Goal: Task Accomplishment & Management: Use online tool/utility

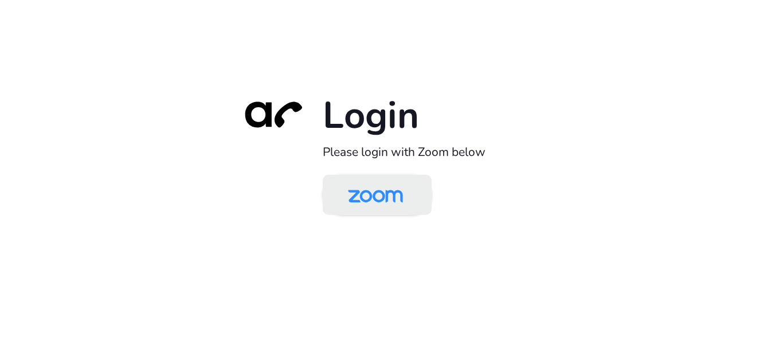
click at [397, 203] on img at bounding box center [375, 195] width 79 height 37
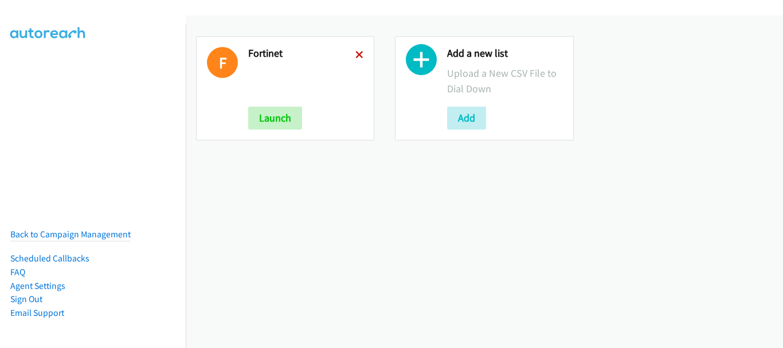
click at [356, 55] on icon at bounding box center [360, 56] width 8 height 8
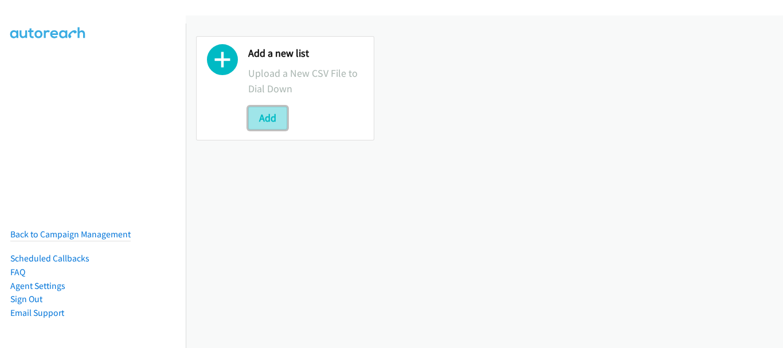
click at [272, 107] on button "Add" at bounding box center [267, 118] width 39 height 23
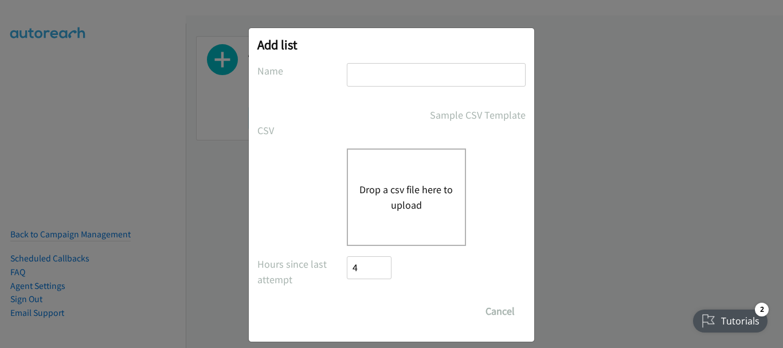
click at [364, 83] on input "text" at bounding box center [436, 75] width 179 height 24
type input "/"
type input "Monday morn"
click at [388, 161] on div "Drop a csv file here to upload" at bounding box center [406, 198] width 119 height 98
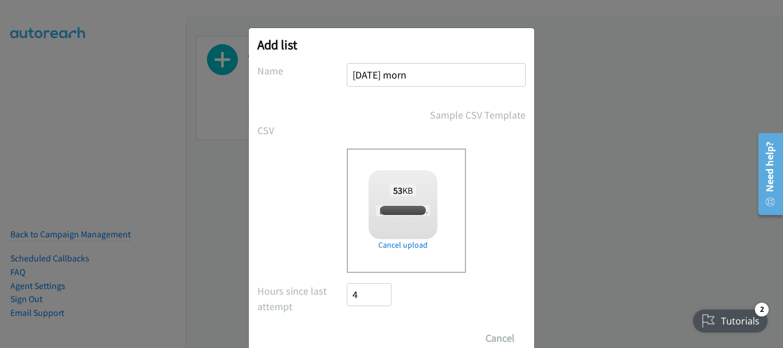
checkbox input "true"
click at [377, 337] on input "Save List" at bounding box center [377, 338] width 60 height 23
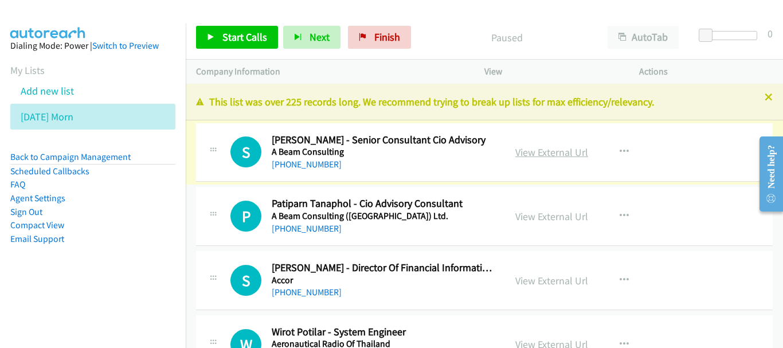
click at [539, 150] on link "View External Url" at bounding box center [552, 152] width 73 height 13
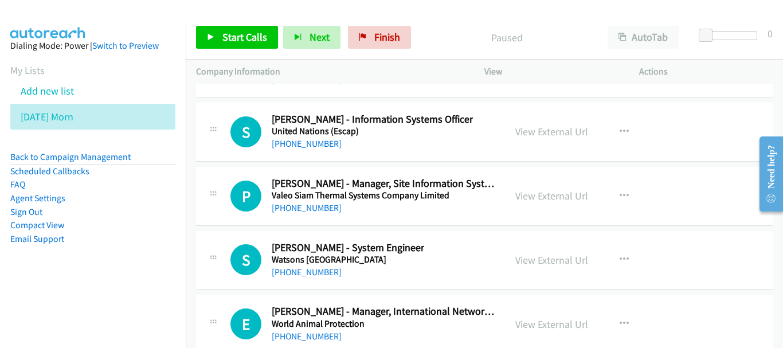
scroll to position [15628, 0]
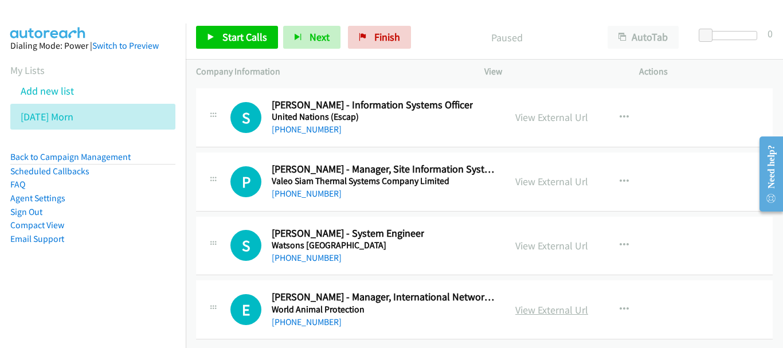
click at [578, 303] on link "View External Url" at bounding box center [552, 309] width 73 height 13
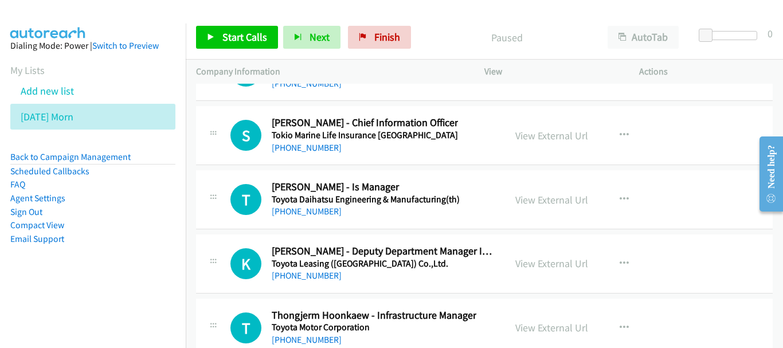
scroll to position [14825, 0]
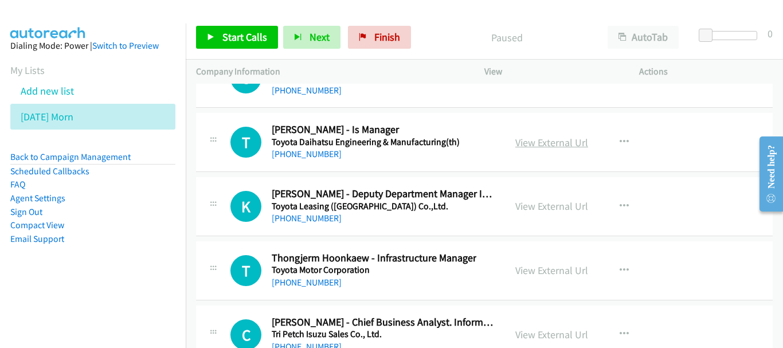
click at [568, 144] on link "View External Url" at bounding box center [552, 142] width 73 height 13
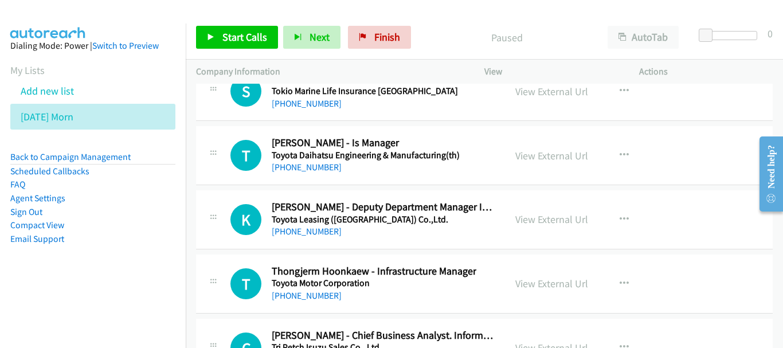
scroll to position [14829, 0]
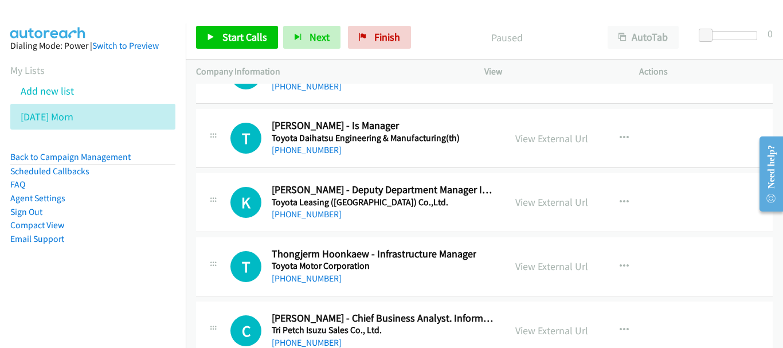
click at [325, 281] on div "+65 8159 6022" at bounding box center [374, 279] width 205 height 14
click at [310, 282] on link "+65 8159 6022" at bounding box center [307, 278] width 70 height 11
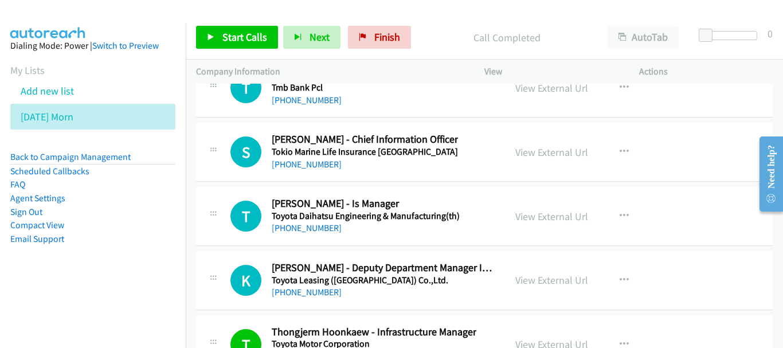
scroll to position [14771, 0]
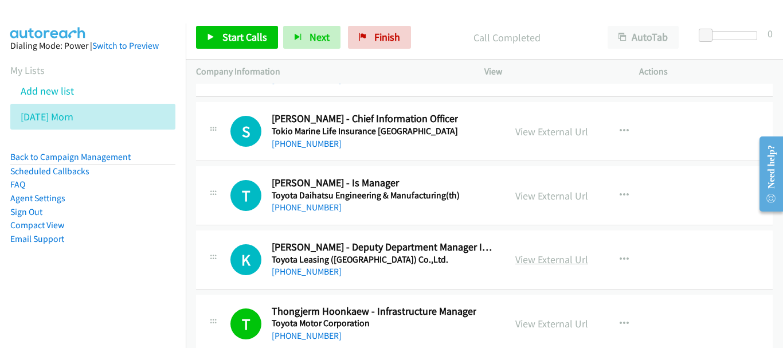
click at [547, 263] on link "View External Url" at bounding box center [552, 259] width 73 height 13
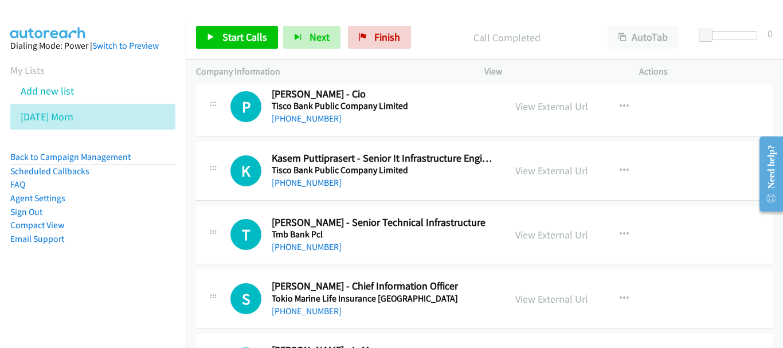
scroll to position [14599, 0]
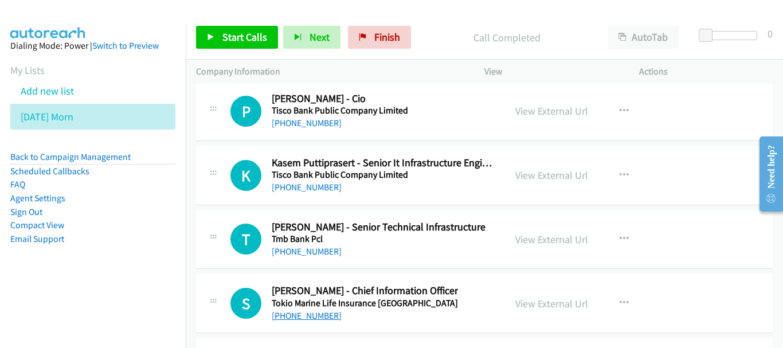
click at [304, 315] on link "+66 81 804 3374" at bounding box center [307, 315] width 70 height 11
click at [318, 193] on div "+66 2 633 6999" at bounding box center [383, 188] width 223 height 14
click at [311, 181] on div "+66 2 633 6999" at bounding box center [383, 188] width 223 height 14
click at [309, 187] on link "+66 2 633 6999" at bounding box center [307, 187] width 70 height 11
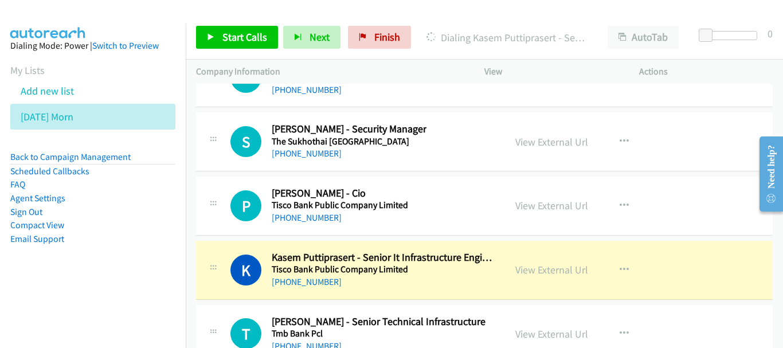
scroll to position [14484, 0]
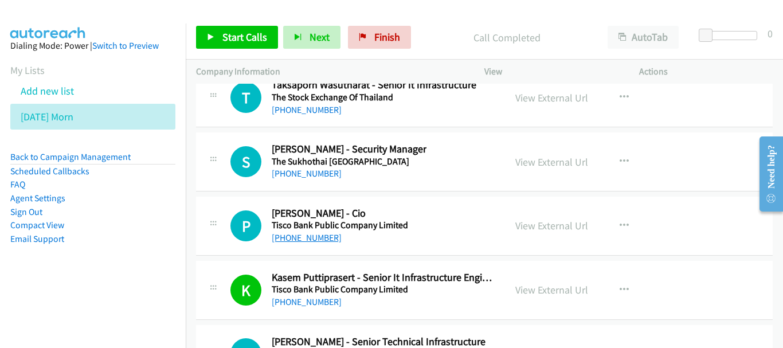
click at [317, 239] on link "+66 2 633 6000" at bounding box center [307, 237] width 70 height 11
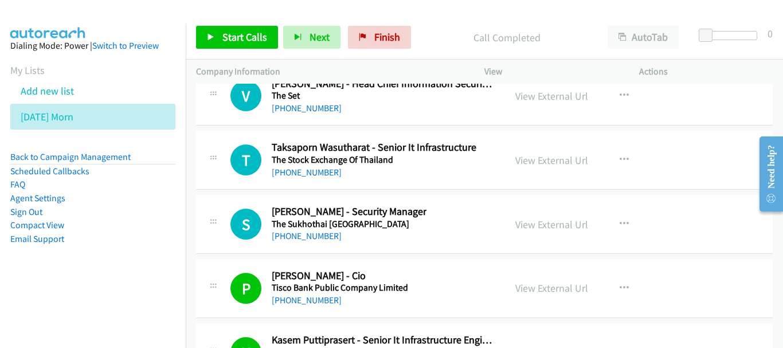
scroll to position [14370, 0]
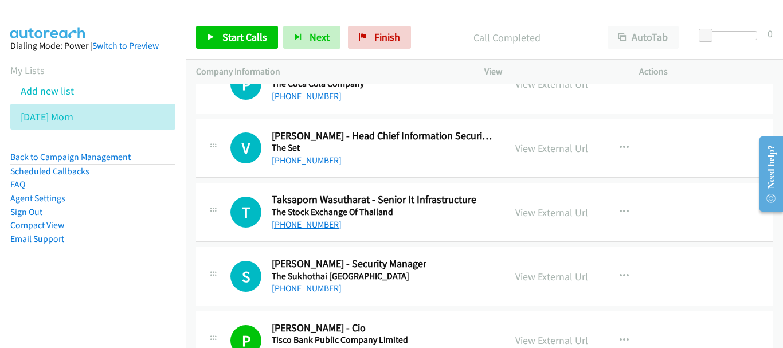
click at [321, 227] on link "+66 82 082 1195" at bounding box center [307, 224] width 70 height 11
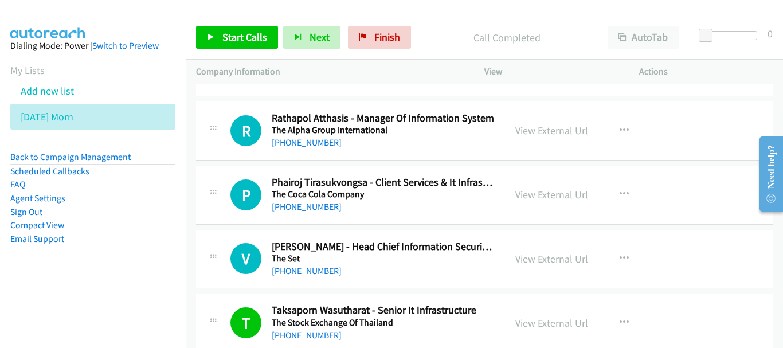
scroll to position [14255, 0]
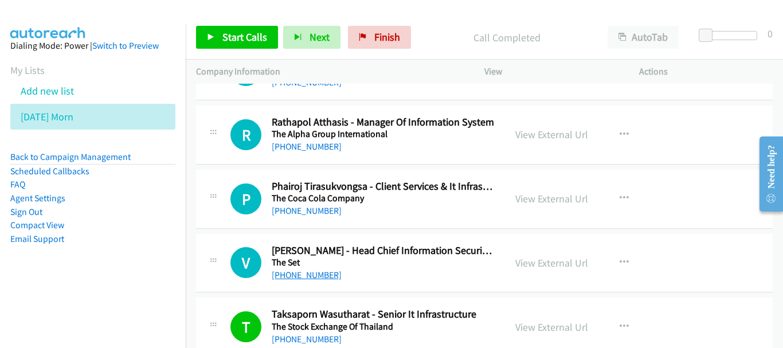
click at [297, 280] on link "+66 89 799 9955" at bounding box center [307, 275] width 70 height 11
click at [534, 201] on link "View External Url" at bounding box center [552, 198] width 73 height 13
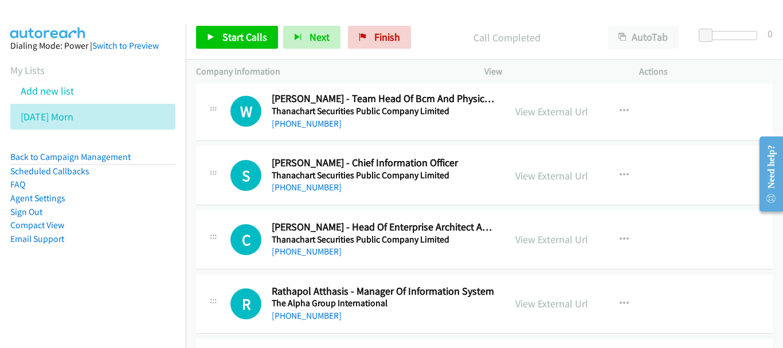
scroll to position [14083, 0]
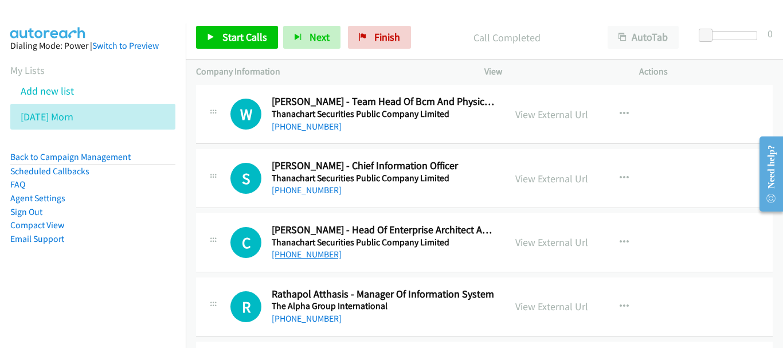
click at [311, 251] on link "+66 81 733 5511" at bounding box center [307, 254] width 70 height 11
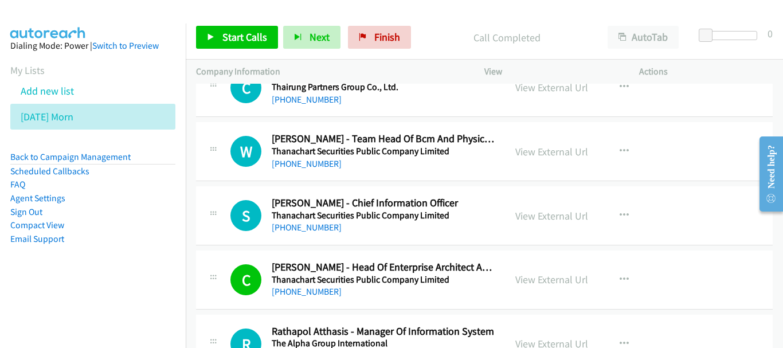
scroll to position [14026, 0]
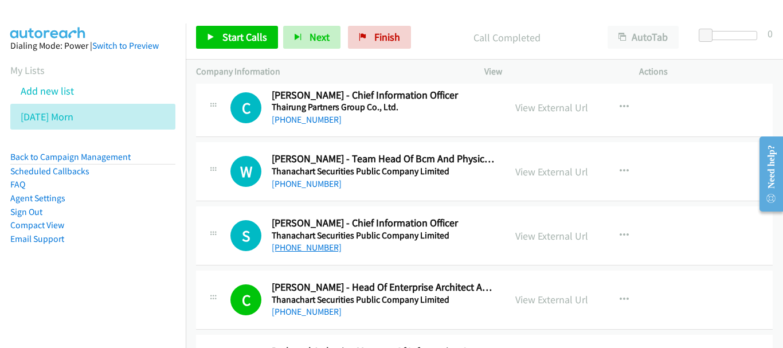
click at [320, 252] on link "+66 2 779 9000" at bounding box center [307, 247] width 70 height 11
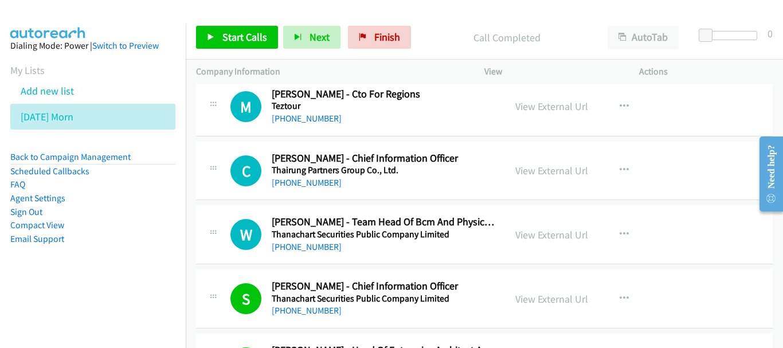
scroll to position [13911, 0]
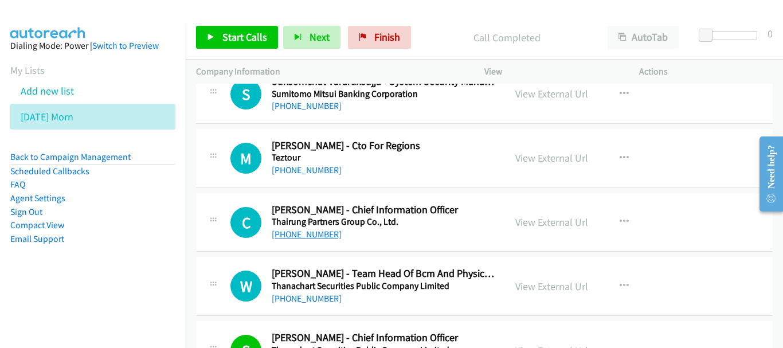
click at [329, 236] on link "+66 81 809 0377" at bounding box center [307, 234] width 70 height 11
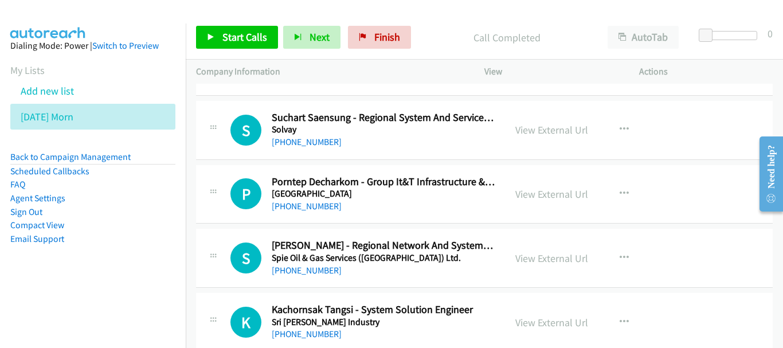
scroll to position [13280, 0]
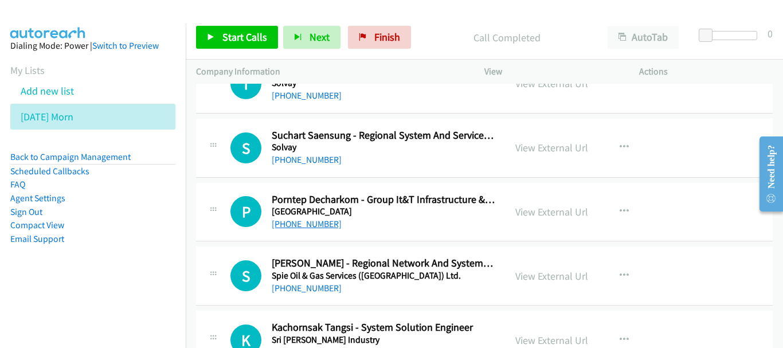
click at [302, 223] on link "+66 86 604 6040" at bounding box center [307, 224] width 70 height 11
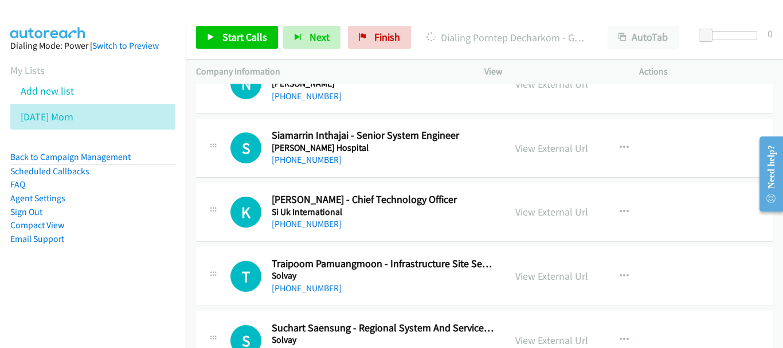
scroll to position [13108, 0]
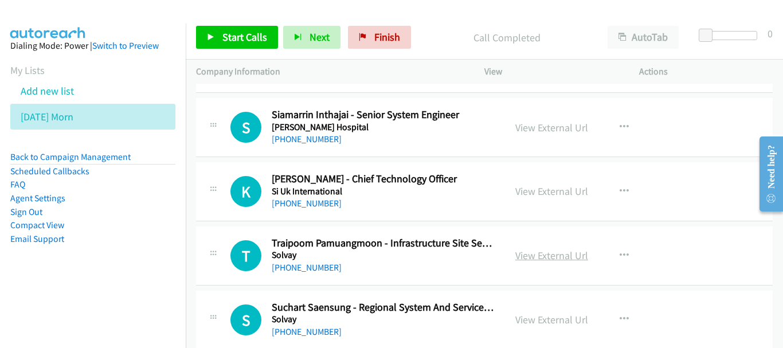
click at [565, 260] on link "View External Url" at bounding box center [552, 255] width 73 height 13
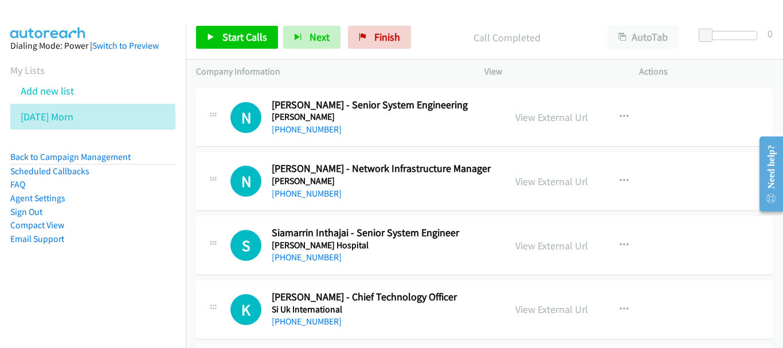
scroll to position [12936, 0]
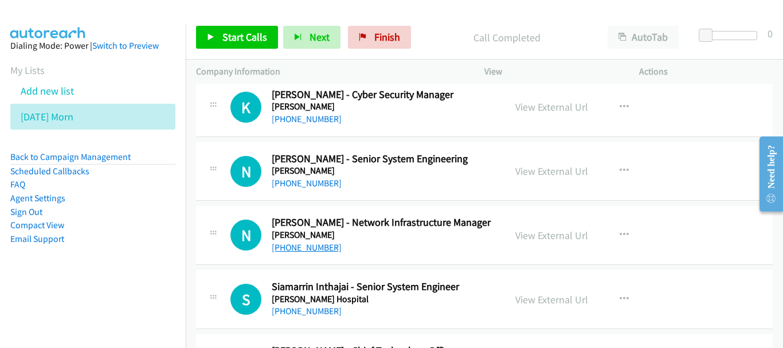
click at [323, 247] on link "+66 85 538 8703" at bounding box center [307, 247] width 70 height 11
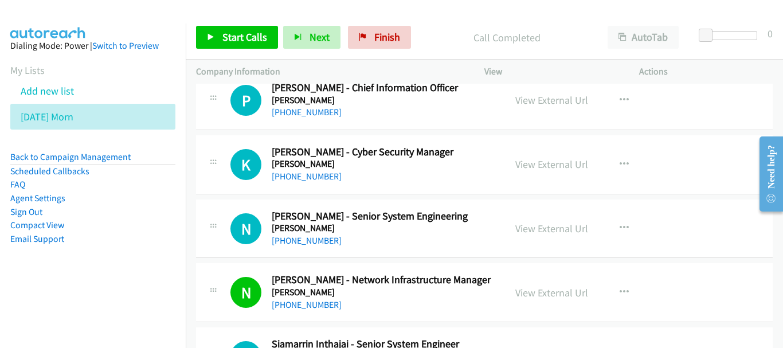
scroll to position [12821, 0]
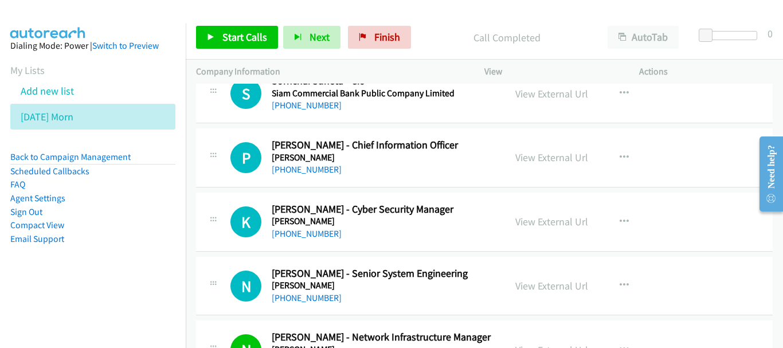
click at [333, 229] on div "+66 2 067 9888" at bounding box center [383, 234] width 223 height 14
click at [323, 232] on link "+66 2 067 9888" at bounding box center [307, 233] width 70 height 11
click at [306, 170] on link "+66 81 849 7185" at bounding box center [307, 169] width 70 height 11
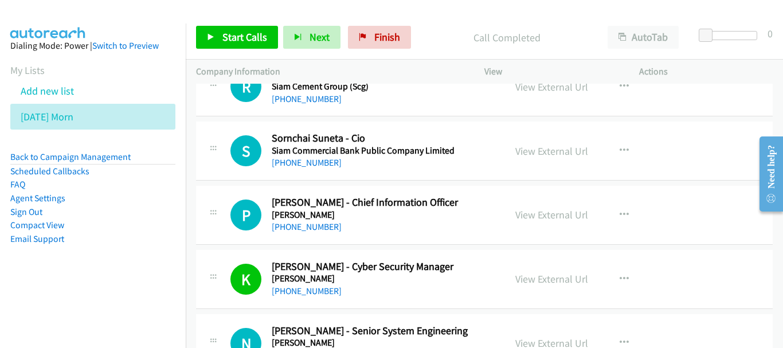
scroll to position [12706, 0]
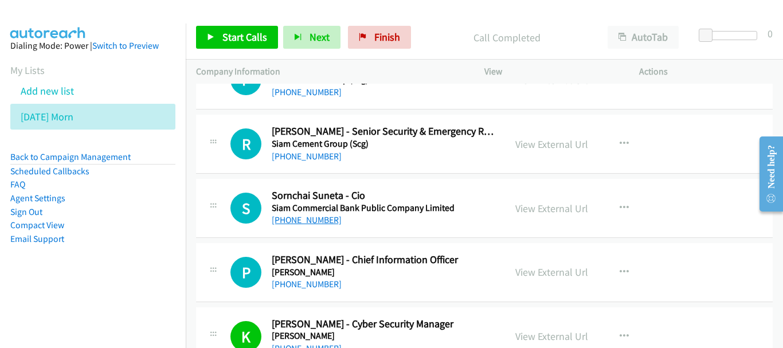
click at [311, 222] on link "+66 81 891 1919" at bounding box center [307, 220] width 70 height 11
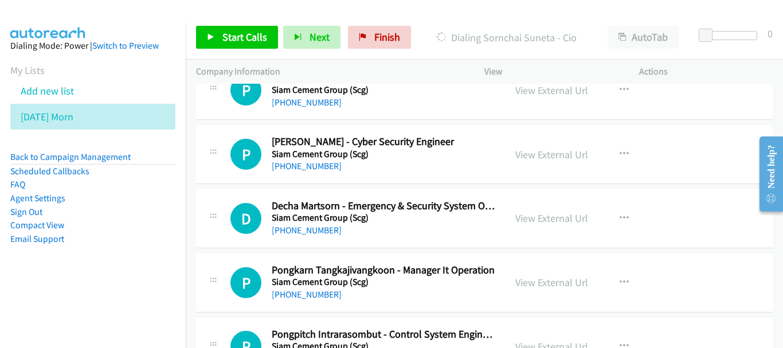
scroll to position [12420, 0]
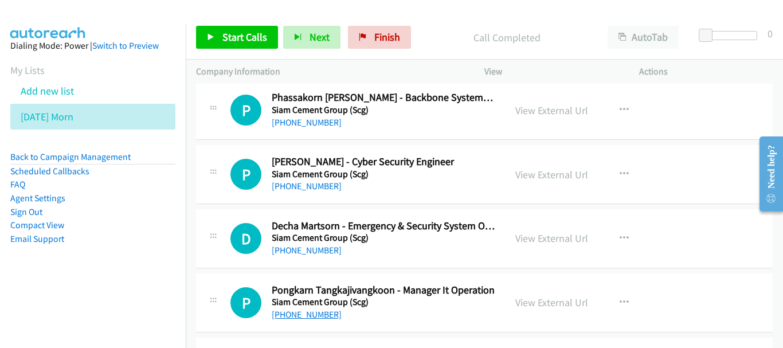
click at [302, 318] on link "+66 2 586 5047" at bounding box center [307, 314] width 70 height 11
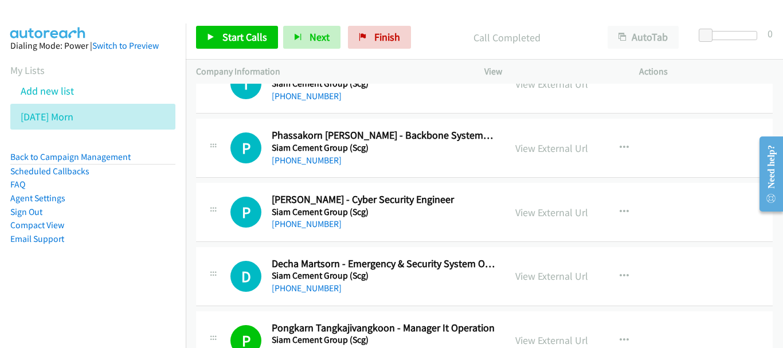
scroll to position [12362, 0]
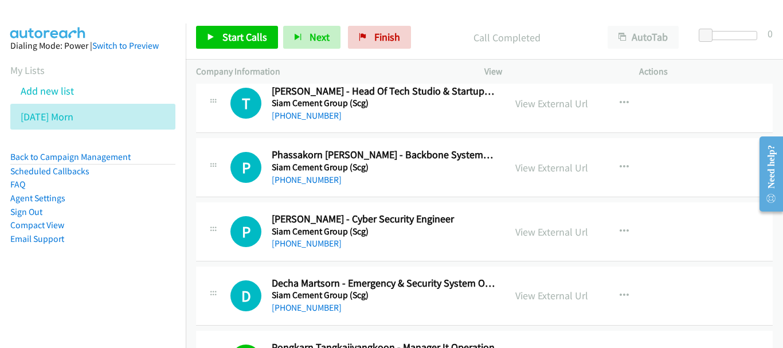
click at [306, 233] on h5 "Siam Cement Group (Scg)" at bounding box center [383, 231] width 223 height 11
click at [305, 239] on link "+66 2 034 0125" at bounding box center [307, 243] width 70 height 11
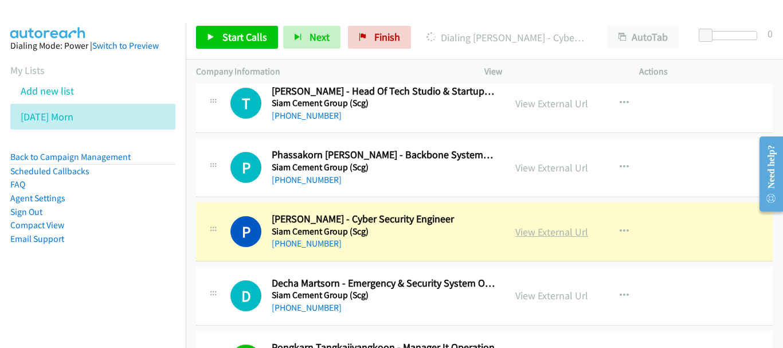
click at [580, 231] on link "View External Url" at bounding box center [552, 231] width 73 height 13
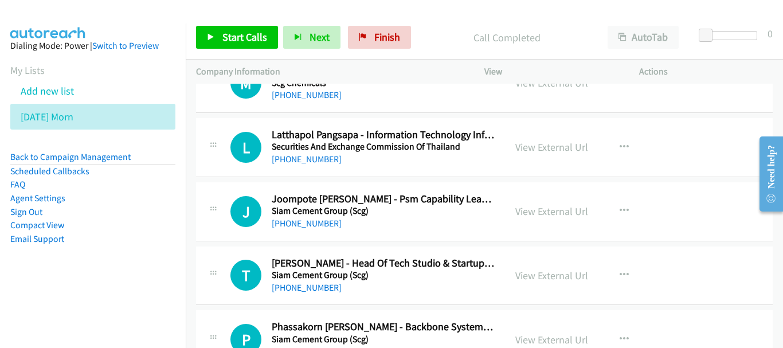
scroll to position [12133, 0]
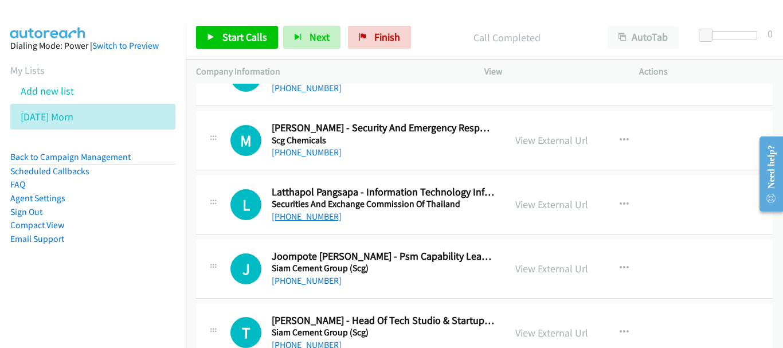
click at [315, 215] on link "+66 2 263 6539" at bounding box center [307, 216] width 70 height 11
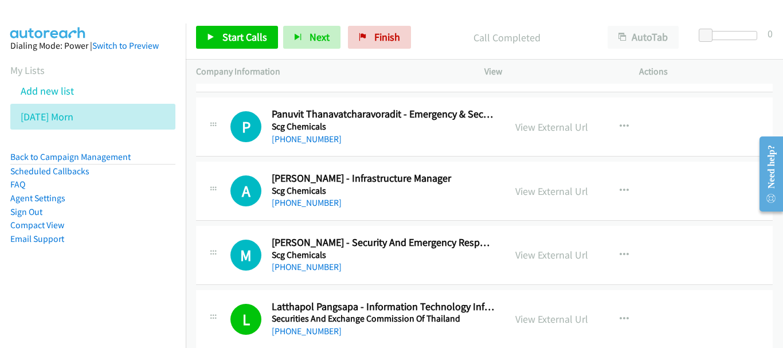
scroll to position [11961, 0]
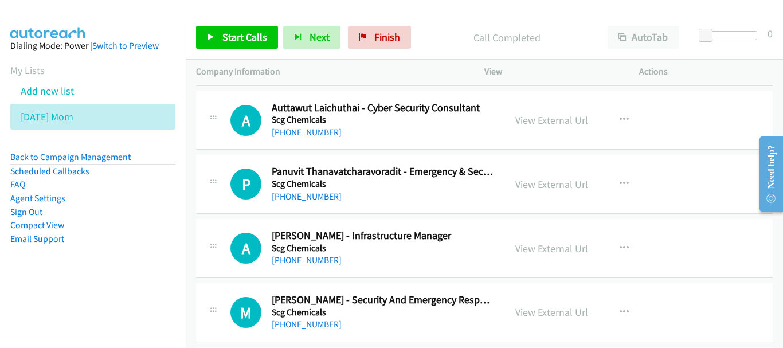
click at [313, 259] on link "+66 2 676 6000" at bounding box center [307, 260] width 70 height 11
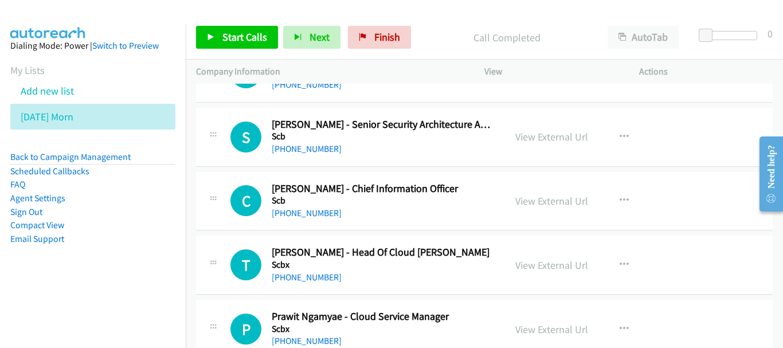
scroll to position [11502, 0]
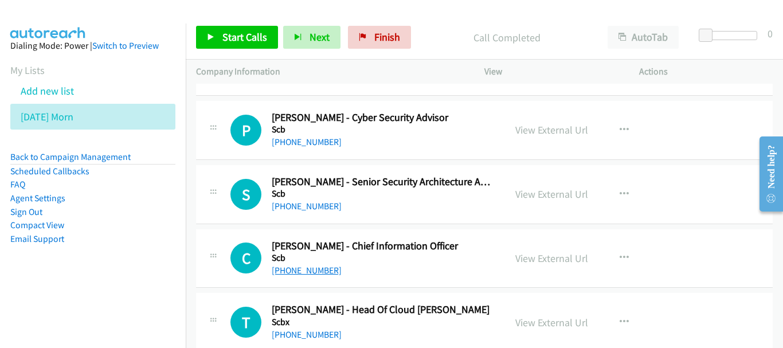
click at [308, 271] on link "+66 2 948 7243" at bounding box center [307, 270] width 70 height 11
click at [314, 209] on link "+66 81 096 7963" at bounding box center [307, 206] width 70 height 11
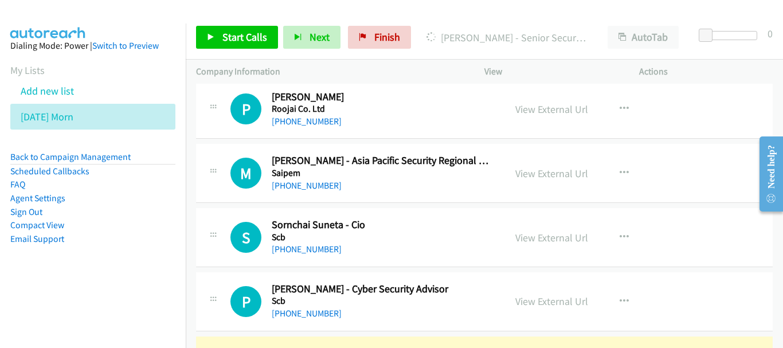
scroll to position [11330, 0]
click at [572, 173] on link "View External Url" at bounding box center [552, 173] width 73 height 13
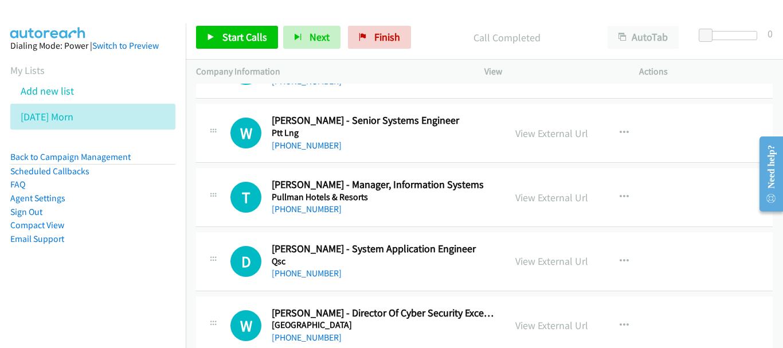
scroll to position [11043, 0]
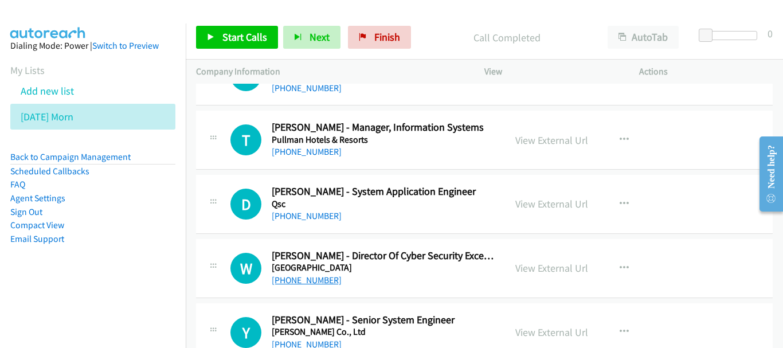
click at [304, 278] on link "+66 81 805 8722" at bounding box center [307, 280] width 70 height 11
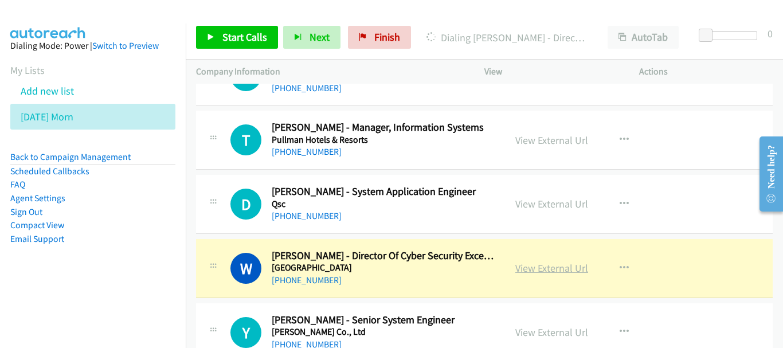
click at [531, 272] on link "View External Url" at bounding box center [552, 268] width 73 height 13
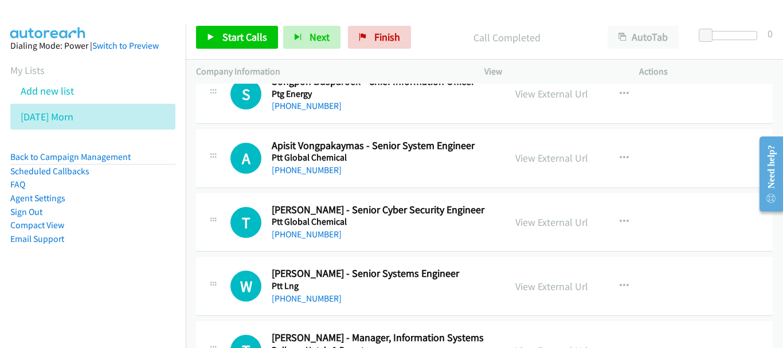
scroll to position [10814, 0]
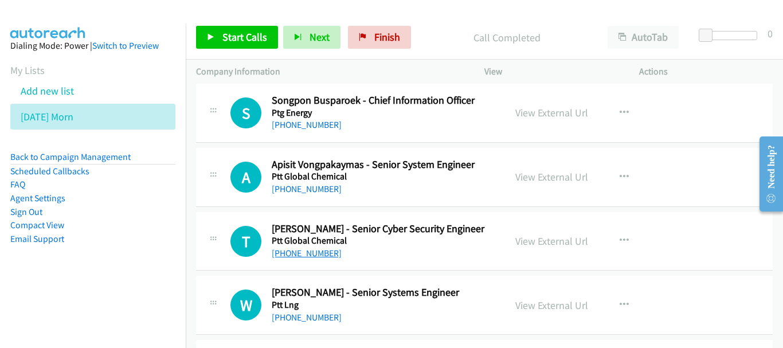
click at [319, 252] on link "+66 93 979 5351" at bounding box center [307, 253] width 70 height 11
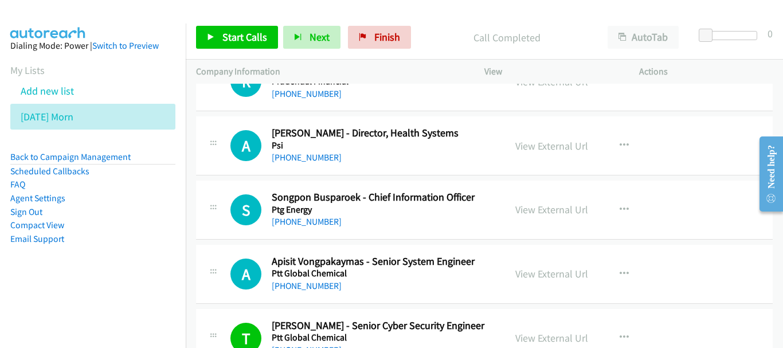
scroll to position [10699, 0]
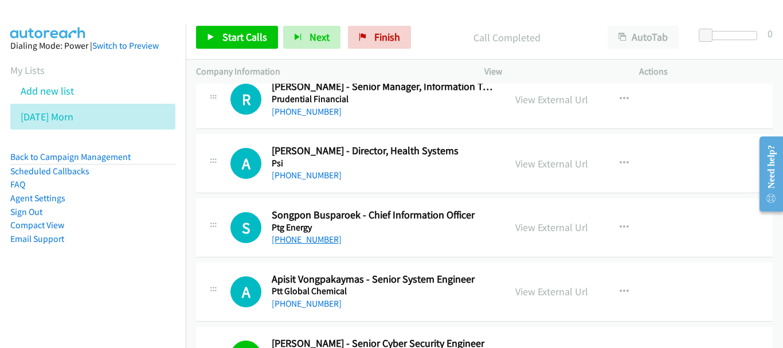
click at [310, 236] on link "+66 81 825 8258" at bounding box center [307, 239] width 70 height 11
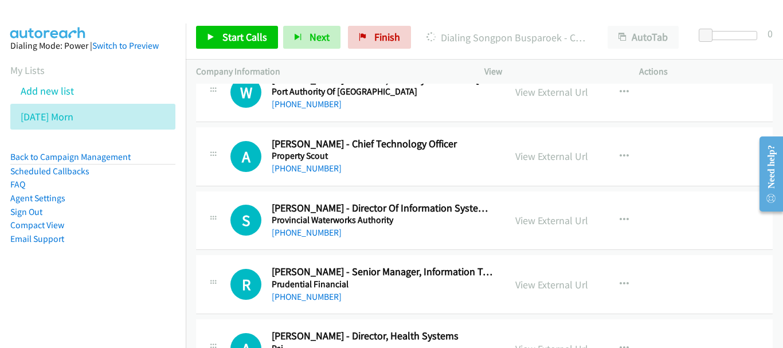
scroll to position [10527, 0]
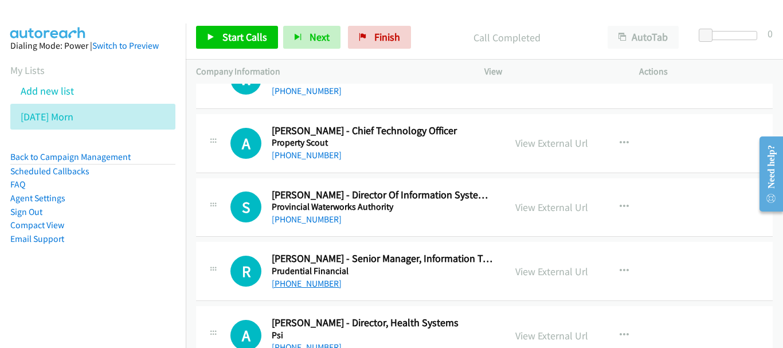
click at [311, 278] on link "+66 2 352 8482" at bounding box center [307, 283] width 70 height 11
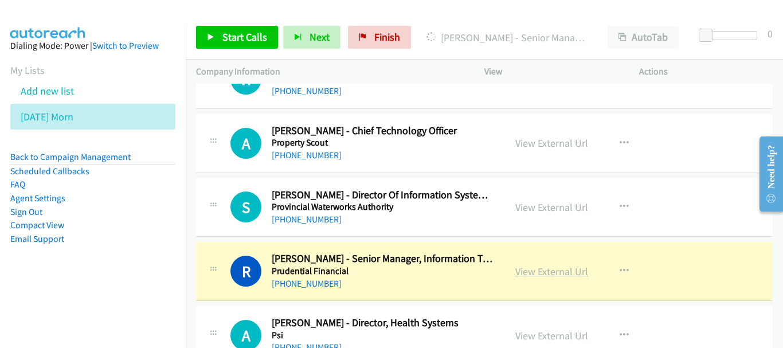
click at [545, 267] on link "View External Url" at bounding box center [552, 271] width 73 height 13
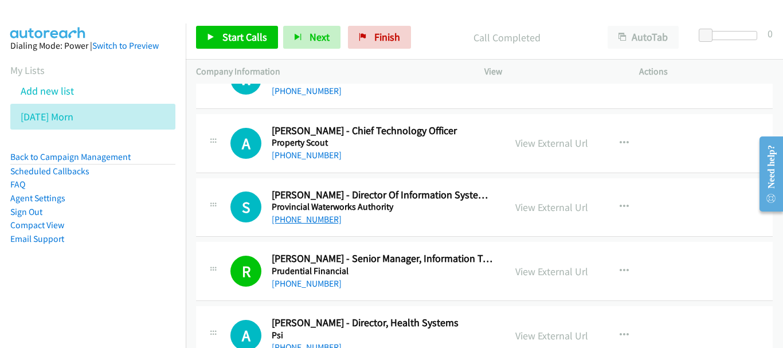
click at [323, 219] on link "+66 89 156 4781" at bounding box center [307, 219] width 70 height 11
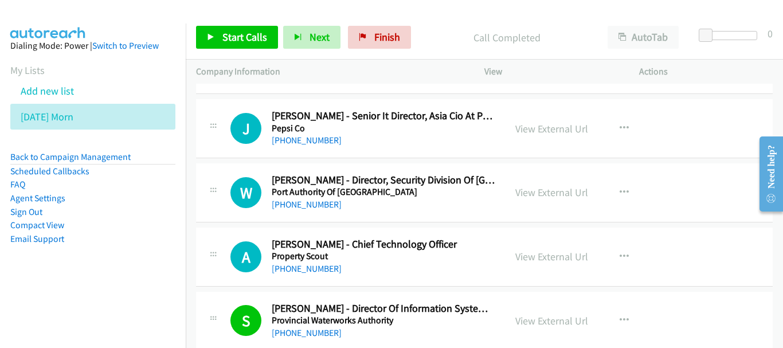
scroll to position [10412, 0]
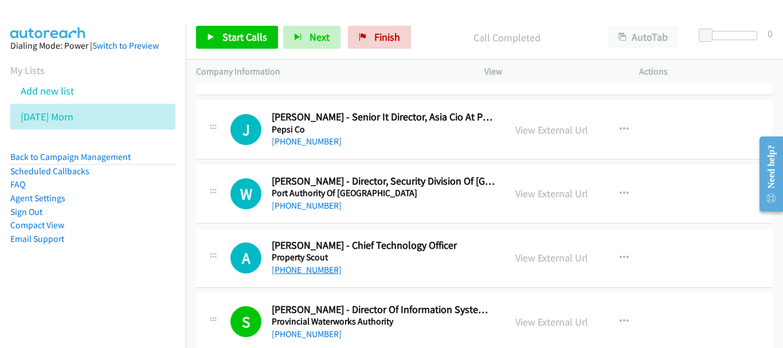
click at [295, 272] on link "+66 66 302 9445" at bounding box center [307, 269] width 70 height 11
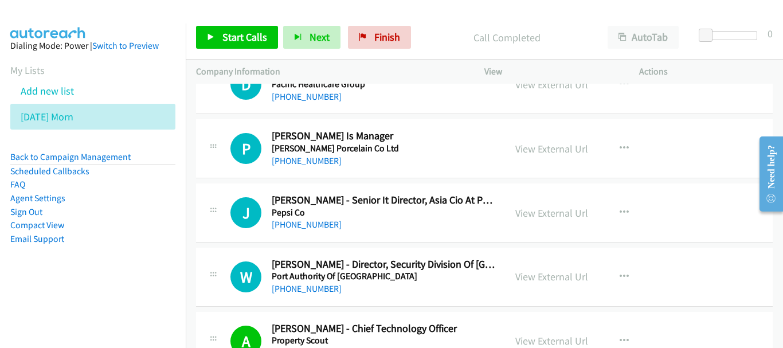
scroll to position [10355, 0]
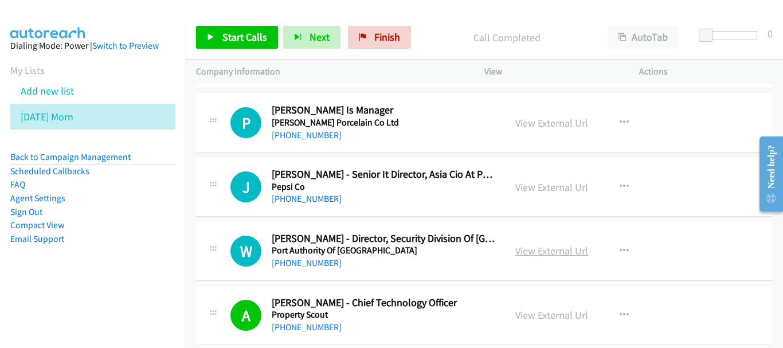
click at [532, 254] on link "View External Url" at bounding box center [552, 250] width 73 height 13
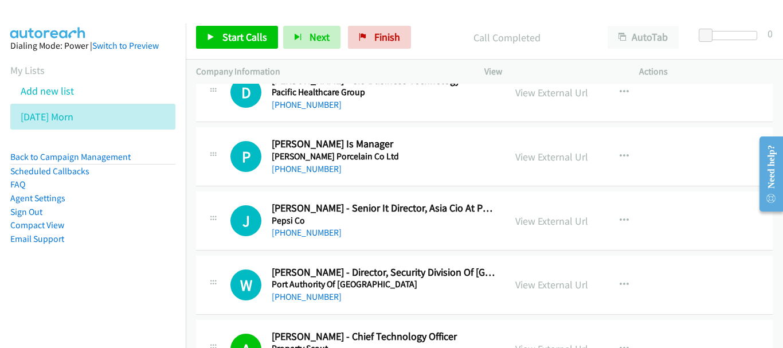
scroll to position [10297, 0]
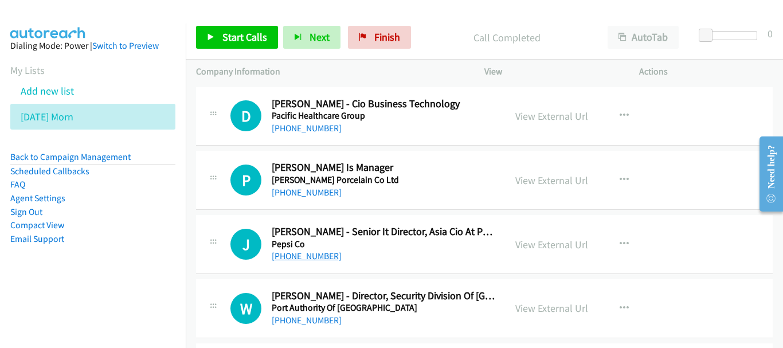
click at [313, 254] on link "+66 81 815 5626" at bounding box center [307, 256] width 70 height 11
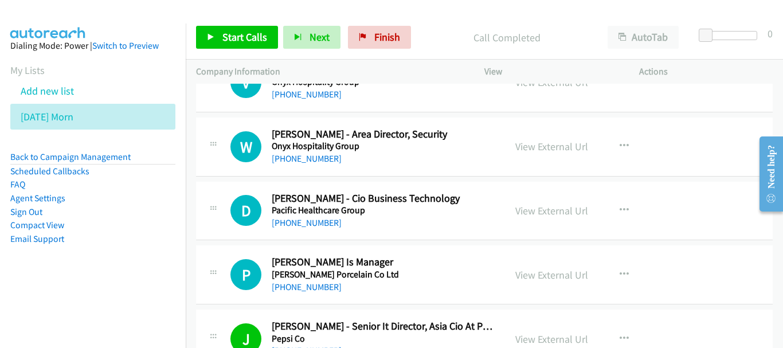
scroll to position [10183, 0]
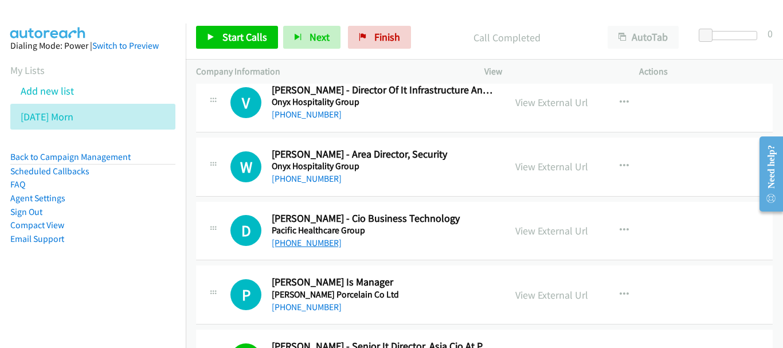
click at [310, 244] on link "+63 917 514 6688" at bounding box center [307, 242] width 70 height 11
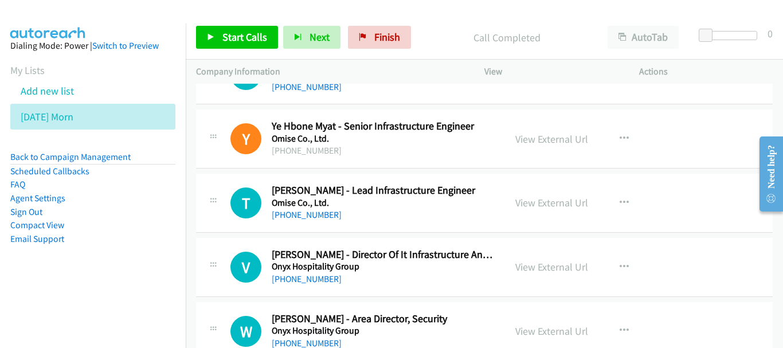
scroll to position [10011, 0]
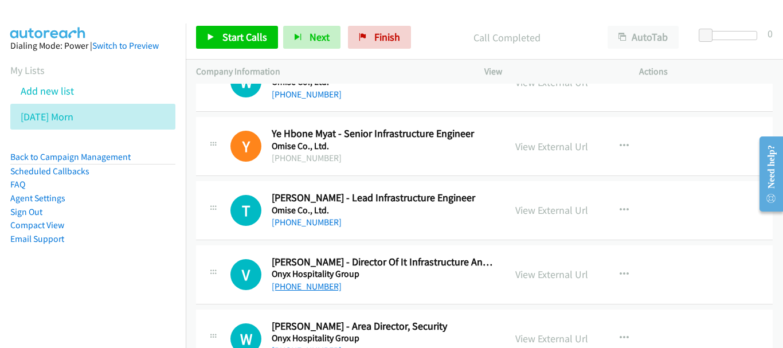
click at [325, 286] on link "+66 2 653 9000" at bounding box center [307, 286] width 70 height 11
click at [311, 226] on link "+66 80 903 1817" at bounding box center [307, 222] width 70 height 11
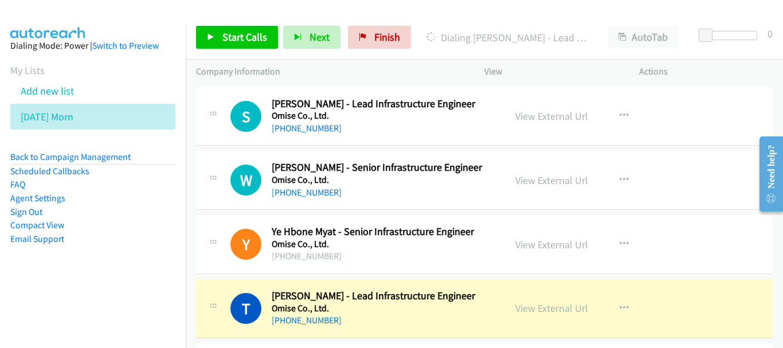
scroll to position [9896, 0]
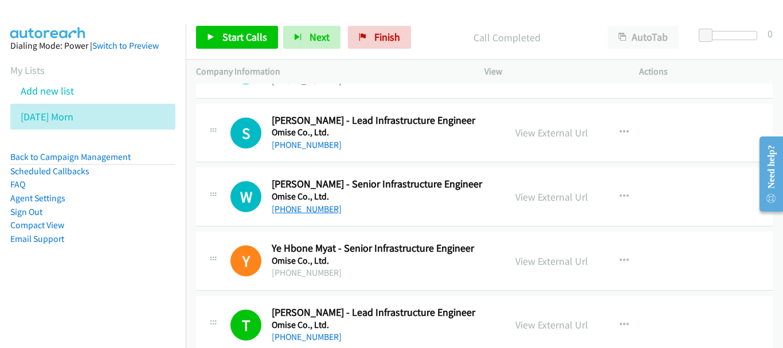
click at [315, 214] on link "+66 85 540 3370" at bounding box center [307, 209] width 70 height 11
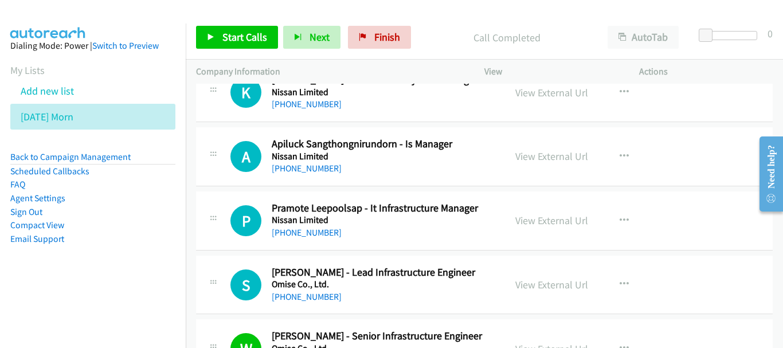
scroll to position [9724, 0]
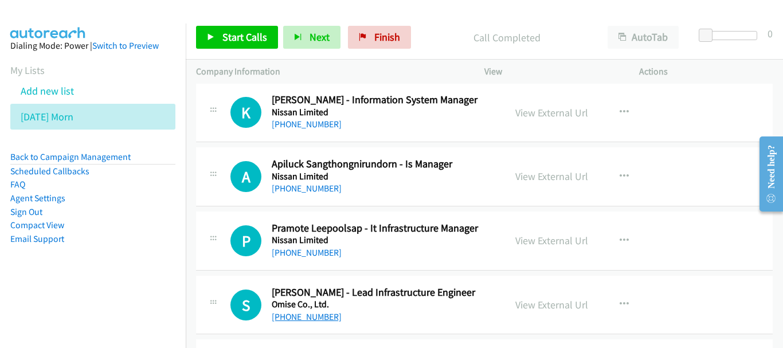
click at [319, 312] on link "+66 81 937 0710" at bounding box center [307, 316] width 70 height 11
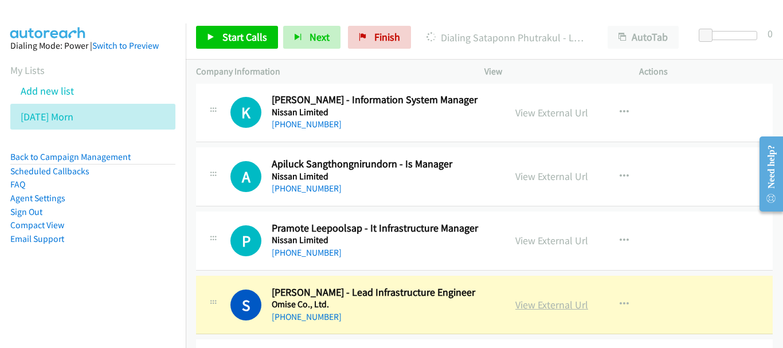
click at [533, 310] on link "View External Url" at bounding box center [552, 304] width 73 height 13
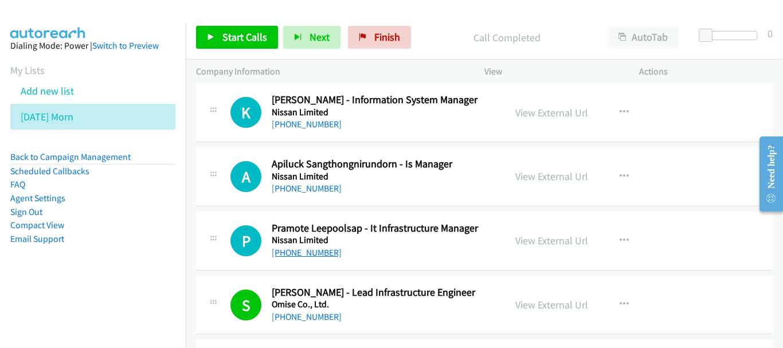
click at [322, 257] on link "+66 89 675 7172" at bounding box center [307, 252] width 70 height 11
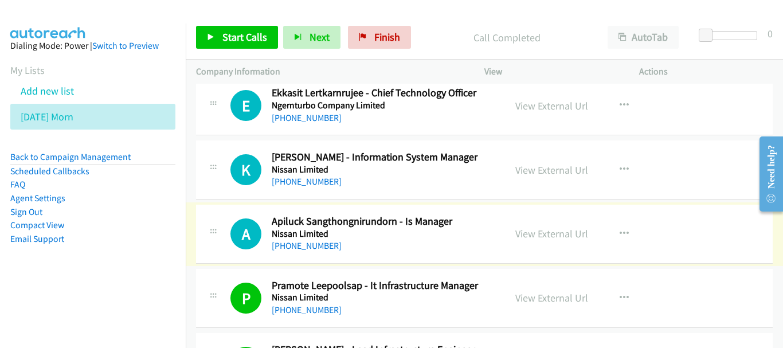
click at [297, 245] on link "+66 2 550 0365" at bounding box center [307, 245] width 70 height 11
click at [553, 167] on link "View External Url" at bounding box center [552, 169] width 73 height 13
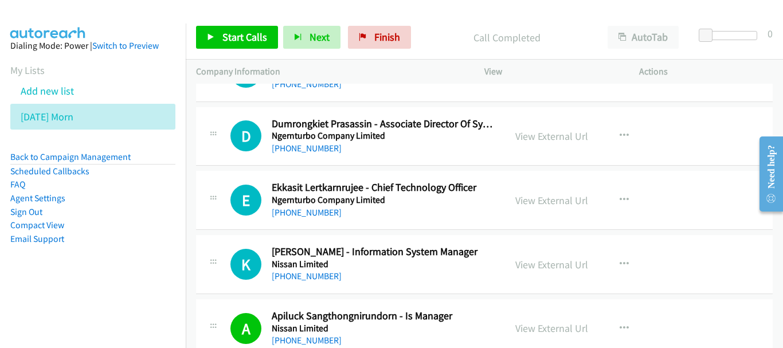
scroll to position [9552, 0]
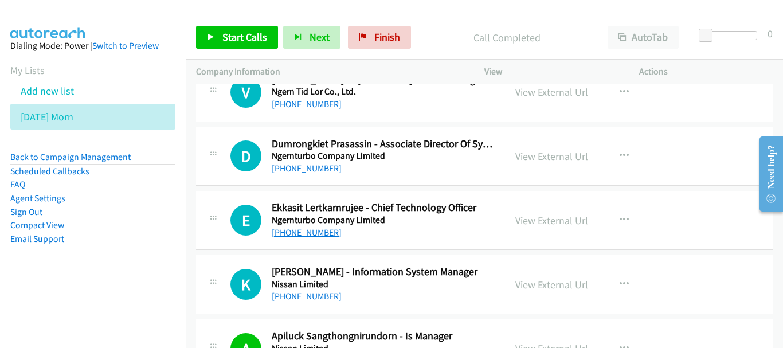
click at [311, 233] on link "+66 2 026 1930" at bounding box center [307, 232] width 70 height 11
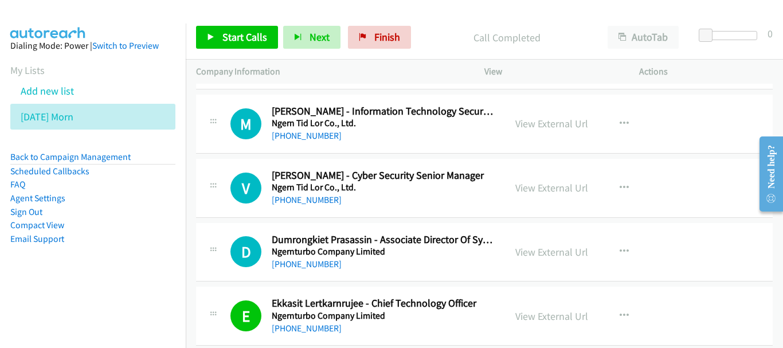
scroll to position [9437, 0]
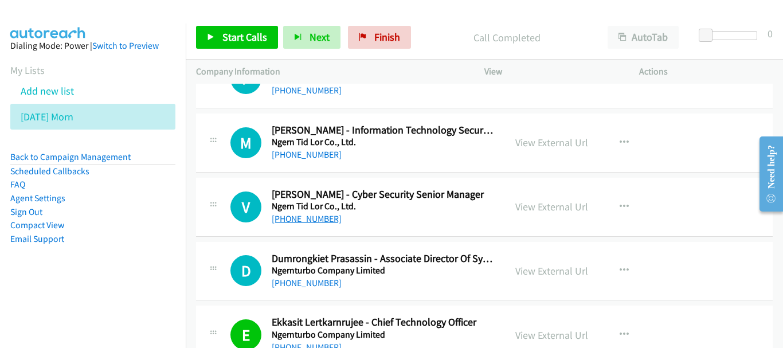
click at [321, 217] on link "+66 80 217 1282" at bounding box center [307, 218] width 70 height 11
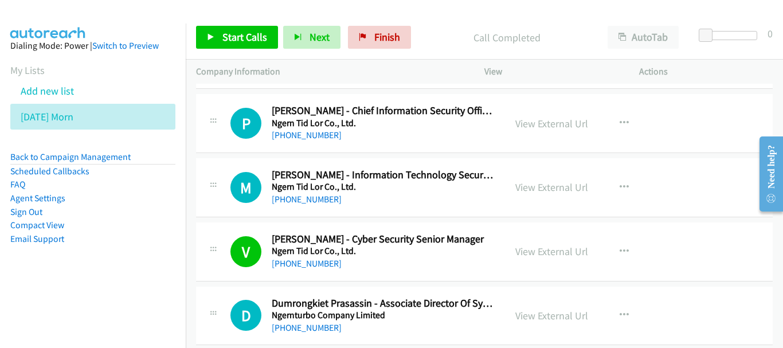
scroll to position [9380, 0]
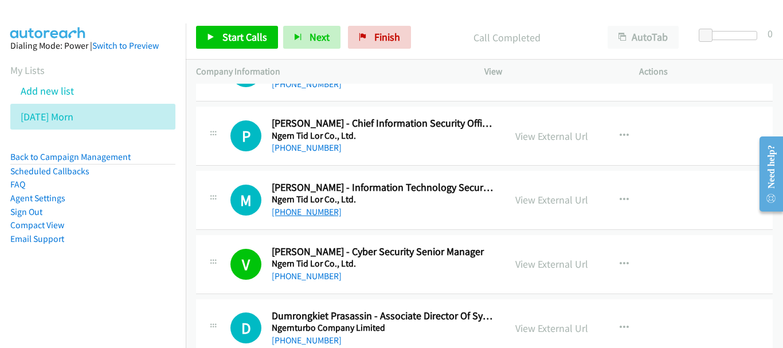
click at [315, 215] on link "+66 82 632 9269" at bounding box center [307, 211] width 70 height 11
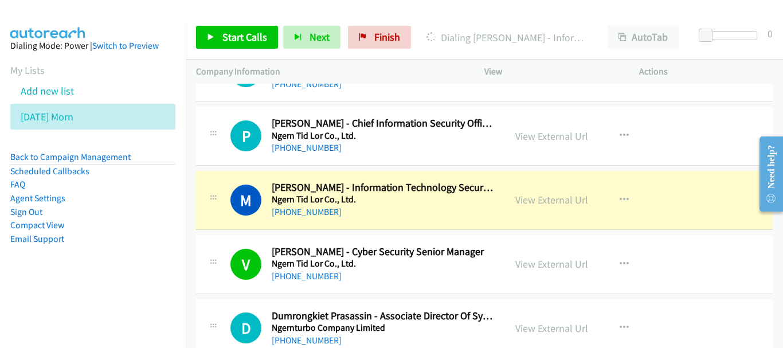
scroll to position [9322, 0]
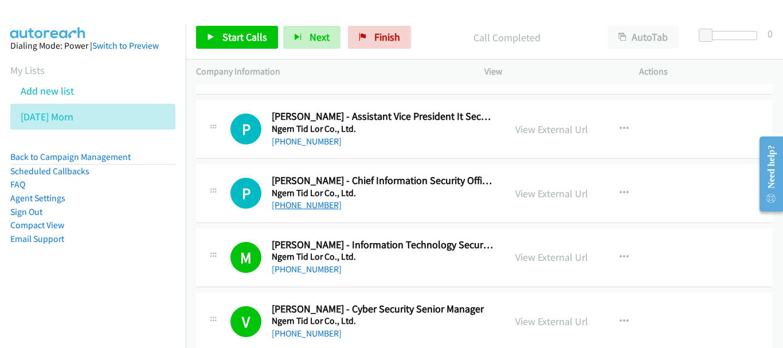
click at [328, 206] on link "+66 81 566 9245" at bounding box center [307, 205] width 70 height 11
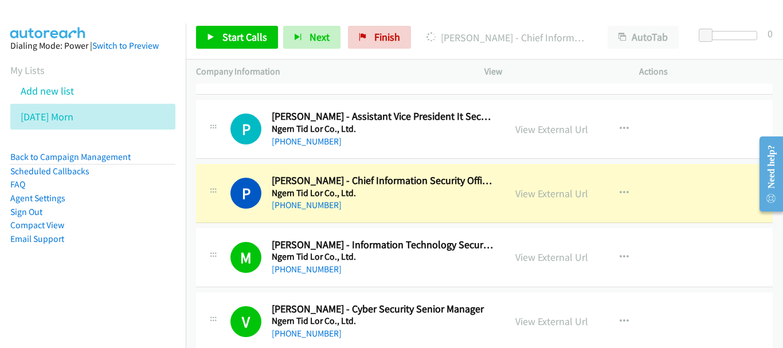
scroll to position [9265, 0]
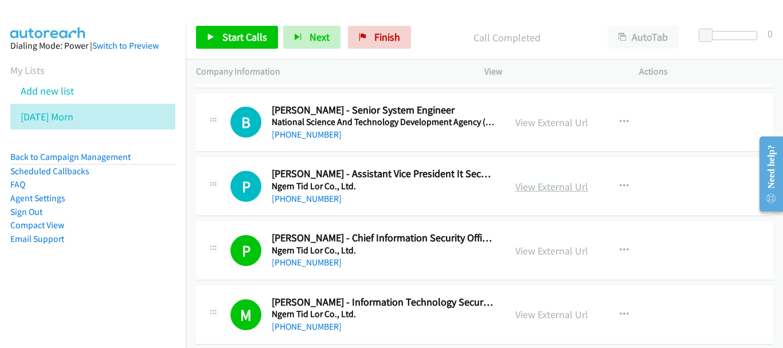
click at [522, 188] on link "View External Url" at bounding box center [552, 186] width 73 height 13
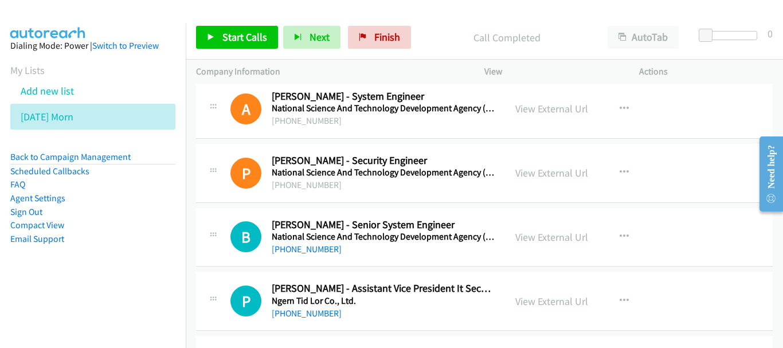
scroll to position [9208, 0]
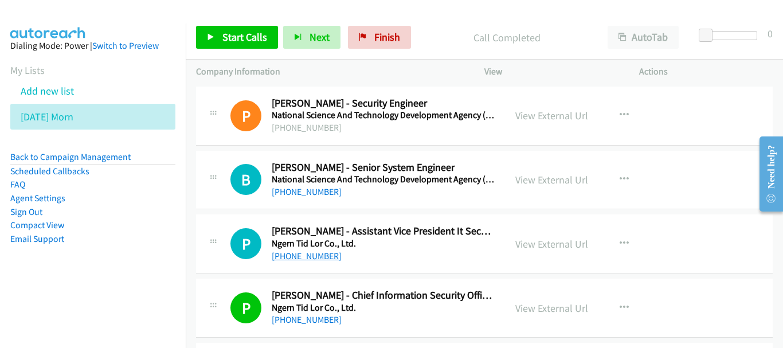
click at [315, 257] on link "+66 2 972 1888" at bounding box center [307, 256] width 70 height 11
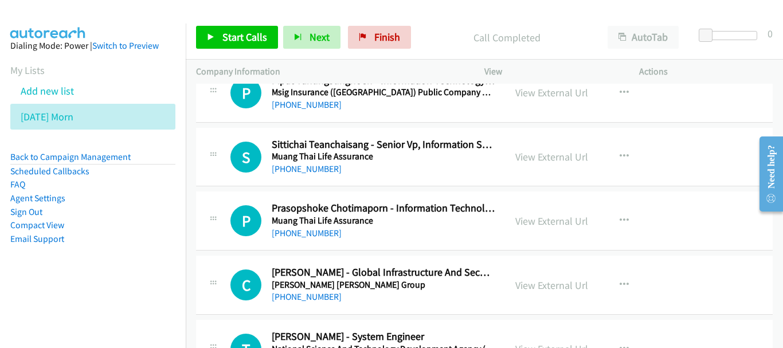
scroll to position [8863, 0]
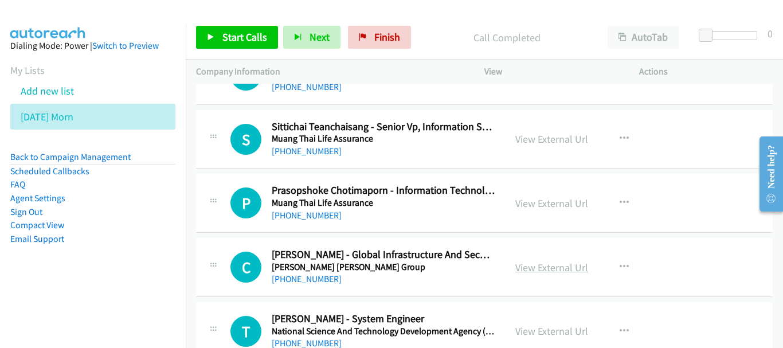
click at [537, 264] on link "View External Url" at bounding box center [552, 267] width 73 height 13
click at [274, 275] on link "+66 84 905 6464" at bounding box center [307, 279] width 70 height 11
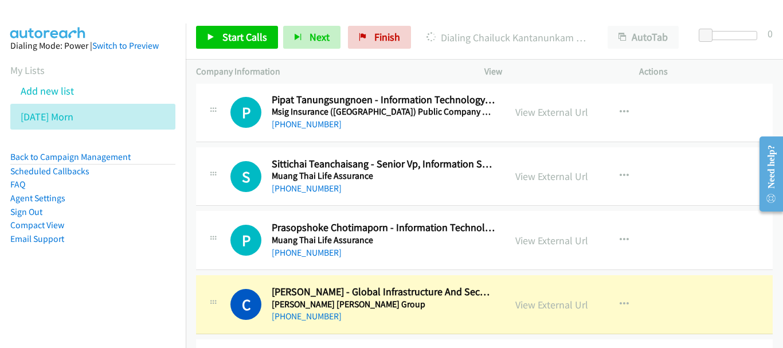
scroll to position [8806, 0]
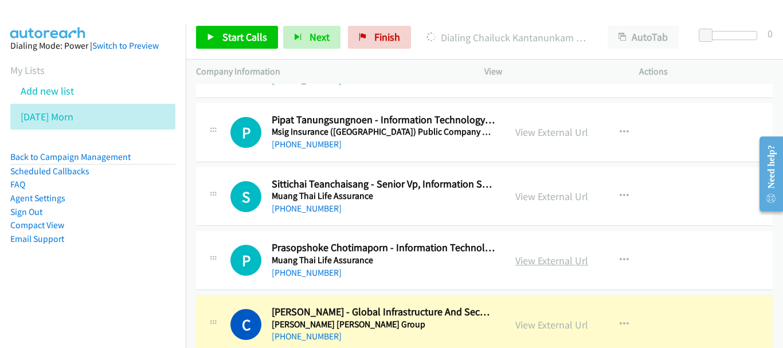
click at [538, 263] on link "View External Url" at bounding box center [552, 260] width 73 height 13
click at [548, 329] on link "View External Url" at bounding box center [552, 324] width 73 height 13
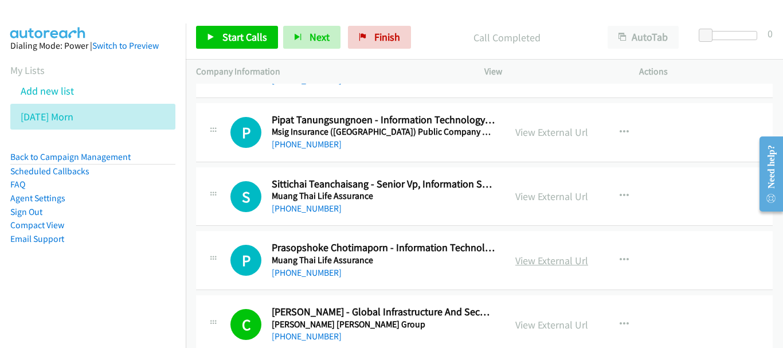
click at [530, 260] on link "View External Url" at bounding box center [552, 260] width 73 height 13
click at [310, 270] on link "+66 64 992 6565" at bounding box center [307, 272] width 70 height 11
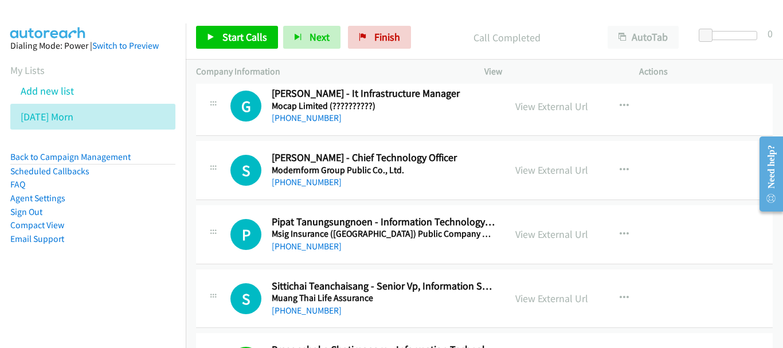
scroll to position [8691, 0]
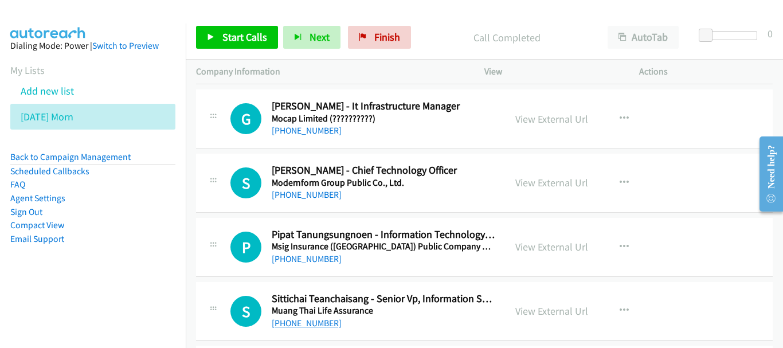
click at [312, 327] on link "+66 86 358 7989" at bounding box center [307, 323] width 70 height 11
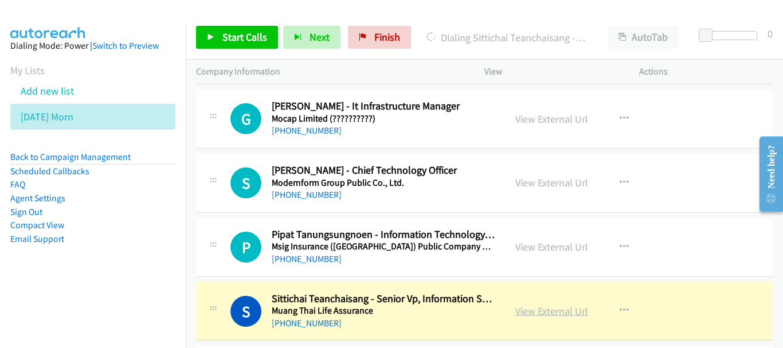
click at [530, 309] on link "View External Url" at bounding box center [552, 311] width 73 height 13
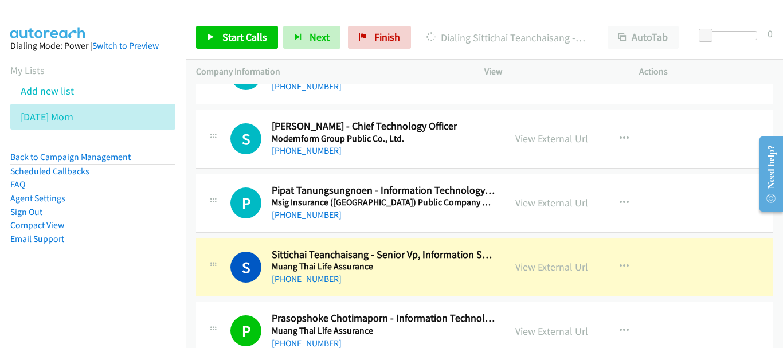
scroll to position [8749, 0]
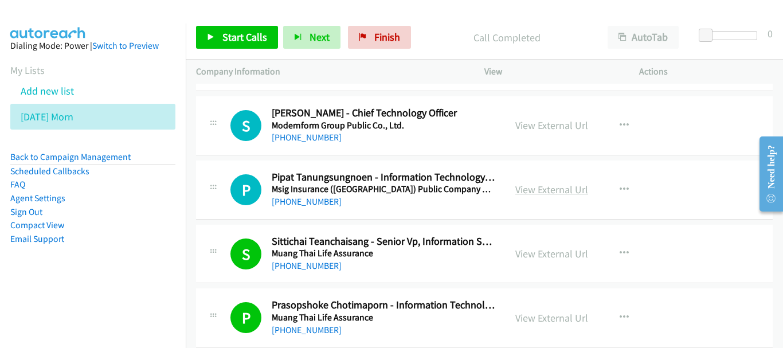
click at [531, 191] on link "View External Url" at bounding box center [552, 189] width 73 height 13
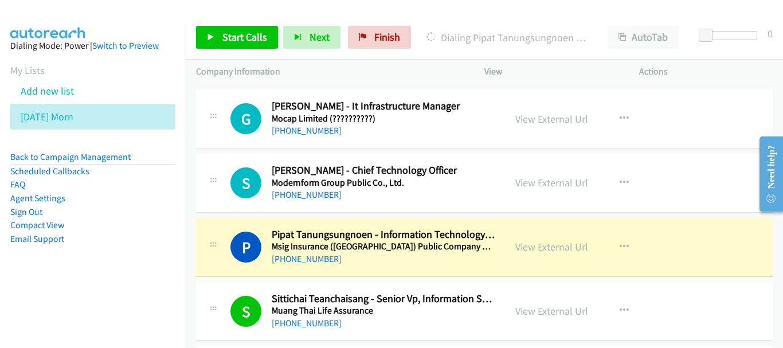
scroll to position [8634, 0]
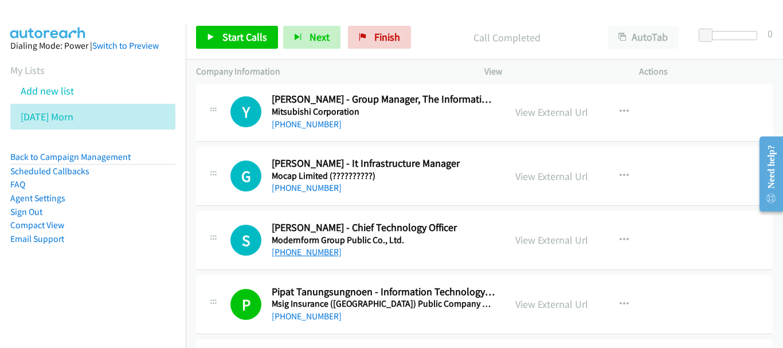
click at [317, 255] on link "+66 81 841 3589" at bounding box center [307, 252] width 70 height 11
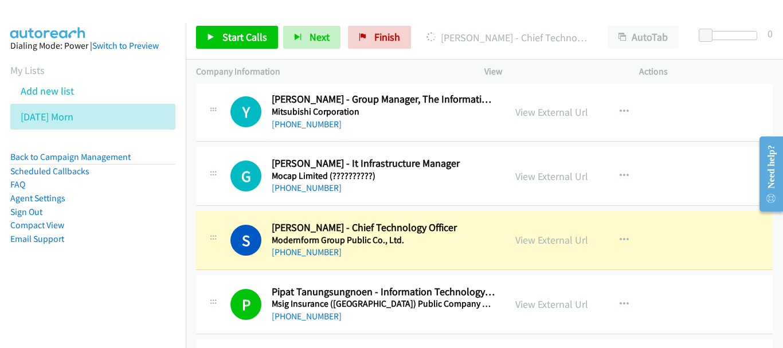
scroll to position [8577, 0]
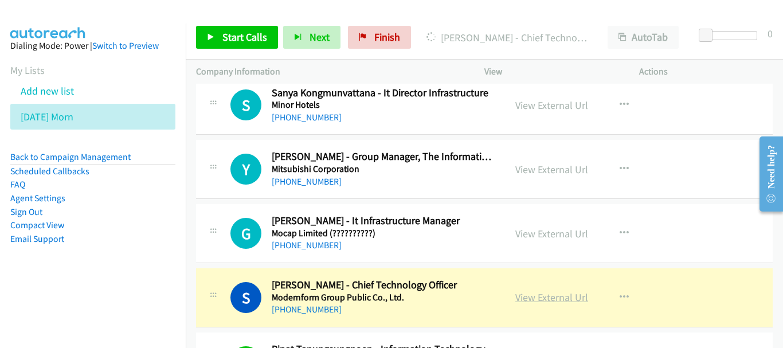
click at [555, 296] on link "View External Url" at bounding box center [552, 297] width 73 height 13
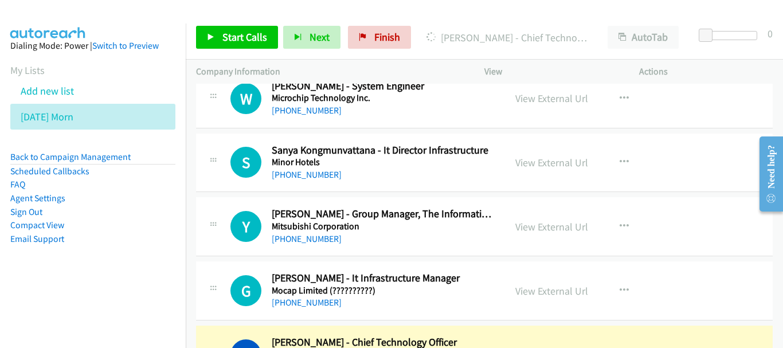
scroll to position [8634, 0]
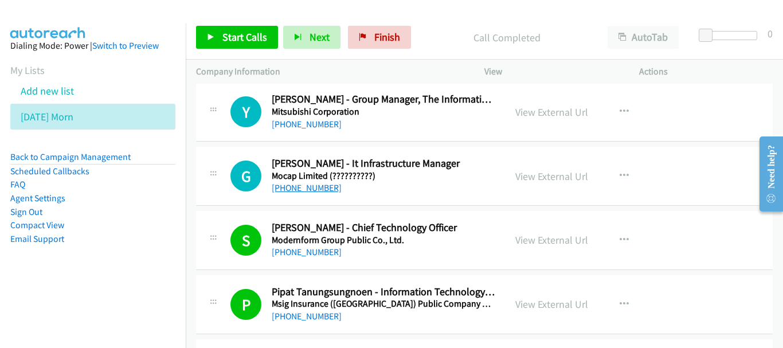
click at [327, 190] on link "+66 83 227 7742" at bounding box center [307, 187] width 70 height 11
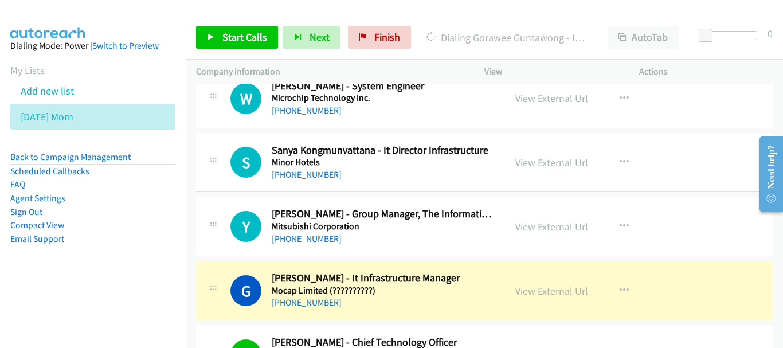
scroll to position [8462, 0]
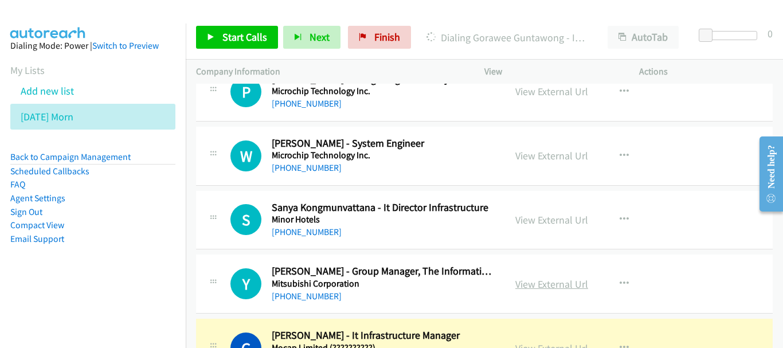
click at [519, 283] on link "View External Url" at bounding box center [552, 284] width 73 height 13
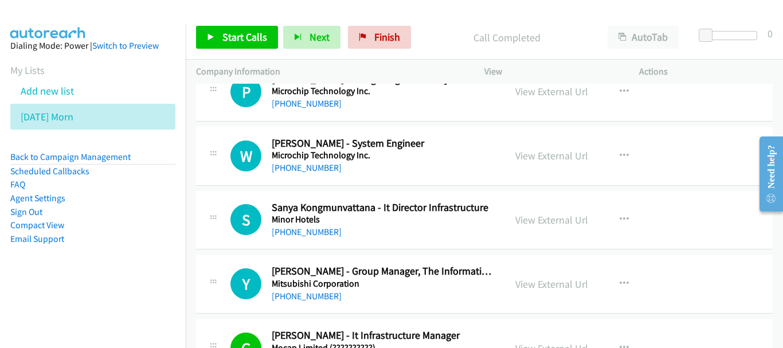
scroll to position [8405, 0]
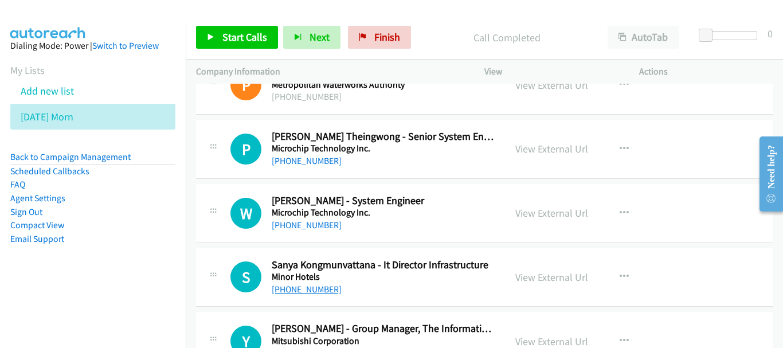
click at [299, 286] on link "+66 81 751 7370" at bounding box center [307, 289] width 70 height 11
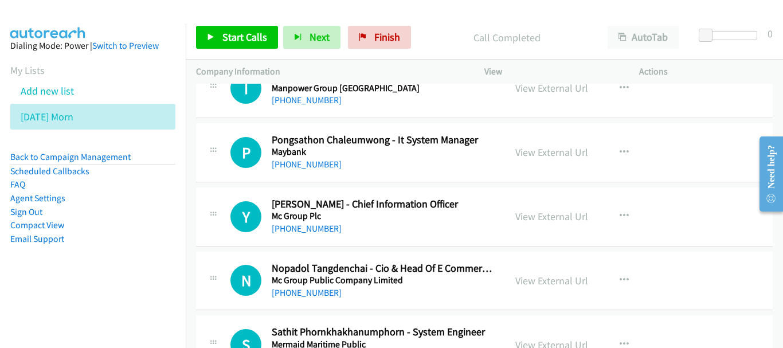
scroll to position [8060, 0]
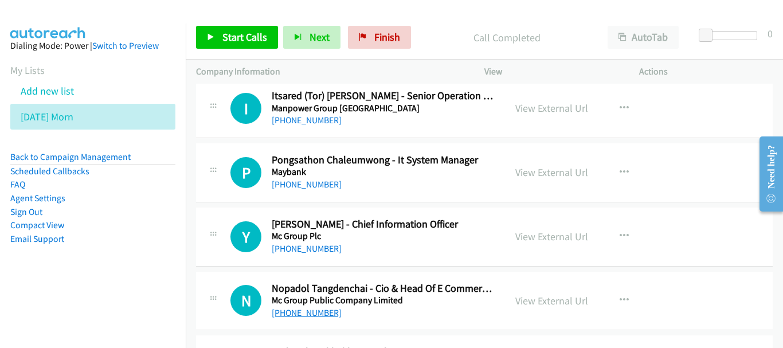
click at [328, 313] on link "+66 84 075 2364" at bounding box center [307, 312] width 70 height 11
click at [303, 248] on link "+66 2 329 1051" at bounding box center [307, 248] width 70 height 11
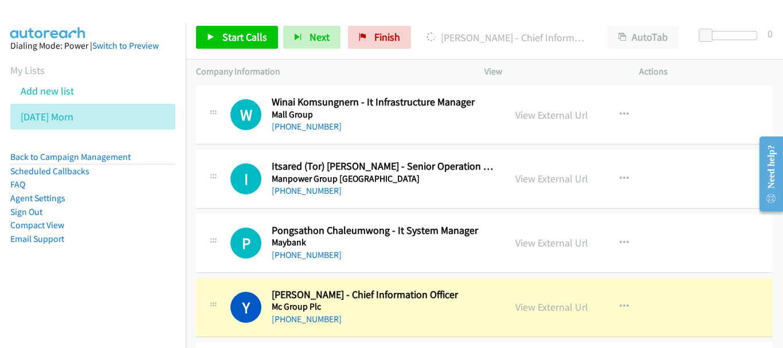
scroll to position [8003, 0]
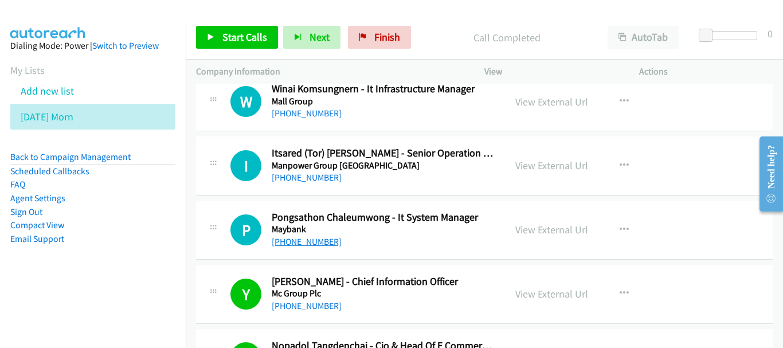
click at [304, 236] on link "+66 83 100 2134" at bounding box center [307, 241] width 70 height 11
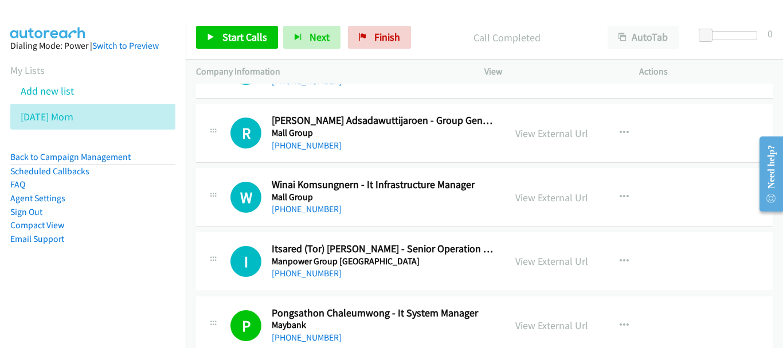
scroll to position [7888, 0]
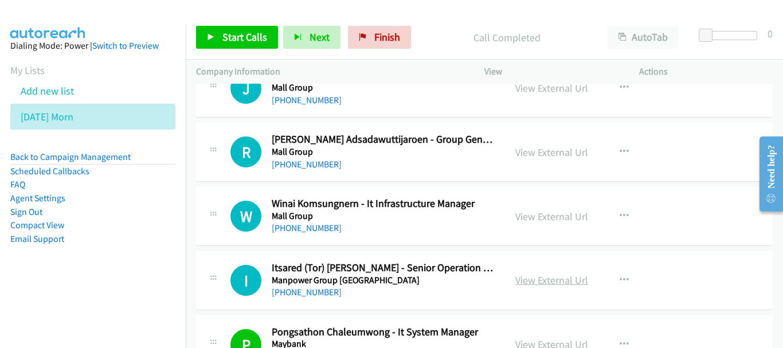
click at [559, 279] on link "View External Url" at bounding box center [552, 280] width 73 height 13
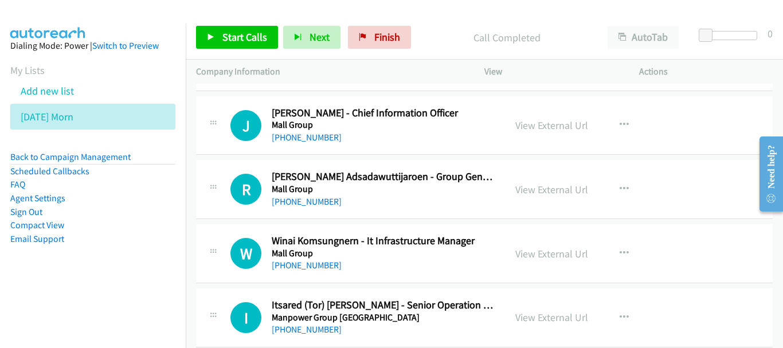
scroll to position [7831, 0]
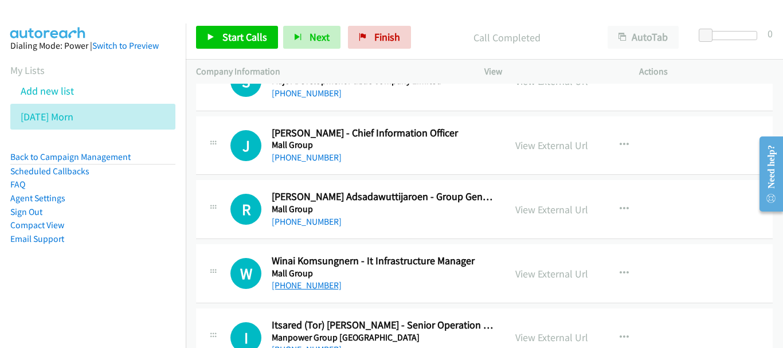
click at [309, 281] on link "+66 82 010 9944" at bounding box center [307, 285] width 70 height 11
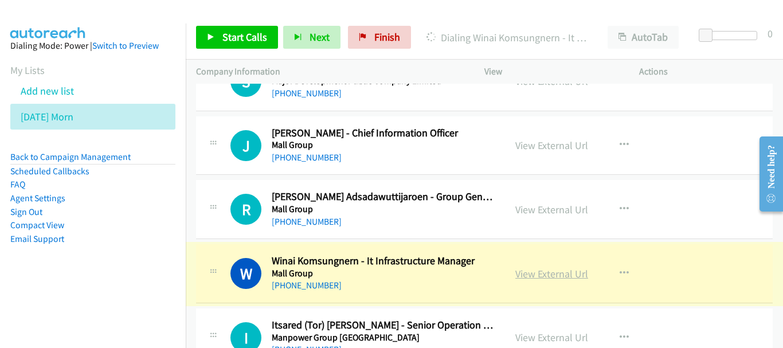
click at [535, 271] on link "View External Url" at bounding box center [552, 273] width 73 height 13
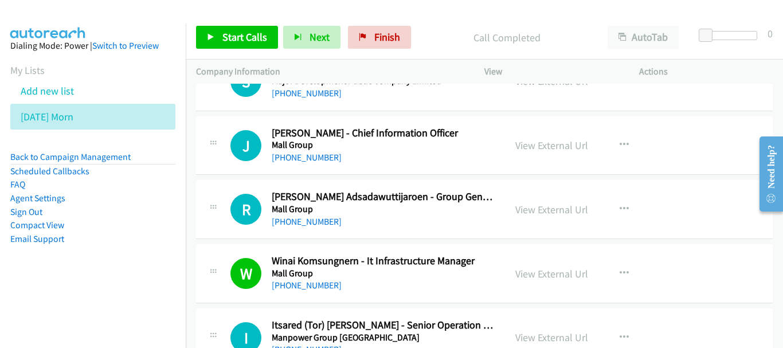
scroll to position [7774, 0]
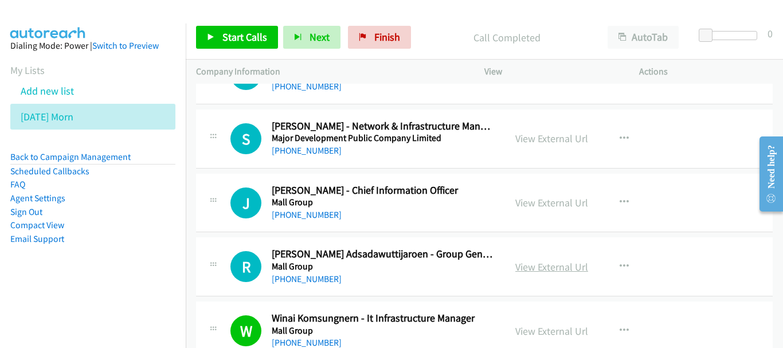
click at [574, 266] on link "View External Url" at bounding box center [552, 266] width 73 height 13
click at [306, 275] on link "+66 2 310 2522" at bounding box center [307, 279] width 70 height 11
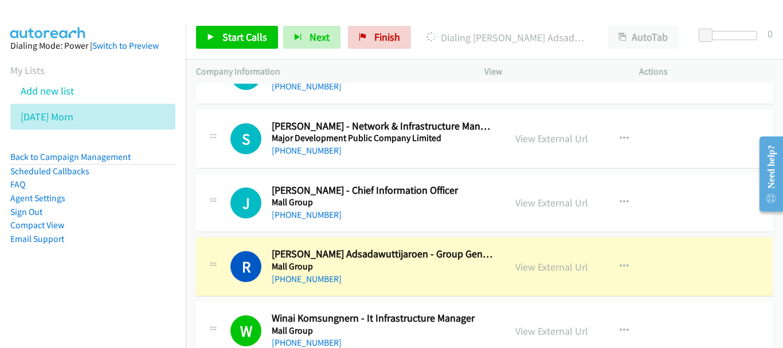
scroll to position [7716, 0]
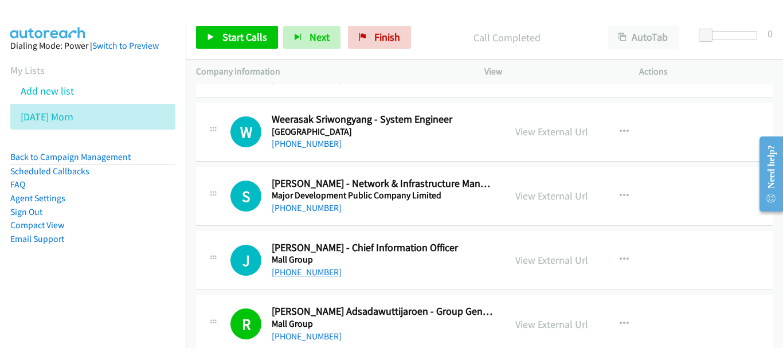
click at [319, 268] on link "+66 81 922 3476" at bounding box center [307, 272] width 70 height 11
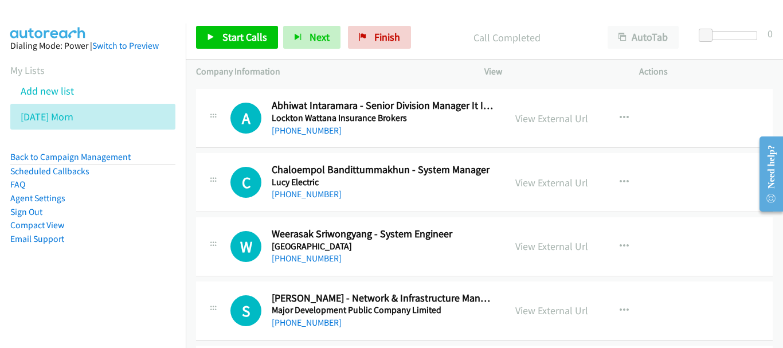
scroll to position [7659, 0]
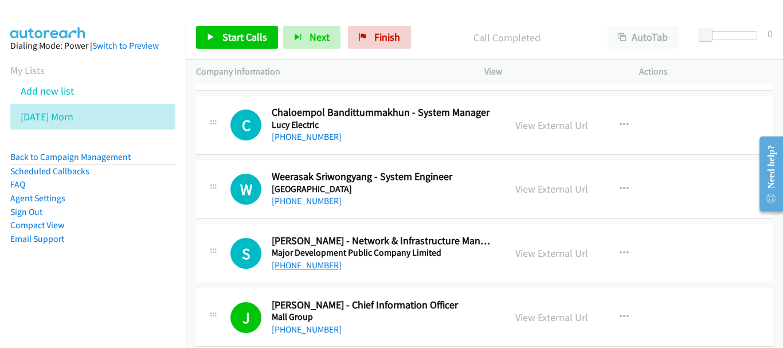
click at [319, 266] on link "+66 86 898 6985" at bounding box center [307, 265] width 70 height 11
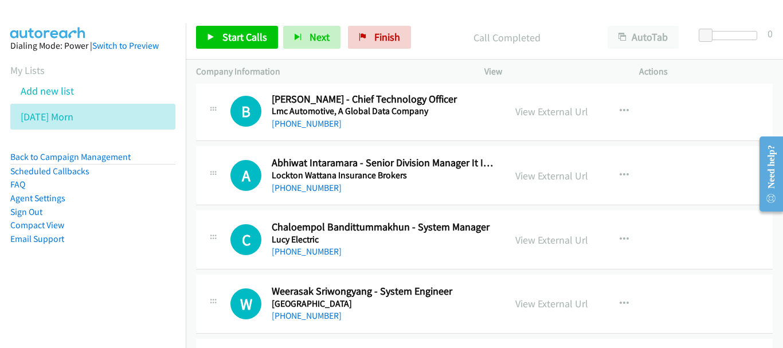
scroll to position [7487, 0]
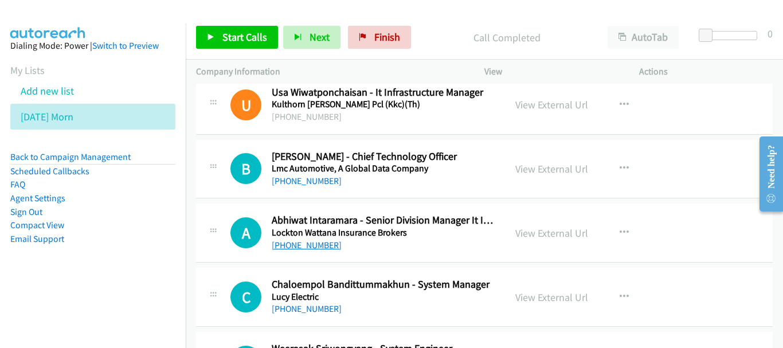
click at [318, 250] on link "+66 2 635 5000" at bounding box center [307, 245] width 70 height 11
click at [310, 180] on link "+66 89 206 1514" at bounding box center [307, 181] width 70 height 11
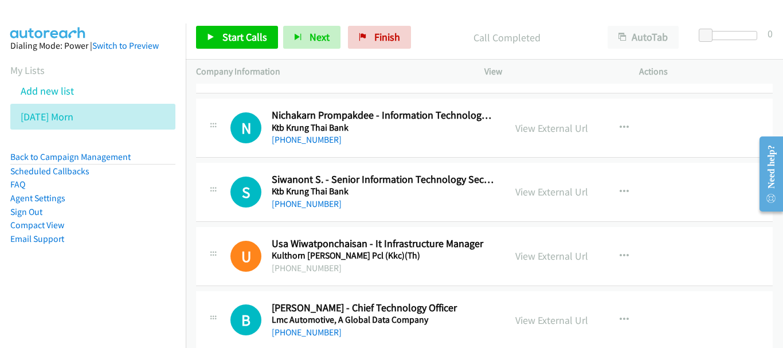
scroll to position [7315, 0]
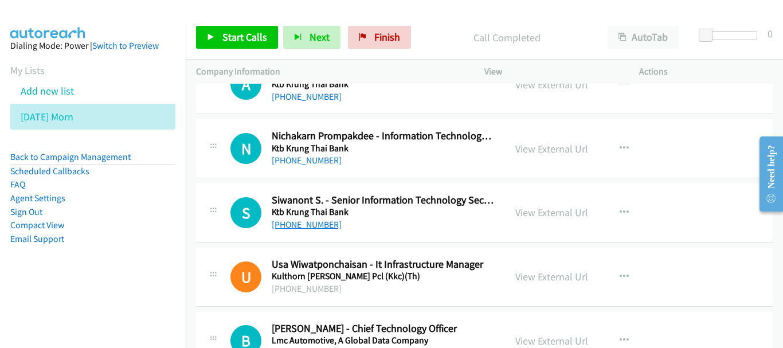
click at [308, 224] on link "+66 92 686 8855" at bounding box center [307, 224] width 70 height 11
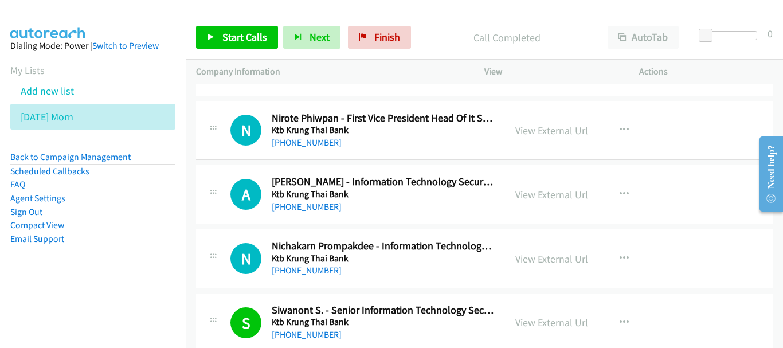
scroll to position [7200, 0]
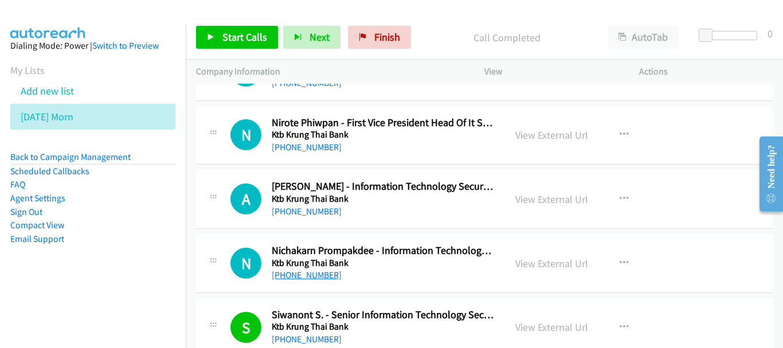
click at [311, 271] on link "+66 66 147 9911" at bounding box center [307, 275] width 70 height 11
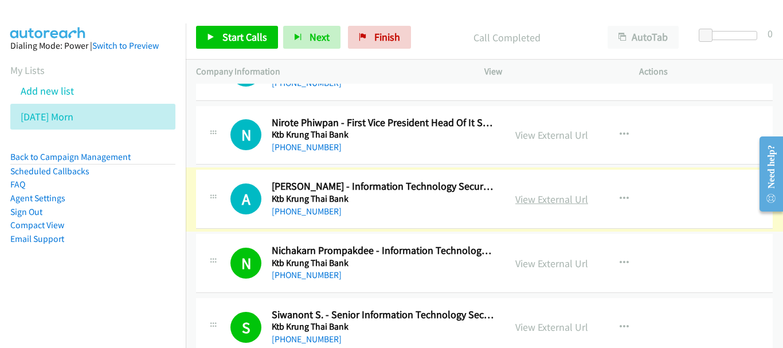
click at [553, 196] on link "View External Url" at bounding box center [552, 199] width 73 height 13
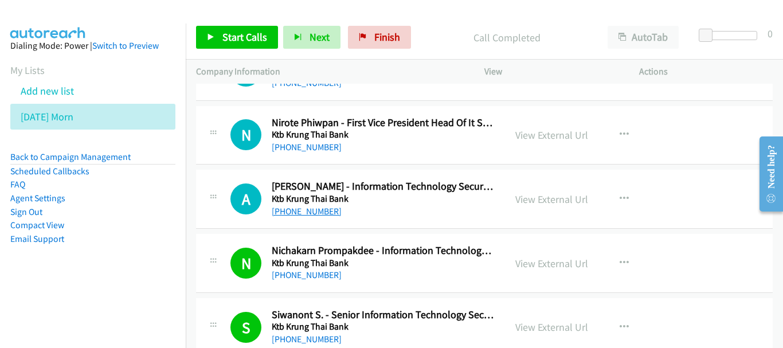
click at [313, 214] on link "+66 81 812 2600" at bounding box center [307, 211] width 70 height 11
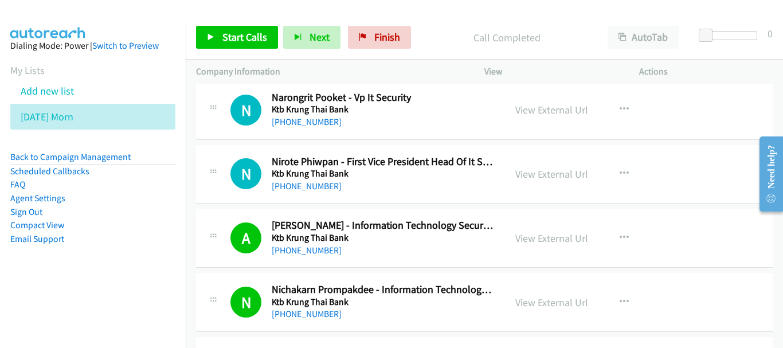
scroll to position [7143, 0]
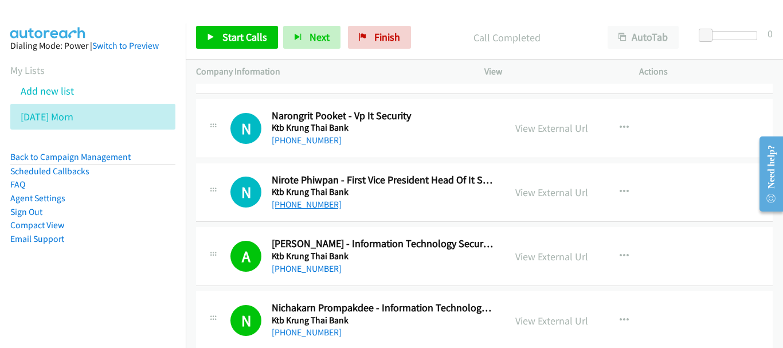
click at [285, 204] on link "+66 2 689 4653" at bounding box center [307, 204] width 70 height 11
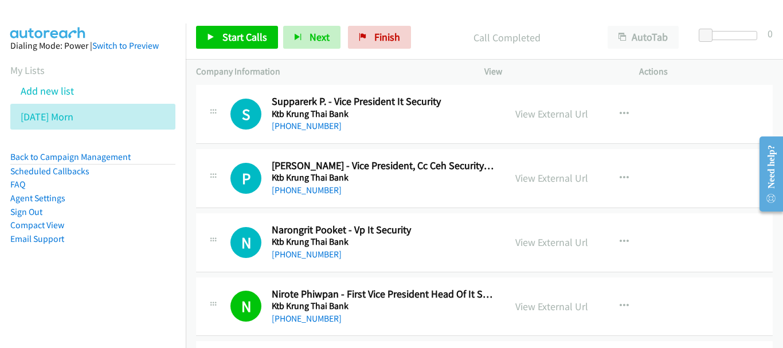
scroll to position [7028, 0]
click at [320, 260] on link "+66 86 323 9054" at bounding box center [307, 255] width 70 height 11
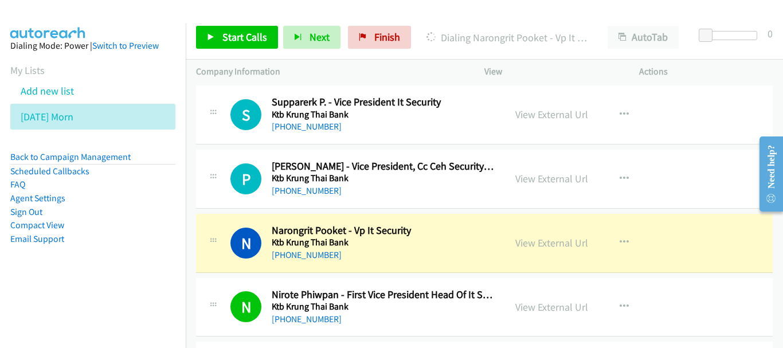
click at [548, 171] on div "View External Url" at bounding box center [552, 178] width 73 height 15
click at [548, 176] on link "View External Url" at bounding box center [552, 178] width 73 height 13
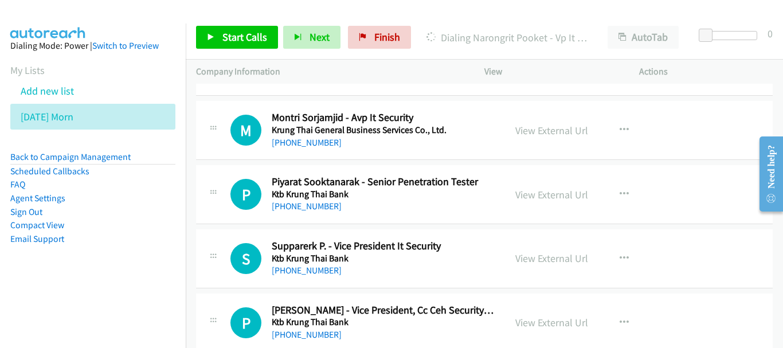
scroll to position [6856, 0]
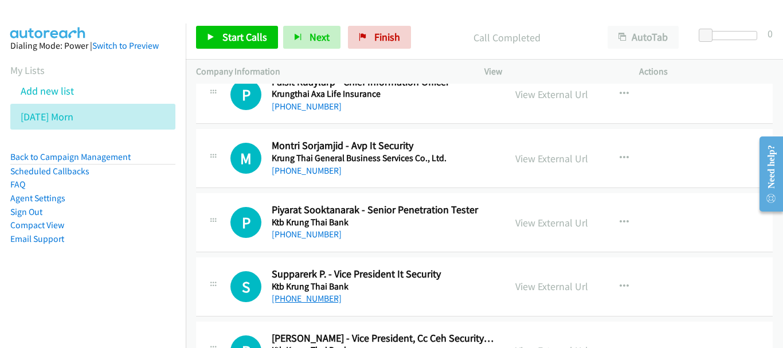
click at [320, 303] on link "+66 83 095 2981" at bounding box center [307, 298] width 70 height 11
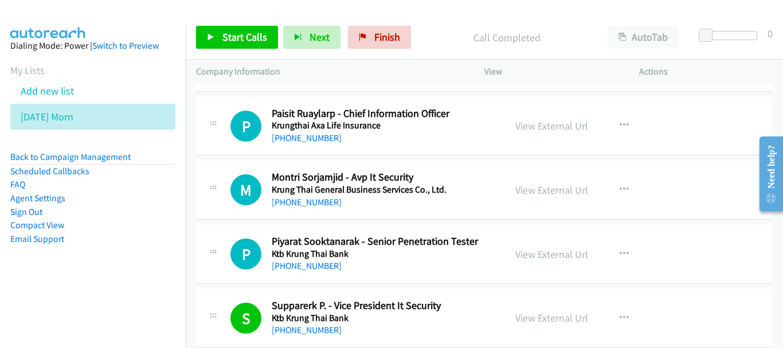
scroll to position [6799, 0]
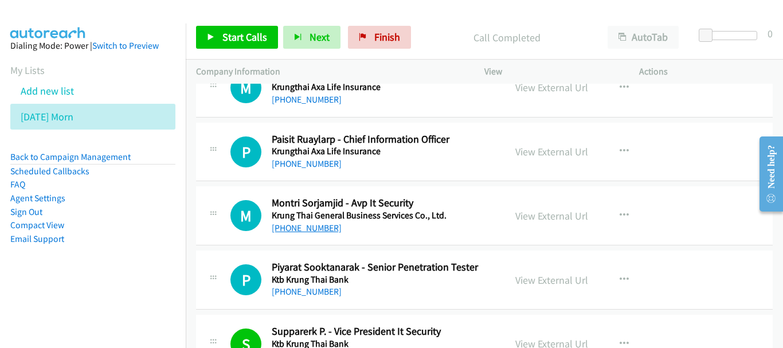
click at [302, 231] on link "+66 83 999 1761" at bounding box center [307, 228] width 70 height 11
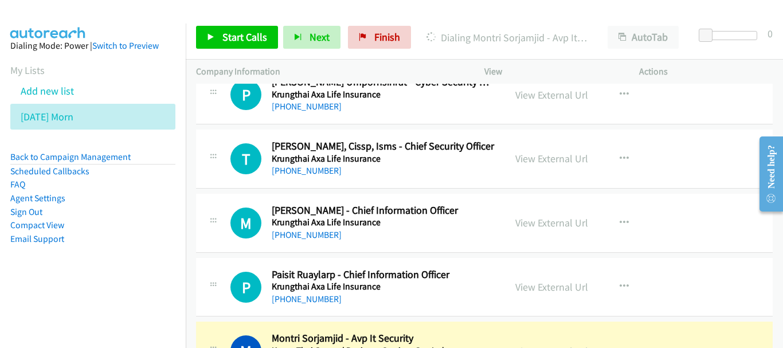
scroll to position [6684, 0]
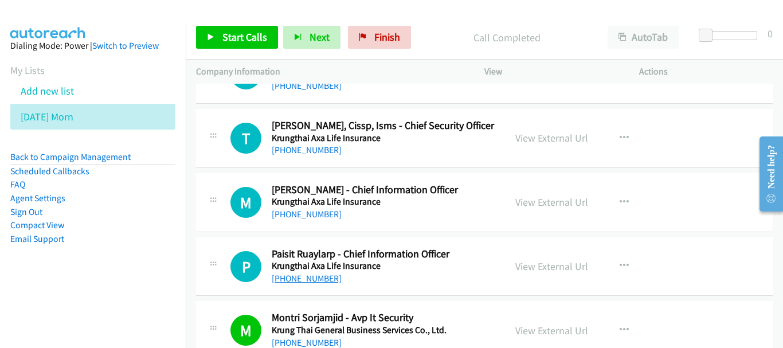
click at [326, 279] on link "+66 81 443 1559" at bounding box center [307, 278] width 70 height 11
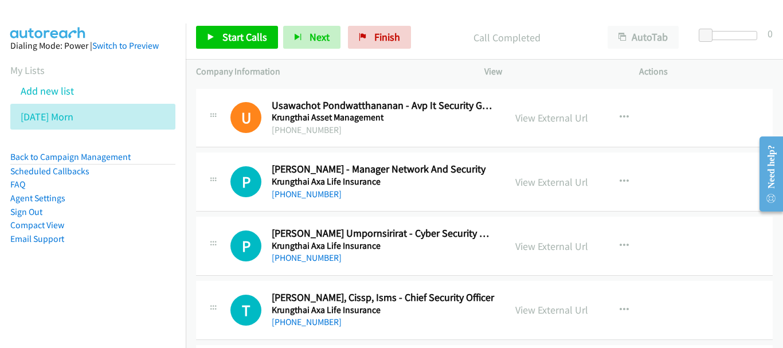
scroll to position [6569, 0]
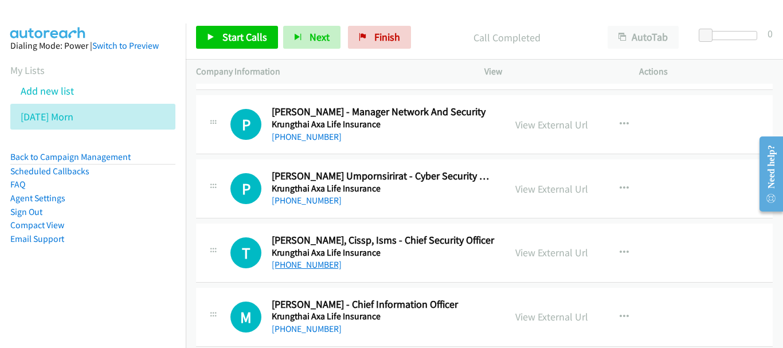
click at [324, 259] on link "+1 617-849-1950" at bounding box center [307, 264] width 70 height 11
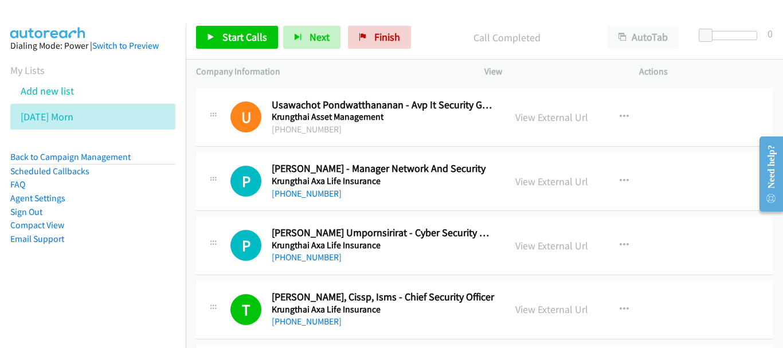
scroll to position [6512, 0]
click at [323, 258] on link "+66 2 030 9076" at bounding box center [307, 257] width 70 height 11
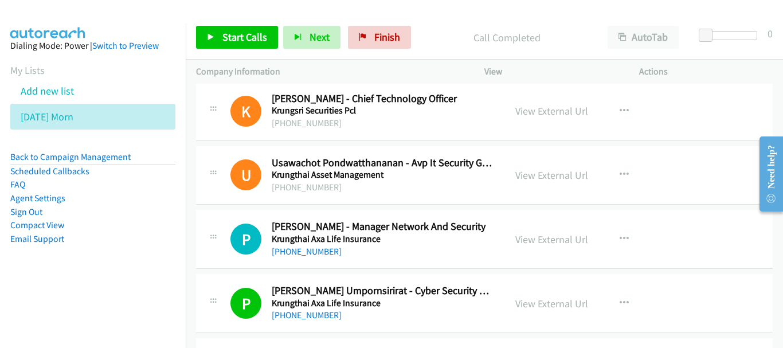
click at [328, 253] on div "+66 2 044 4000" at bounding box center [383, 252] width 223 height 14
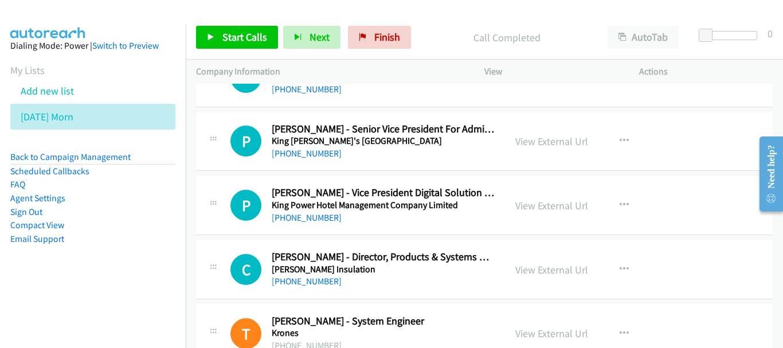
scroll to position [6110, 0]
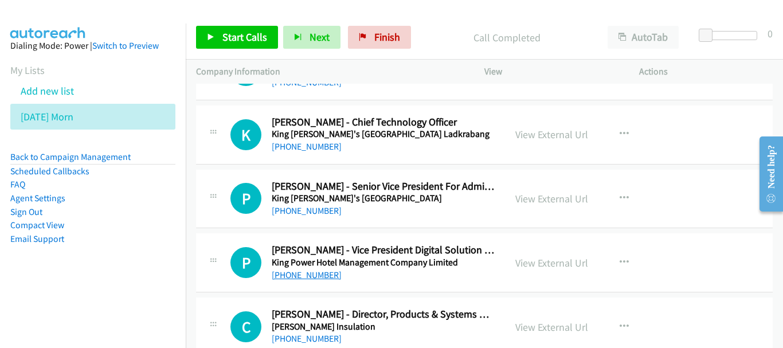
click at [306, 278] on link "+66 81 732 4284" at bounding box center [307, 275] width 70 height 11
click at [558, 200] on link "View External Url" at bounding box center [552, 198] width 73 height 13
click at [318, 216] on div "+66 81 832 3234" at bounding box center [383, 211] width 223 height 14
click at [318, 208] on link "+66 81 832 3234" at bounding box center [307, 210] width 70 height 11
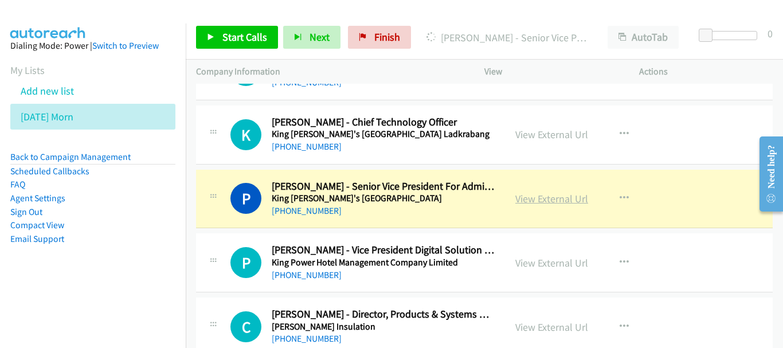
click at [572, 197] on link "View External Url" at bounding box center [552, 198] width 73 height 13
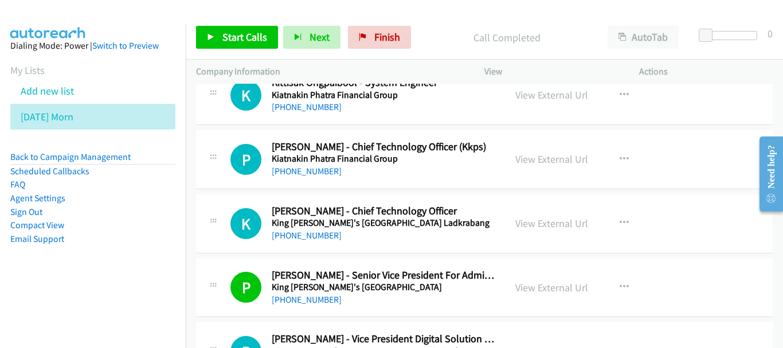
scroll to position [5996, 0]
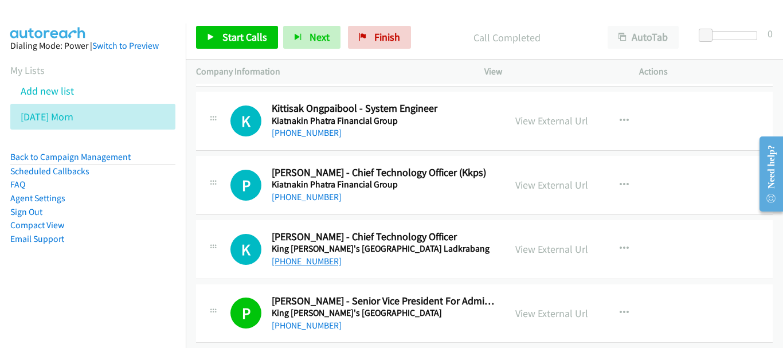
click at [321, 260] on link "+66 86 805 0909" at bounding box center [307, 261] width 70 height 11
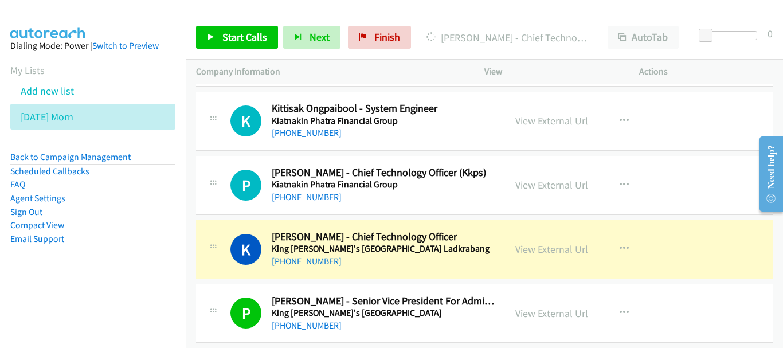
scroll to position [5881, 0]
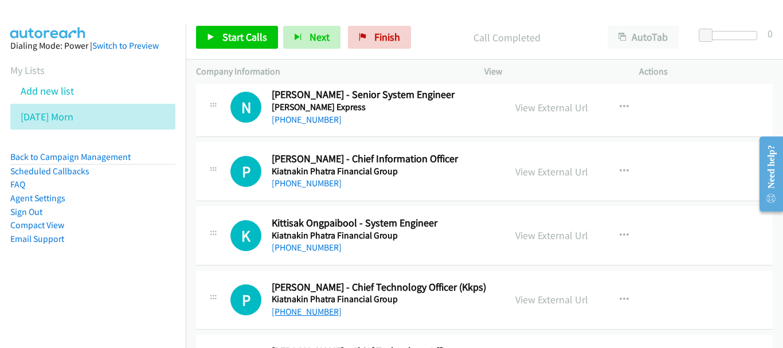
click at [297, 310] on link "+66 89 148 1878" at bounding box center [307, 311] width 70 height 11
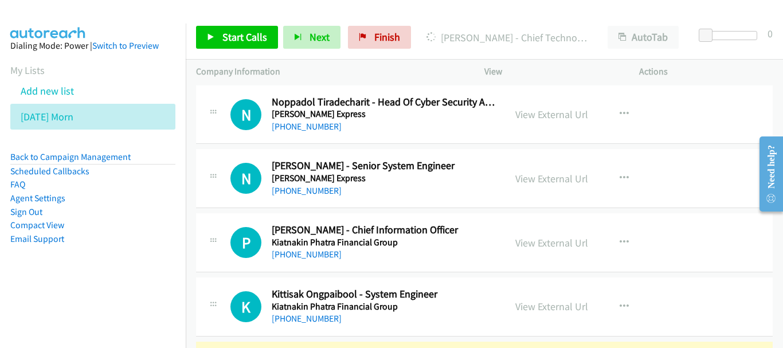
scroll to position [5938, 0]
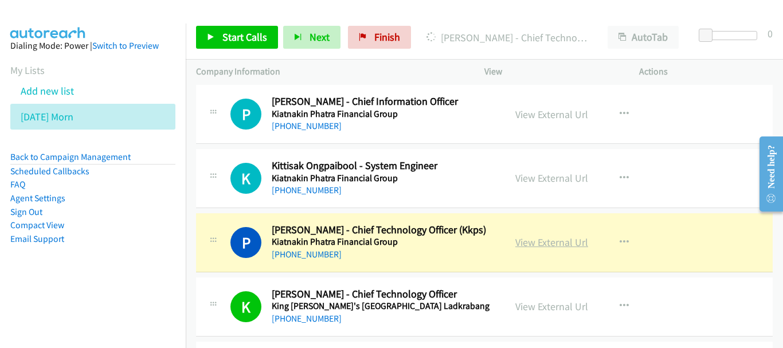
click at [560, 243] on link "View External Url" at bounding box center [552, 242] width 73 height 13
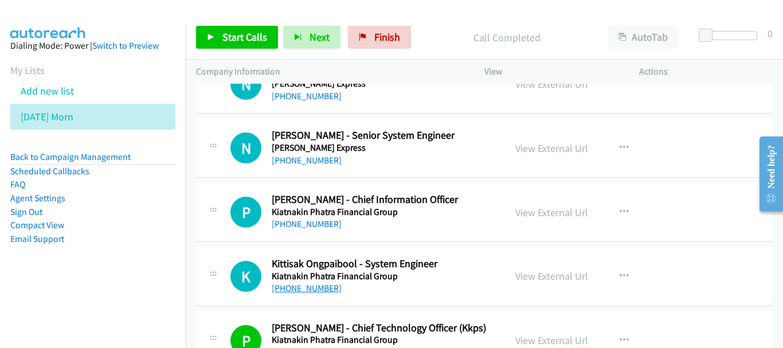
scroll to position [5823, 0]
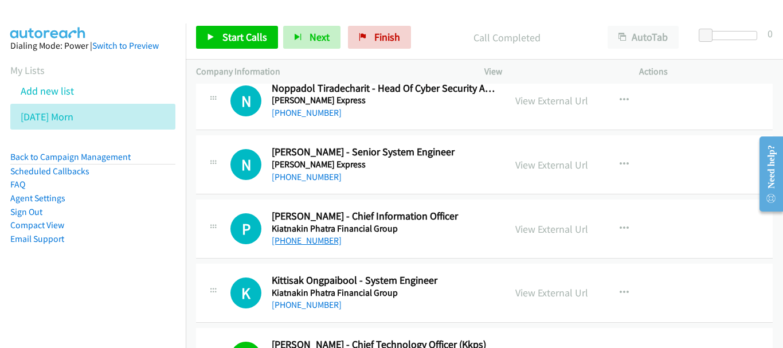
click at [305, 246] on link "+66 2 165 5555" at bounding box center [307, 240] width 70 height 11
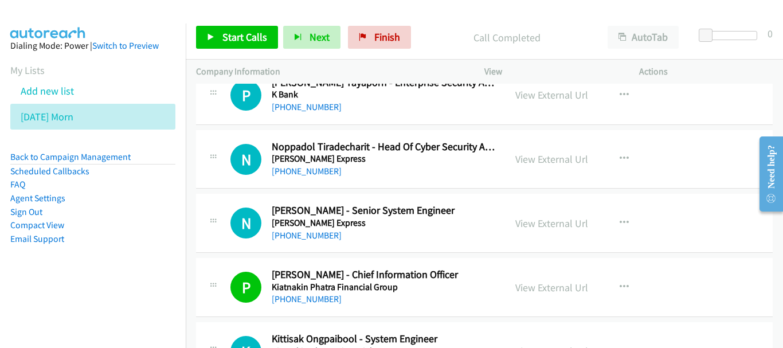
scroll to position [5709, 0]
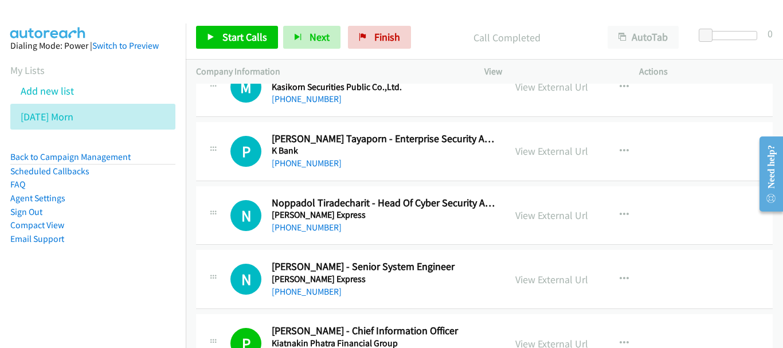
click at [293, 233] on div "+66 2 238 5558" at bounding box center [383, 228] width 223 height 14
click at [295, 227] on link "+66 2 238 5558" at bounding box center [307, 227] width 70 height 11
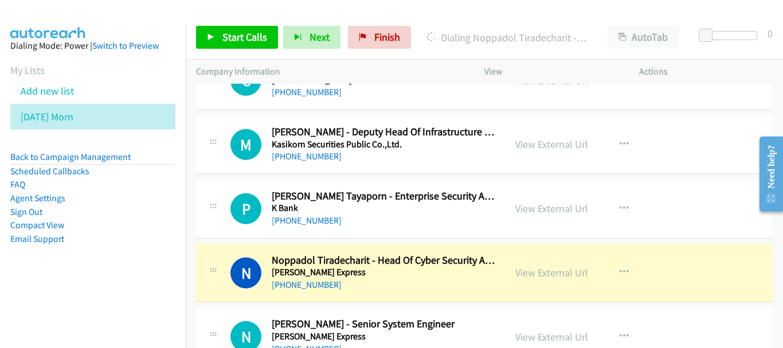
scroll to position [5594, 0]
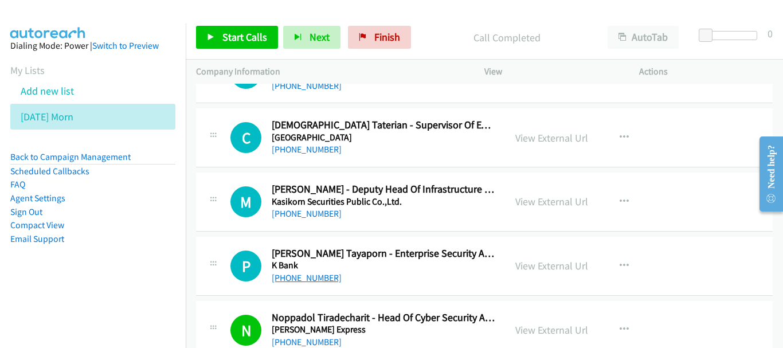
click at [306, 276] on link "+66 83 610 7225" at bounding box center [307, 277] width 70 height 11
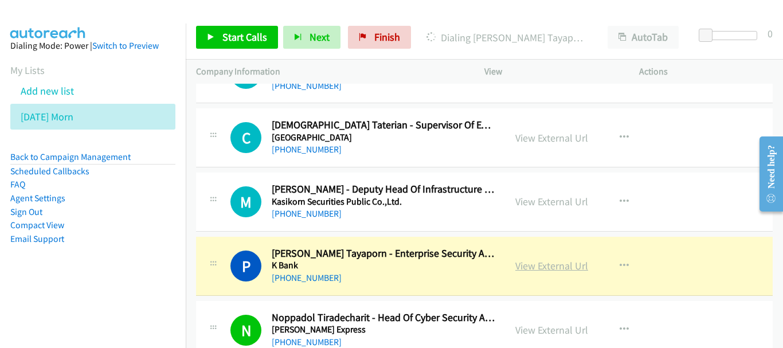
click at [521, 263] on link "View External Url" at bounding box center [552, 265] width 73 height 13
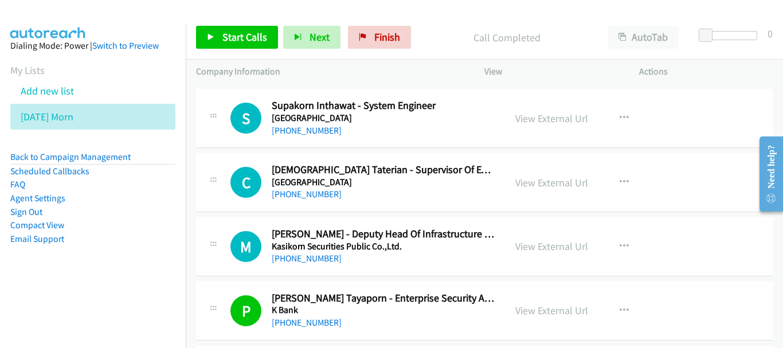
scroll to position [5537, 0]
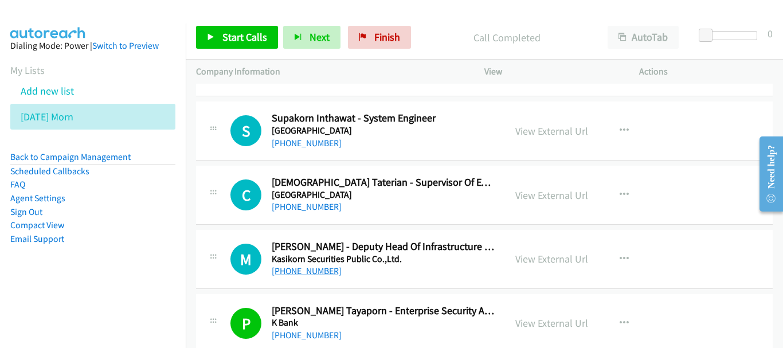
click at [307, 271] on link "+66 86 620 1279" at bounding box center [307, 271] width 70 height 11
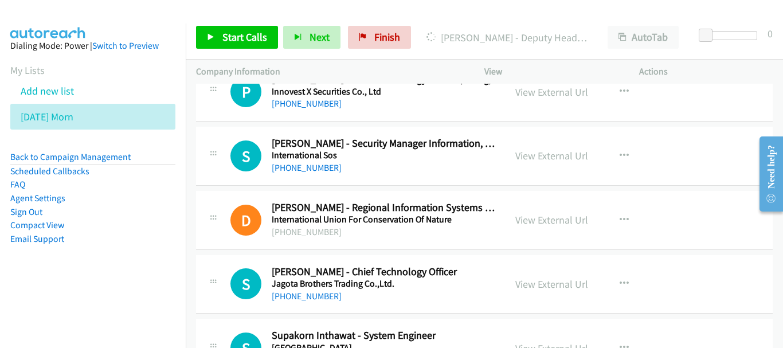
scroll to position [5307, 0]
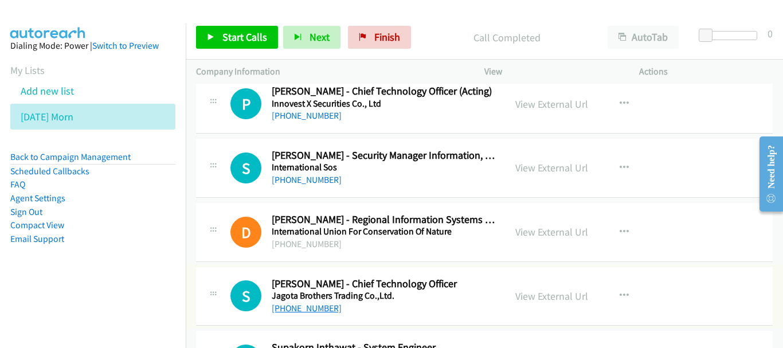
click at [310, 307] on link "+66 81 406 1619" at bounding box center [307, 308] width 70 height 11
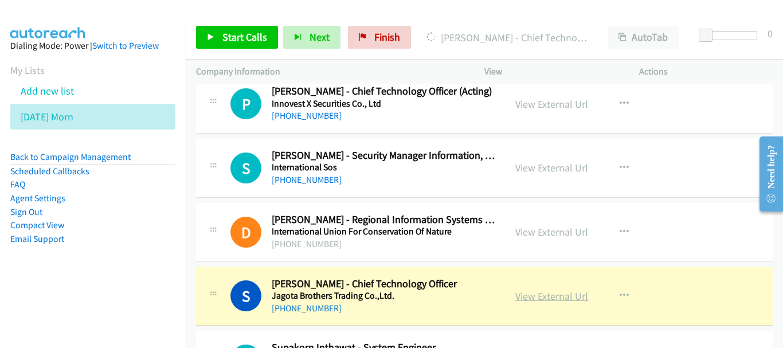
click at [577, 298] on link "View External Url" at bounding box center [552, 296] width 73 height 13
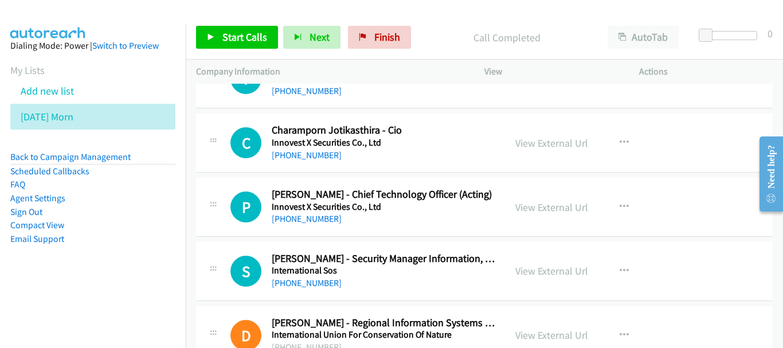
scroll to position [5193, 0]
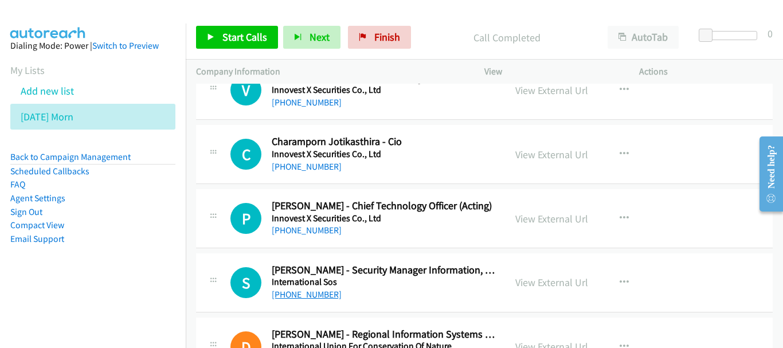
click at [320, 297] on link "+66 64 224 4203" at bounding box center [307, 294] width 70 height 11
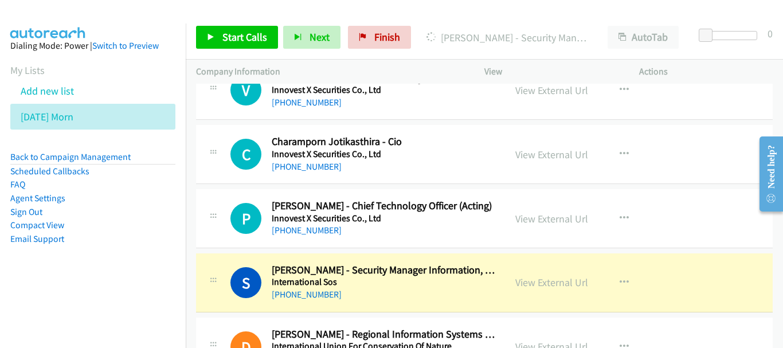
scroll to position [5135, 0]
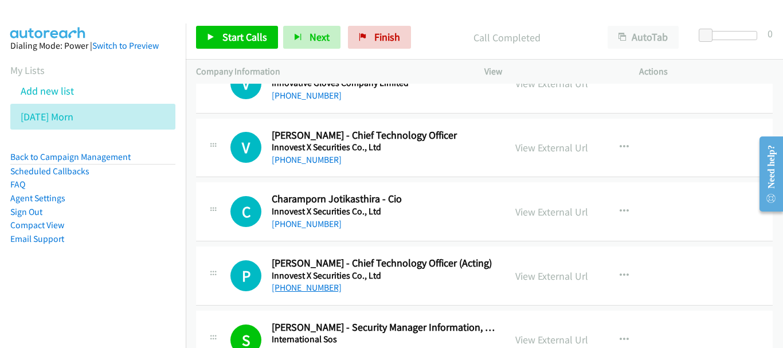
click at [325, 287] on link "+66 81 553 2528" at bounding box center [307, 287] width 70 height 11
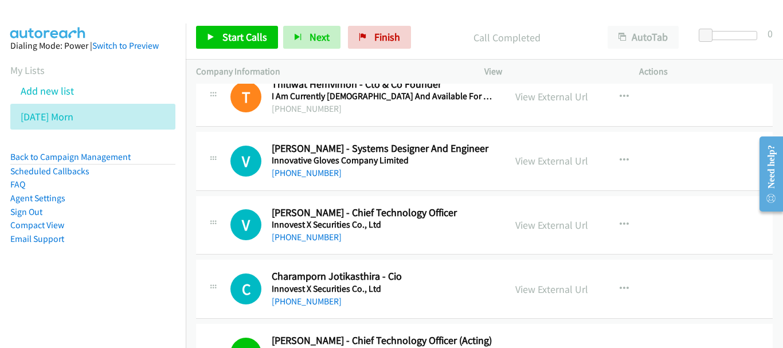
scroll to position [5078, 0]
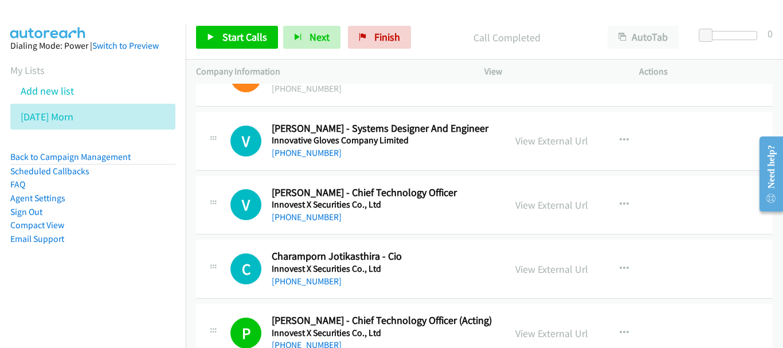
click at [282, 291] on div "C Callback Scheduled Charamporn Jotikasthira - Cio Innovest X Securities Co., L…" at bounding box center [484, 269] width 577 height 59
click at [282, 280] on link "+66 81 840 5900" at bounding box center [307, 281] width 70 height 11
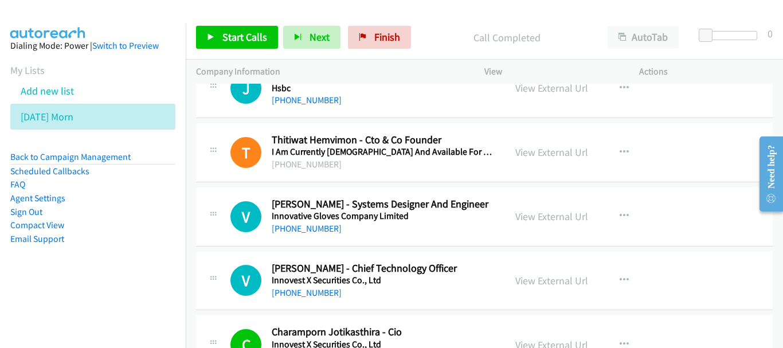
scroll to position [5020, 0]
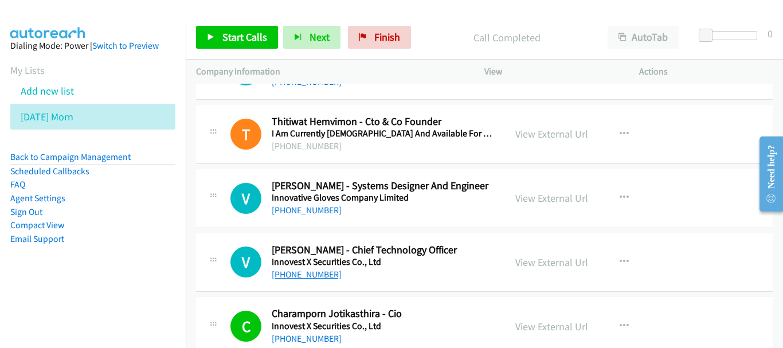
click at [298, 278] on link "+66 83 491 1755" at bounding box center [307, 274] width 70 height 11
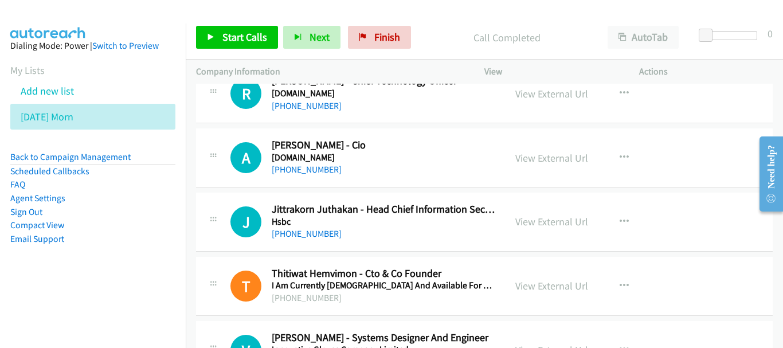
scroll to position [4848, 0]
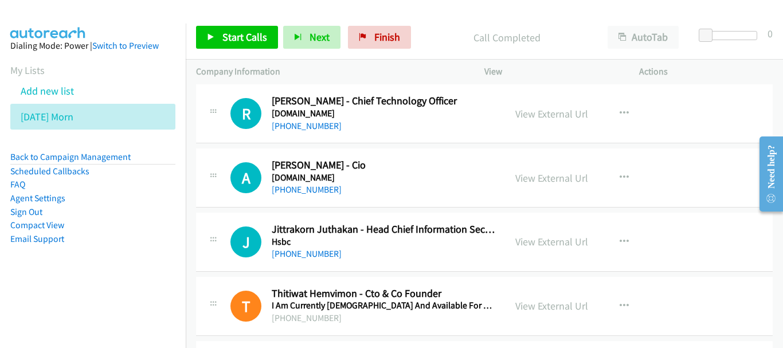
click at [293, 262] on div "J Callback Scheduled Jittrakorn Juthakan - Head Chief Information Security Offi…" at bounding box center [484, 242] width 577 height 59
click at [295, 254] on link "+66 84 343 3884" at bounding box center [307, 253] width 70 height 11
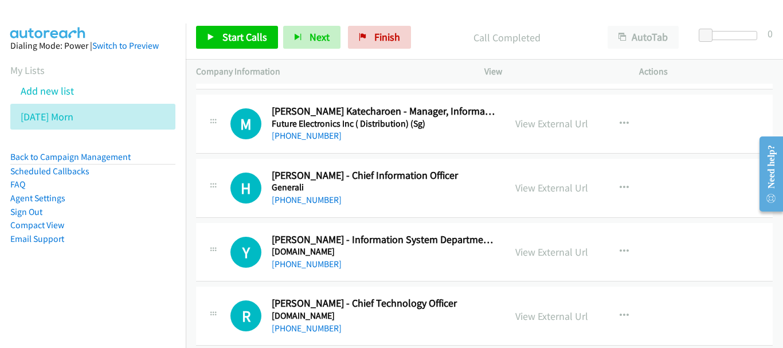
scroll to position [4619, 0]
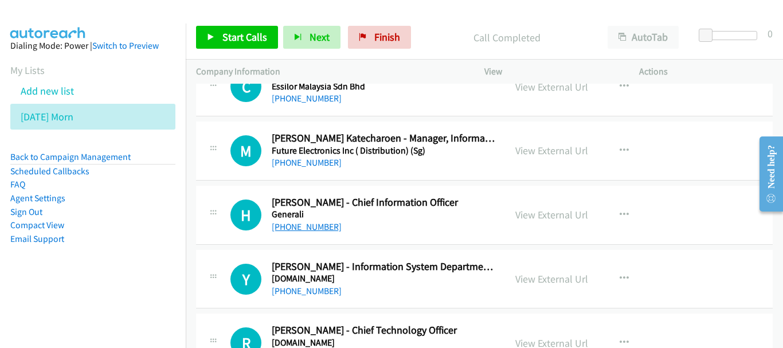
click at [318, 232] on link "+66 92 250 5090" at bounding box center [307, 226] width 70 height 11
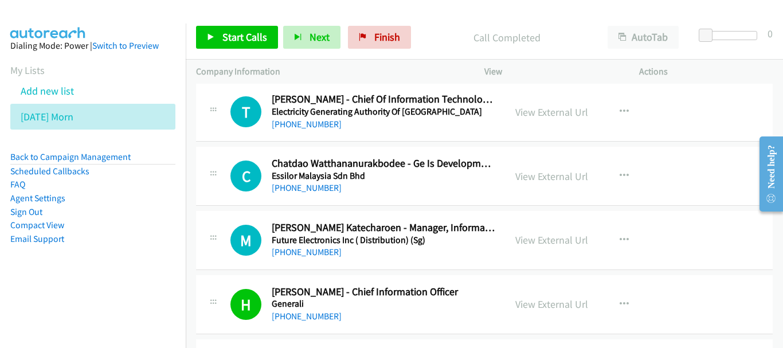
scroll to position [4504, 0]
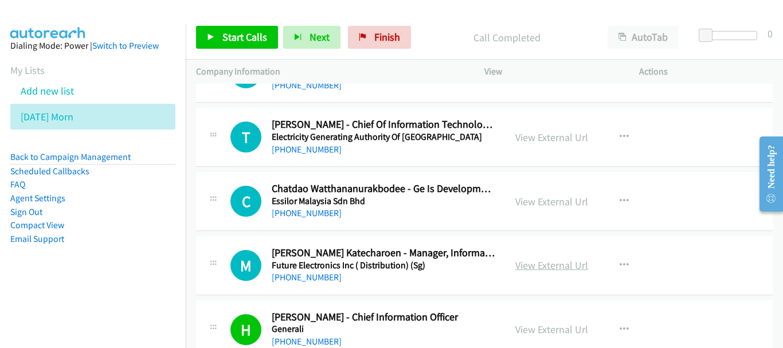
click at [558, 270] on link "View External Url" at bounding box center [552, 265] width 73 height 13
click at [318, 274] on link "+66 93 616 4569" at bounding box center [307, 277] width 70 height 11
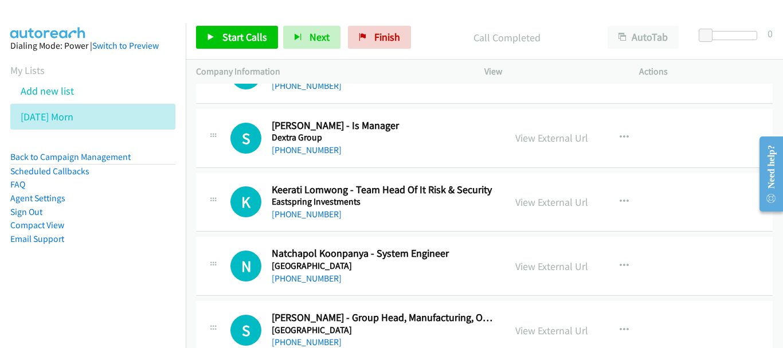
scroll to position [4045, 0]
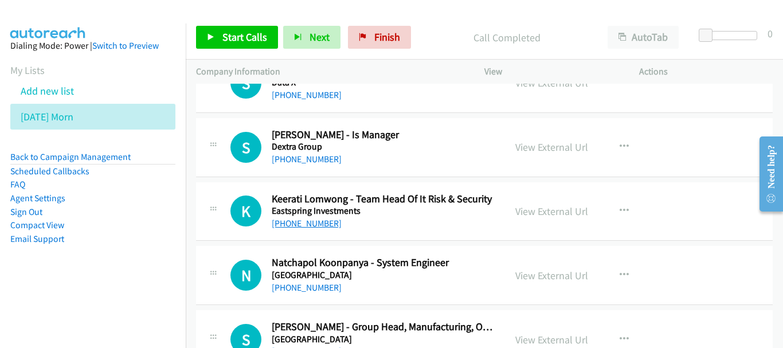
click at [311, 223] on link "+66 2 648 8957" at bounding box center [307, 223] width 70 height 11
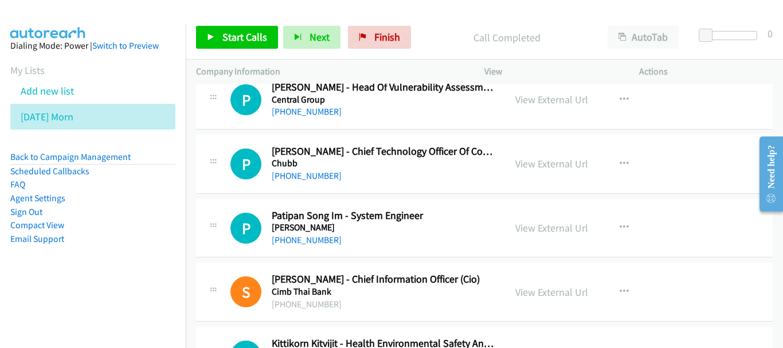
scroll to position [3587, 0]
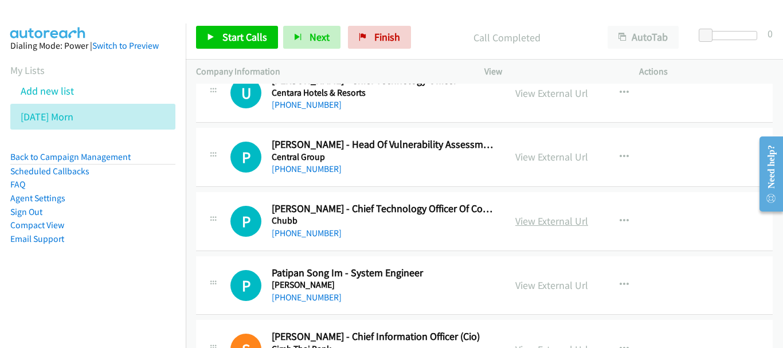
click at [533, 224] on link "View External Url" at bounding box center [552, 221] width 73 height 13
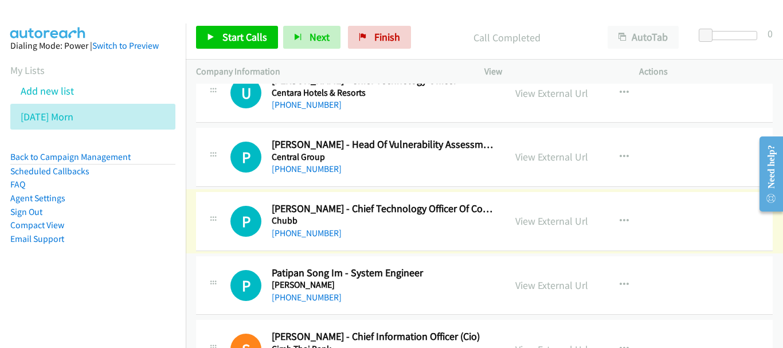
click at [304, 234] on link "+66 86 082 9768" at bounding box center [307, 233] width 70 height 11
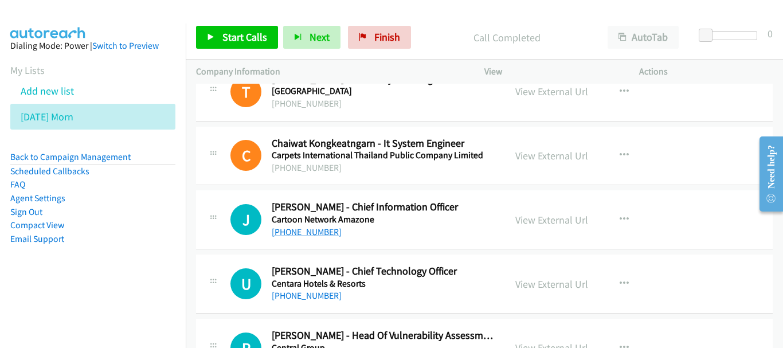
scroll to position [3414, 0]
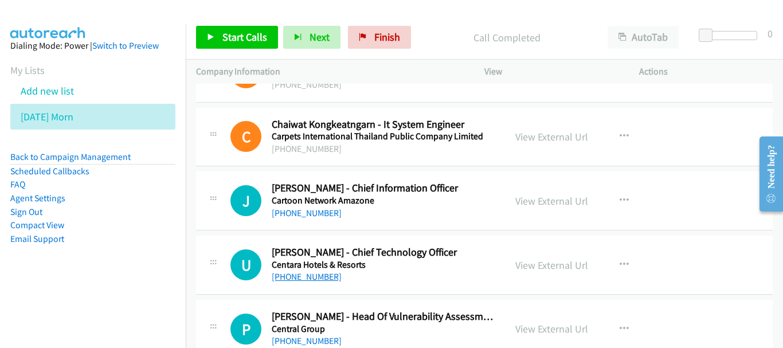
click at [300, 277] on link "+66 95 368 7274" at bounding box center [307, 276] width 70 height 11
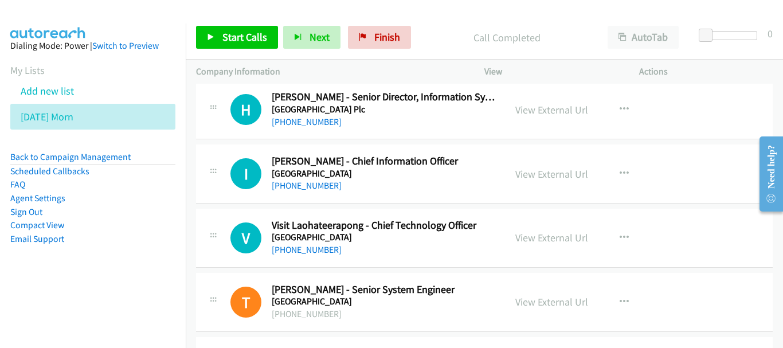
scroll to position [3128, 0]
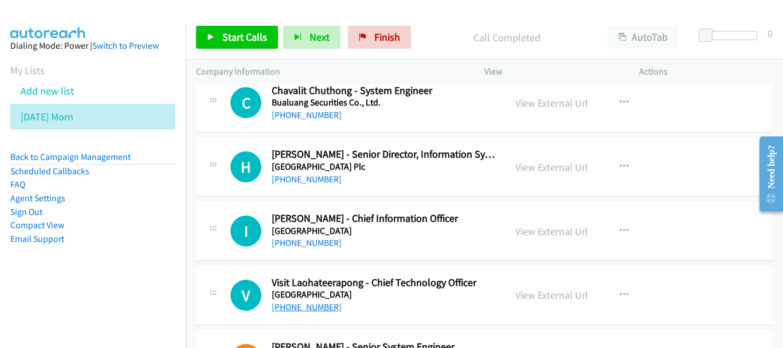
click at [325, 306] on link "+66 65 519 1043" at bounding box center [307, 307] width 70 height 11
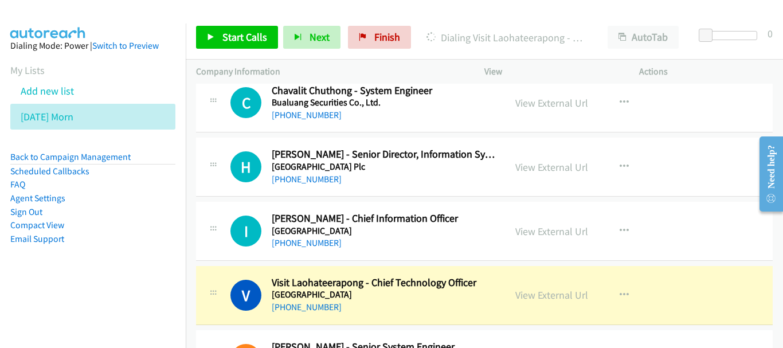
scroll to position [3070, 0]
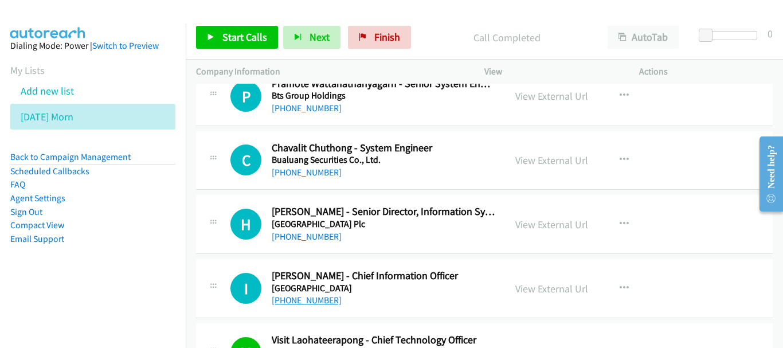
click at [306, 298] on link "+66 2 667 2095" at bounding box center [307, 300] width 70 height 11
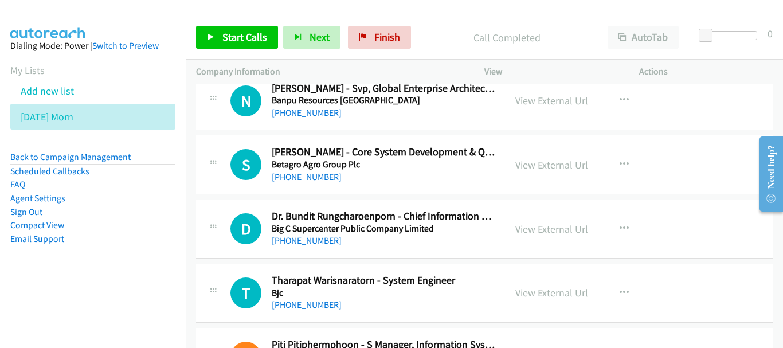
scroll to position [2726, 0]
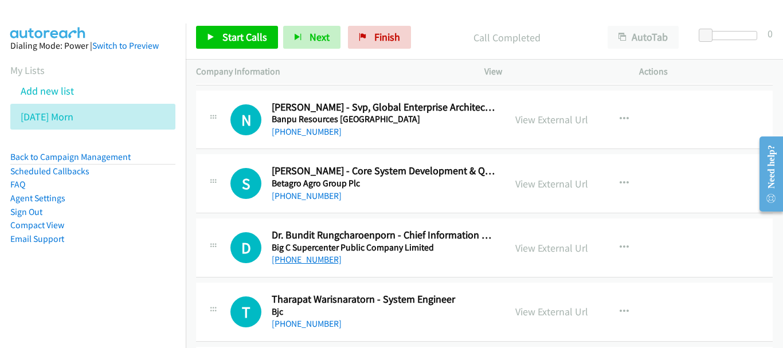
click at [328, 257] on link "+66 89 927 6172" at bounding box center [307, 259] width 70 height 11
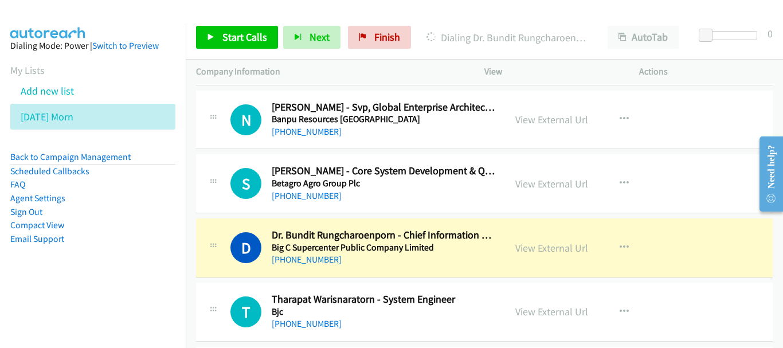
scroll to position [2669, 0]
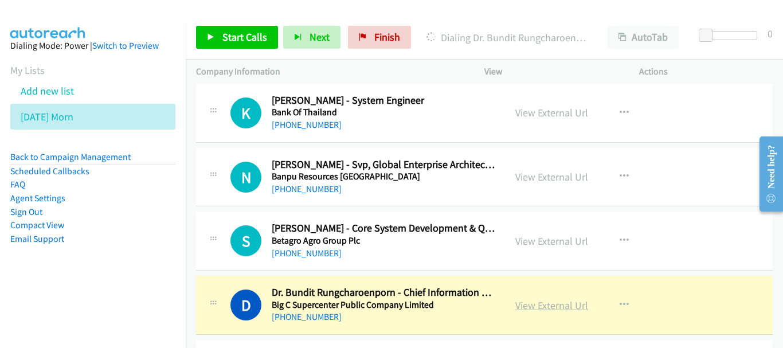
click at [556, 302] on link "View External Url" at bounding box center [552, 305] width 73 height 13
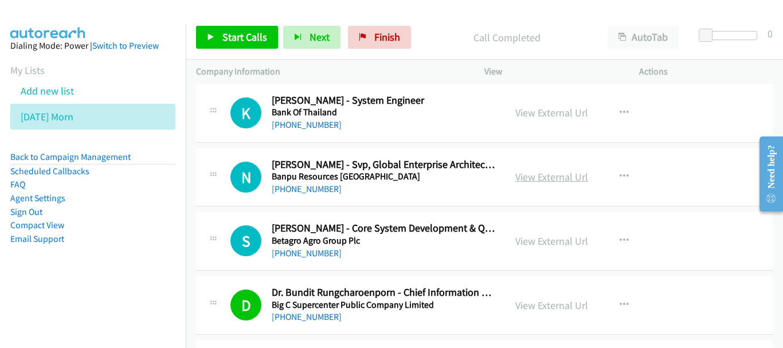
click at [562, 176] on link "View External Url" at bounding box center [552, 176] width 73 height 13
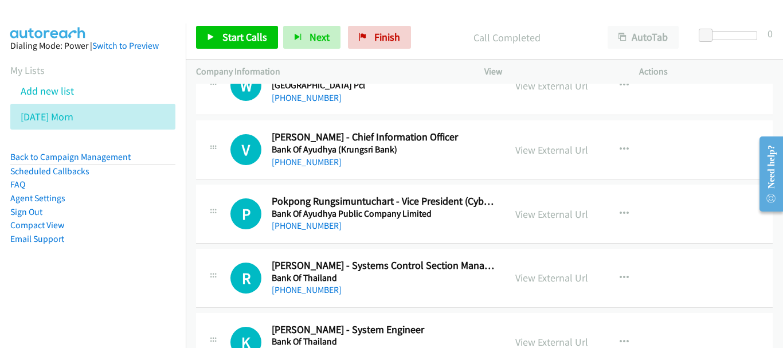
scroll to position [2554, 0]
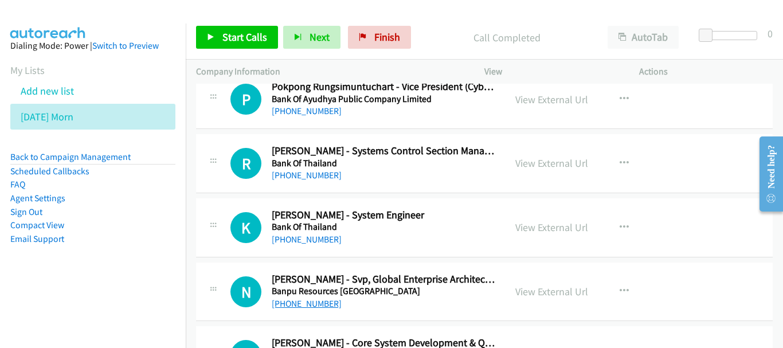
click at [310, 306] on link "+66 2 625 5412" at bounding box center [307, 303] width 70 height 11
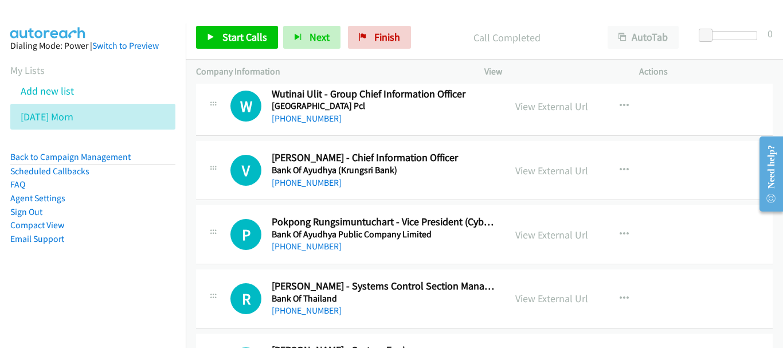
scroll to position [2439, 0]
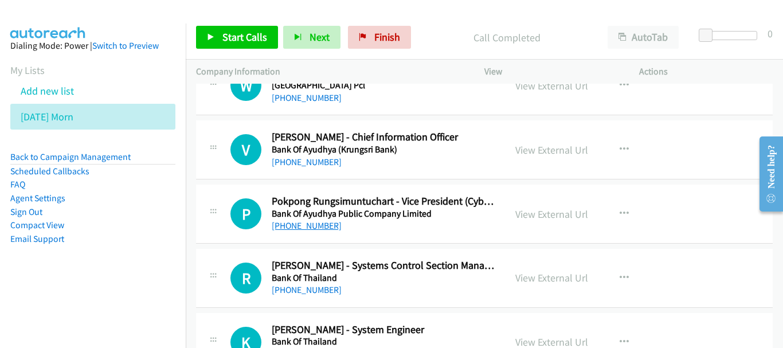
click at [311, 226] on link "+66 2 245 6438" at bounding box center [307, 225] width 70 height 11
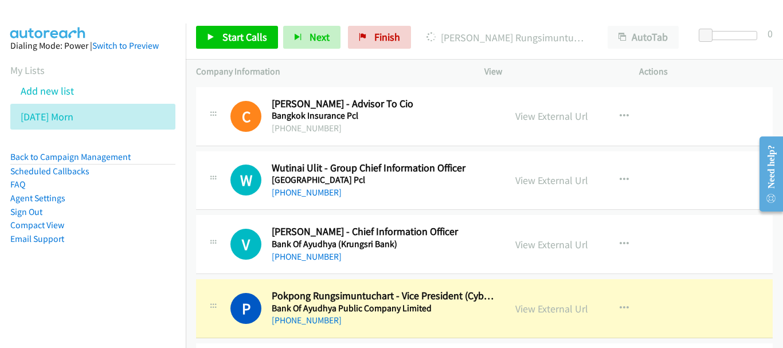
scroll to position [2325, 0]
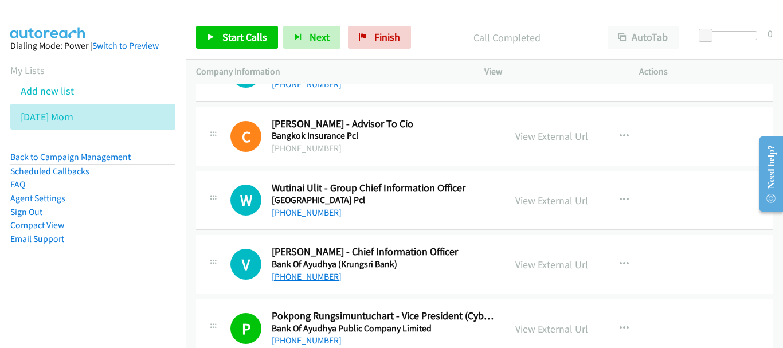
click at [326, 278] on link "+66 84 751 0099" at bounding box center [307, 276] width 70 height 11
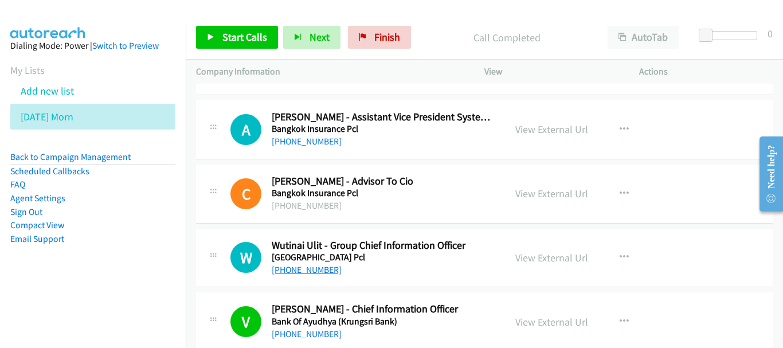
click at [290, 273] on link "+66 2 175 7200" at bounding box center [307, 269] width 70 height 11
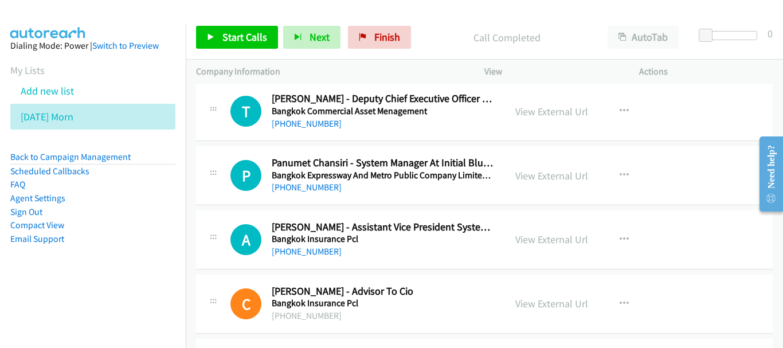
scroll to position [2153, 0]
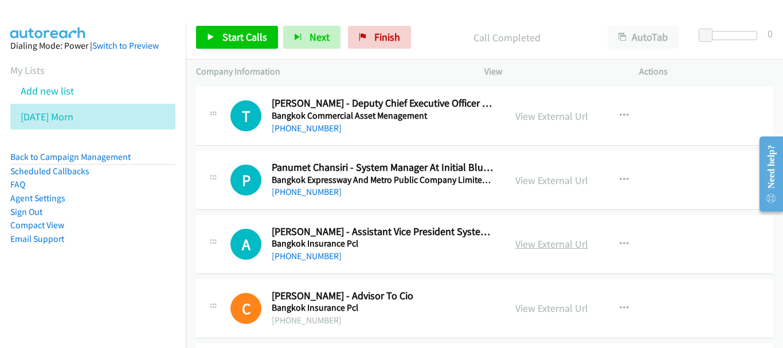
click at [554, 243] on link "View External Url" at bounding box center [552, 243] width 73 height 13
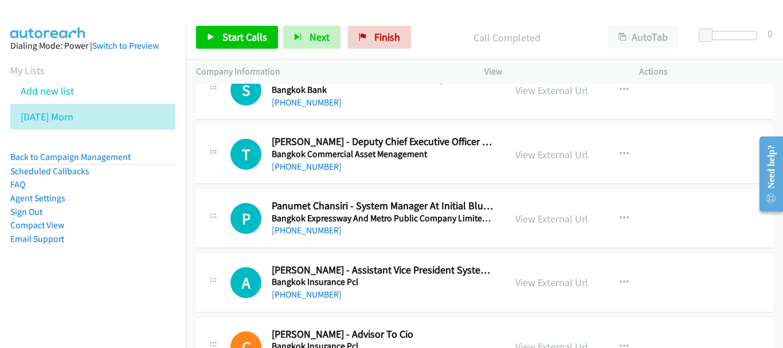
scroll to position [2095, 0]
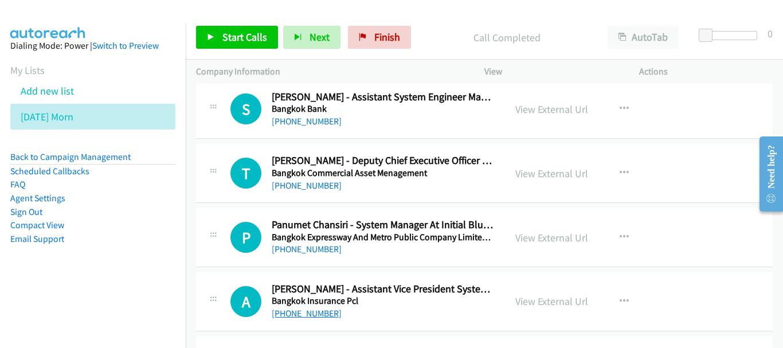
click at [309, 311] on link "+66 81 720 4395" at bounding box center [307, 313] width 70 height 11
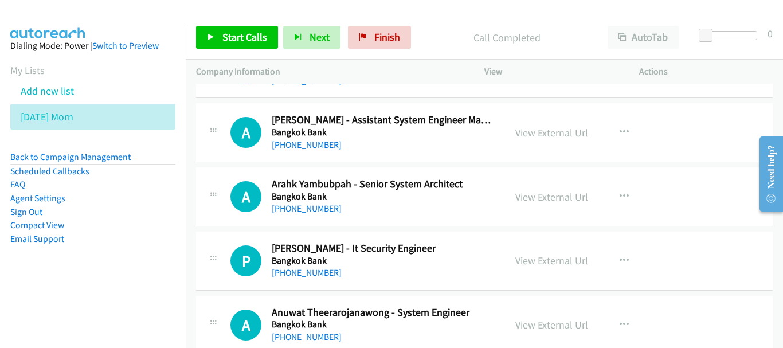
scroll to position [1694, 0]
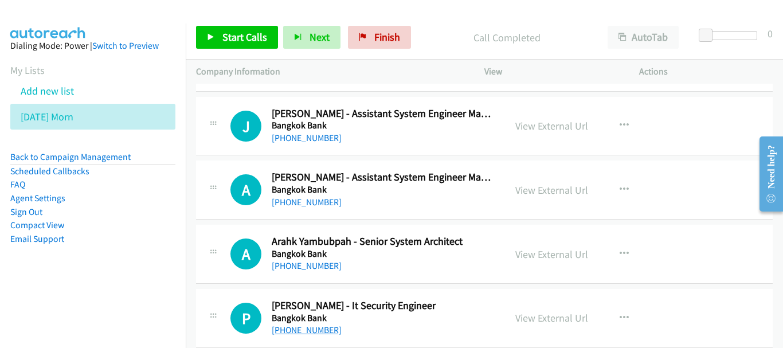
click at [315, 328] on link "+66 2 685 7481" at bounding box center [307, 330] width 70 height 11
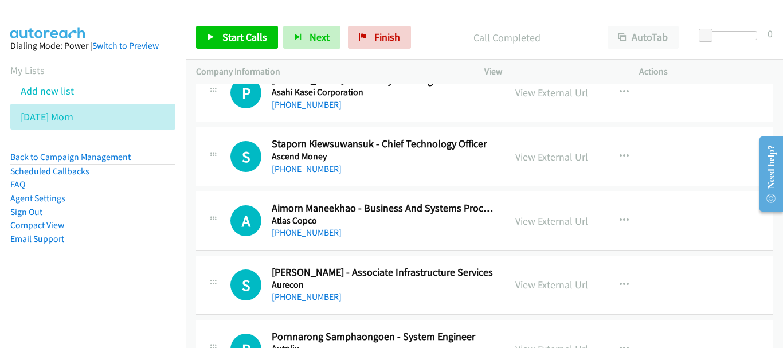
scroll to position [719, 0]
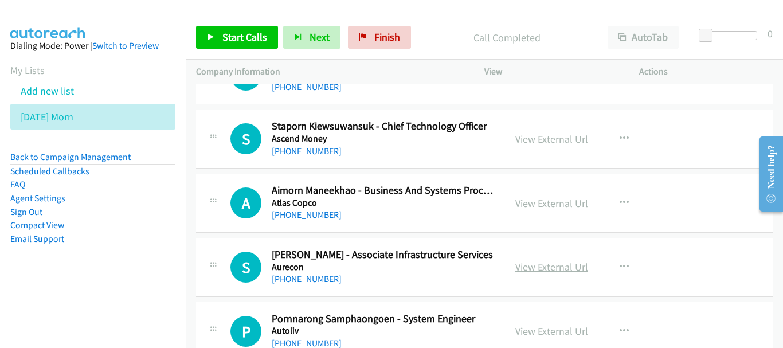
click at [543, 268] on link "View External Url" at bounding box center [552, 266] width 73 height 13
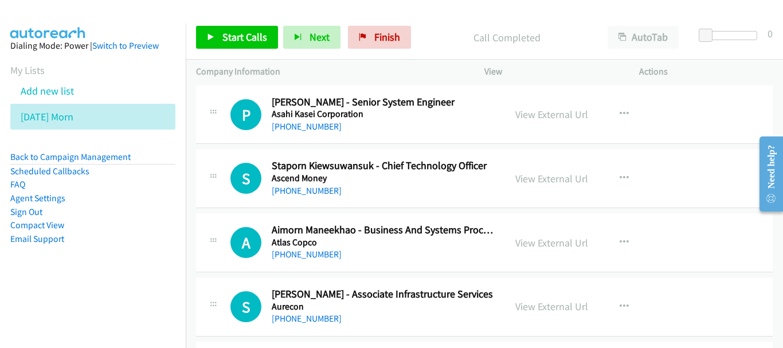
scroll to position [661, 0]
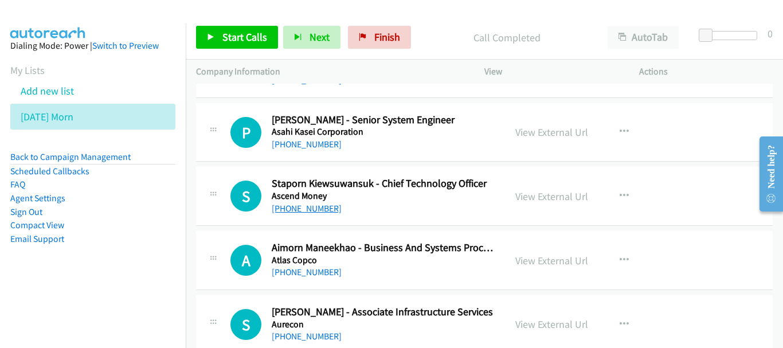
click at [308, 211] on link "+66 86 917 1266" at bounding box center [307, 208] width 70 height 11
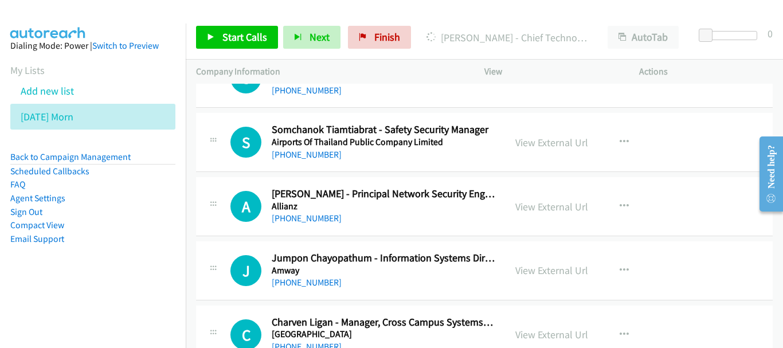
scroll to position [375, 0]
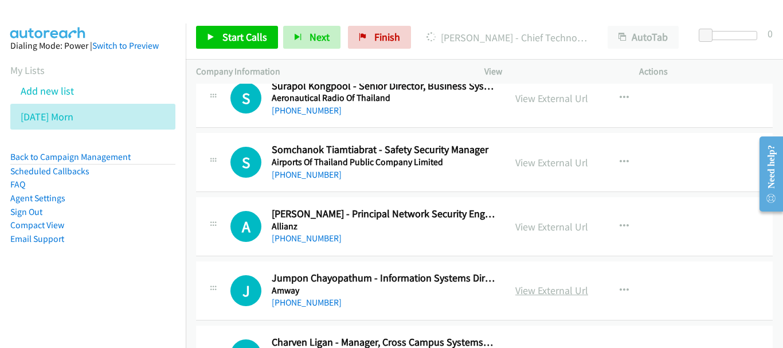
click at [536, 293] on link "View External Url" at bounding box center [552, 290] width 73 height 13
click at [531, 230] on link "View External Url" at bounding box center [552, 226] width 73 height 13
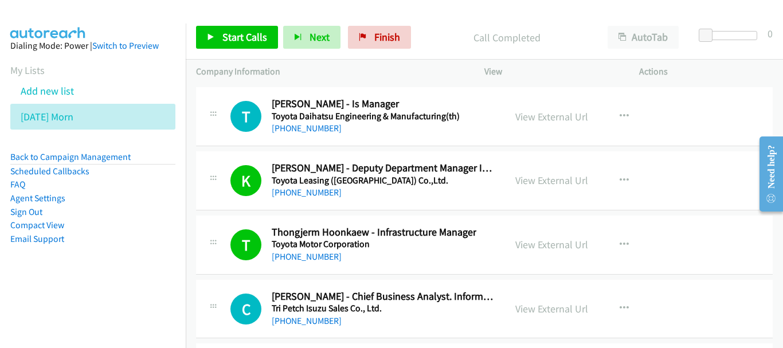
scroll to position [14825, 0]
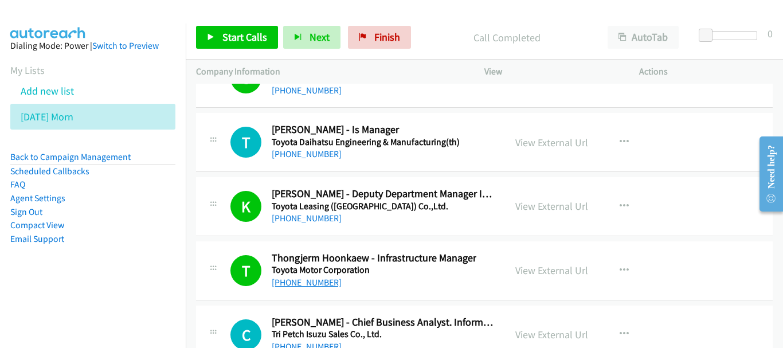
click at [307, 283] on link "+65 8159 6022" at bounding box center [307, 282] width 70 height 11
click at [555, 202] on link "View External Url" at bounding box center [552, 206] width 73 height 13
click at [321, 215] on link "+66 82 855 8789" at bounding box center [307, 218] width 70 height 11
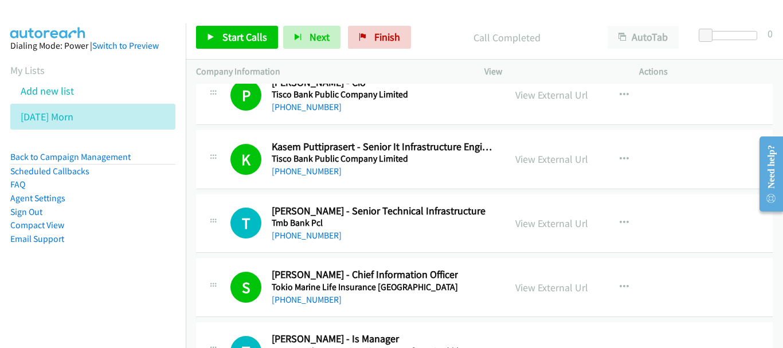
scroll to position [14595, 0]
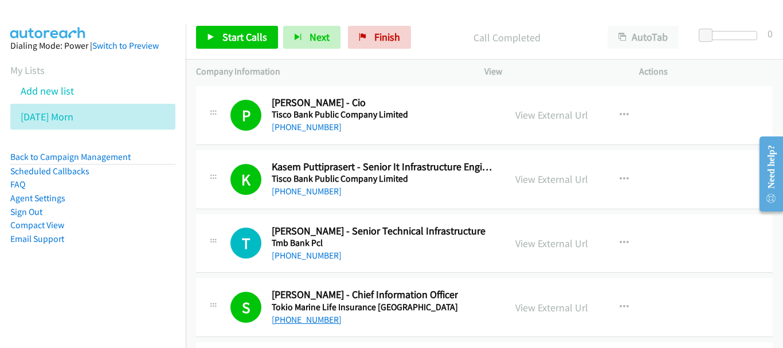
click at [330, 319] on link "+66 81 804 3374" at bounding box center [307, 319] width 70 height 11
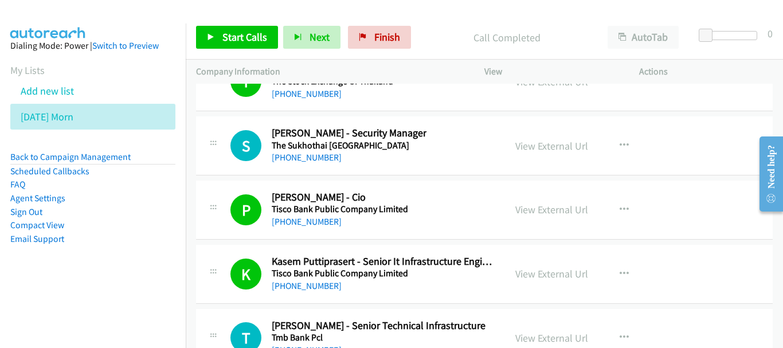
scroll to position [14480, 0]
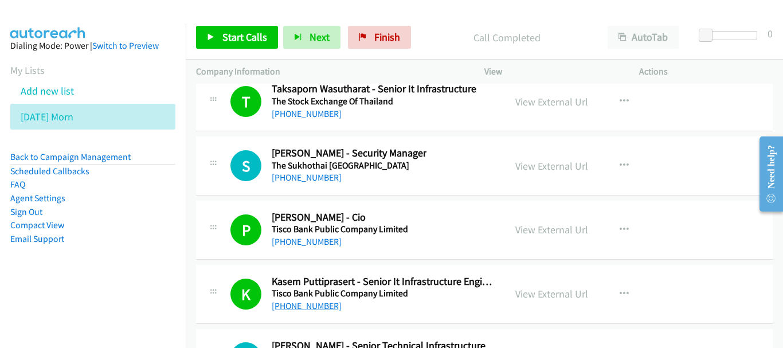
click at [311, 308] on link "+66 2 633 6999" at bounding box center [307, 306] width 70 height 11
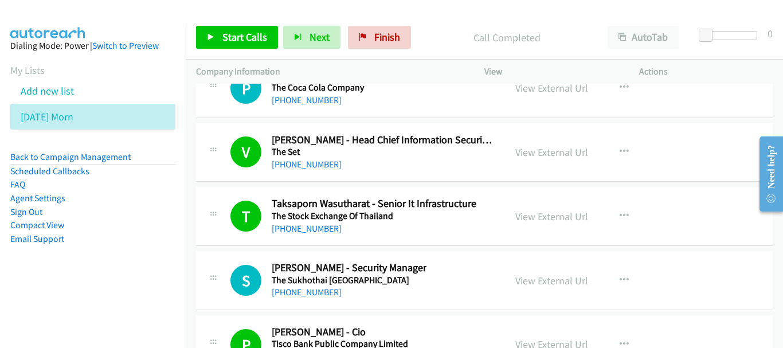
scroll to position [14308, 0]
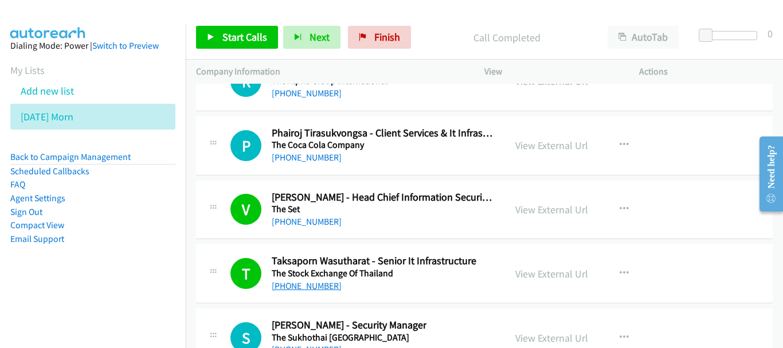
click at [306, 287] on link "+66 82 082 1195" at bounding box center [307, 285] width 70 height 11
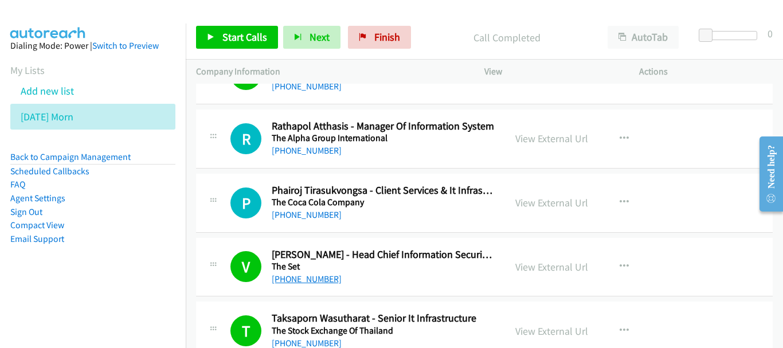
click at [298, 279] on link "+66 89 799 9955" at bounding box center [307, 279] width 70 height 11
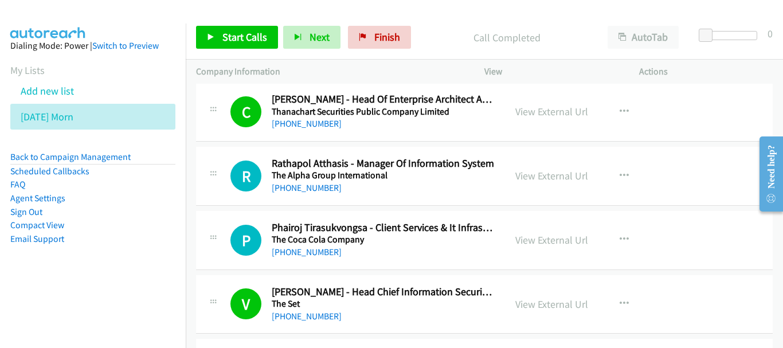
scroll to position [14194, 0]
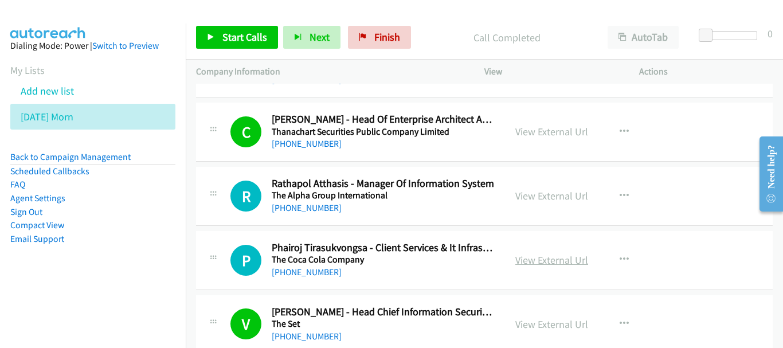
click at [559, 256] on link "View External Url" at bounding box center [552, 260] width 73 height 13
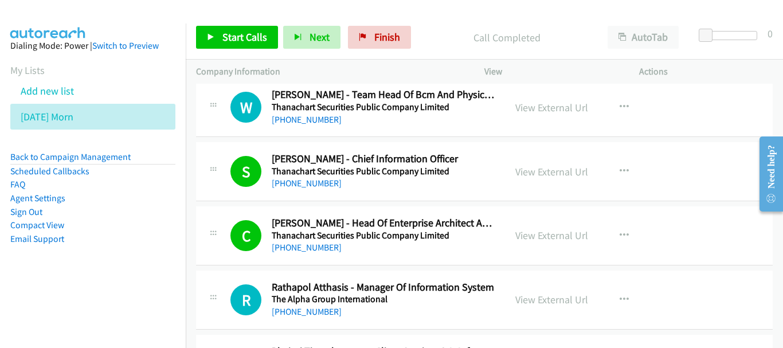
scroll to position [14079, 0]
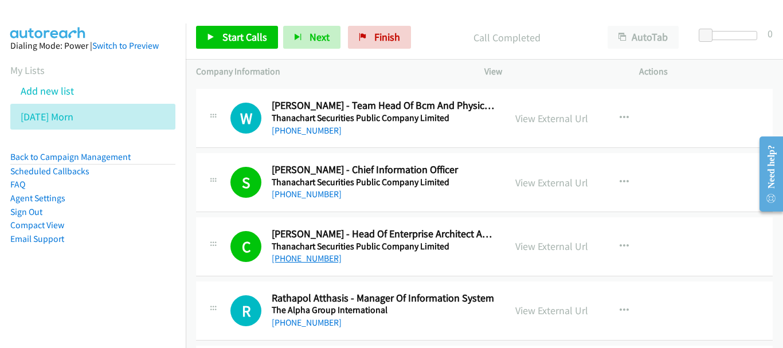
click at [316, 260] on link "+66 81 733 5511" at bounding box center [307, 258] width 70 height 11
click at [322, 195] on link "+66 2 779 9000" at bounding box center [307, 194] width 70 height 11
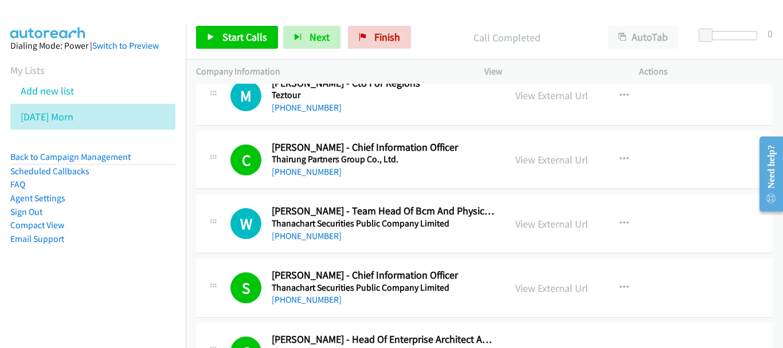
scroll to position [13964, 0]
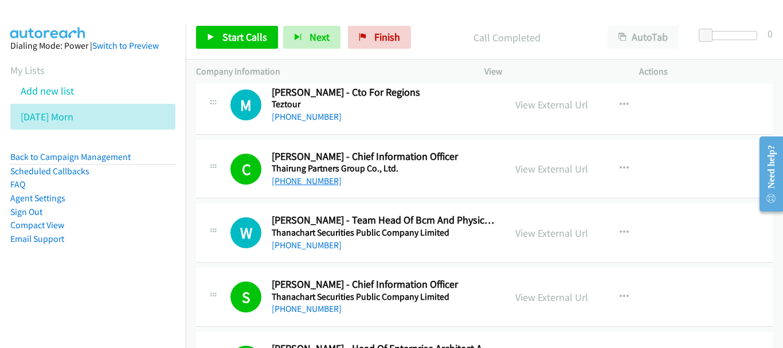
click at [307, 177] on link "+66 81 809 0377" at bounding box center [307, 181] width 70 height 11
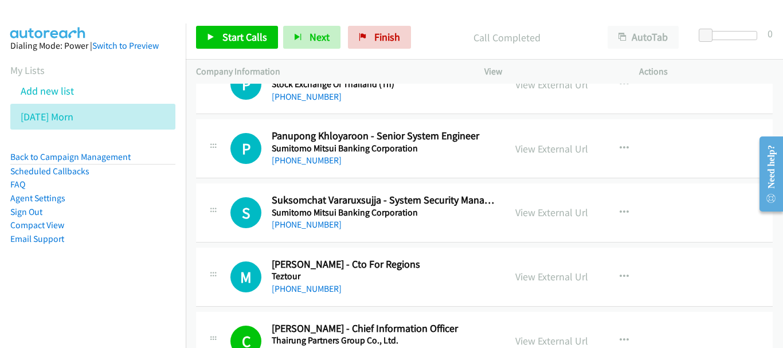
scroll to position [13735, 0]
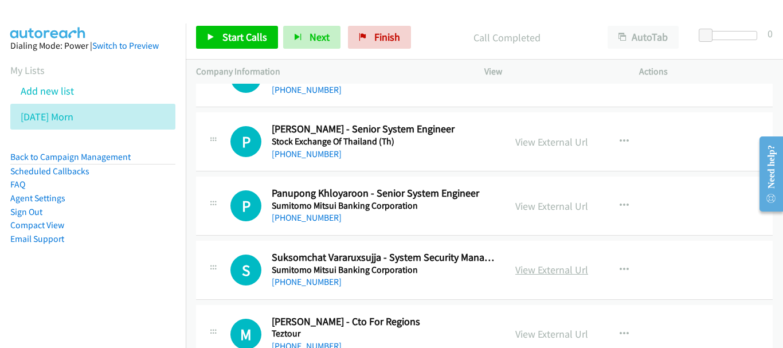
click at [521, 271] on link "View External Url" at bounding box center [552, 269] width 73 height 13
click at [315, 282] on link "+66 2 353 8000" at bounding box center [307, 281] width 70 height 11
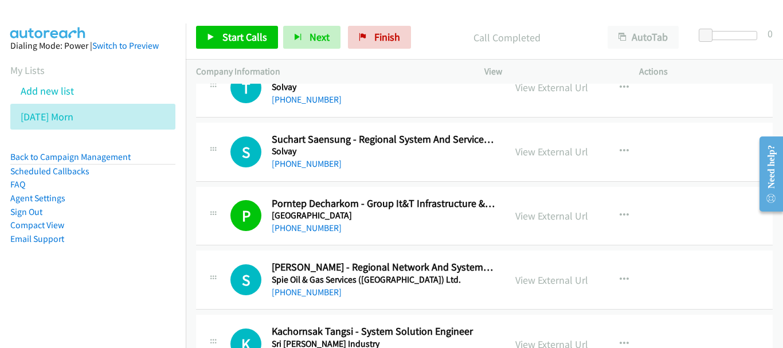
scroll to position [13219, 0]
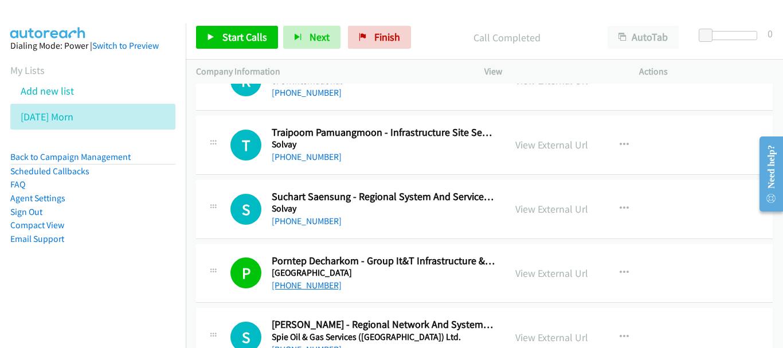
click at [321, 283] on link "+66 86 604 6040" at bounding box center [307, 285] width 70 height 11
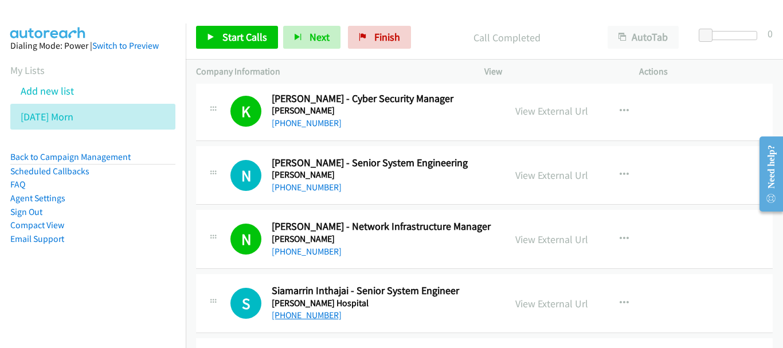
scroll to position [12874, 0]
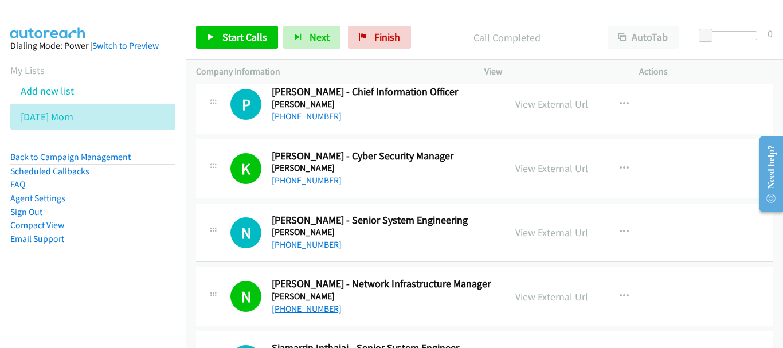
click at [314, 307] on link "+66 85 538 8703" at bounding box center [307, 308] width 70 height 11
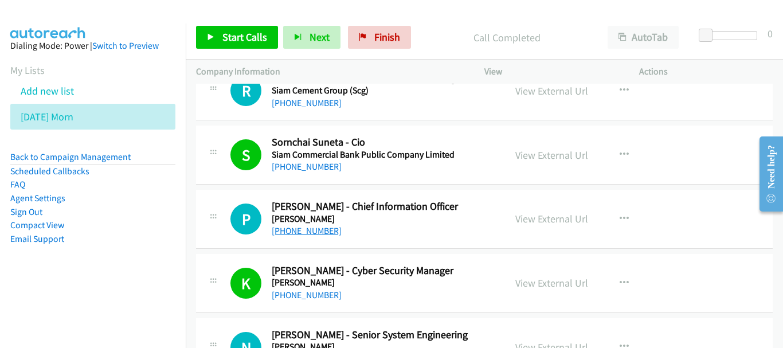
scroll to position [12702, 0]
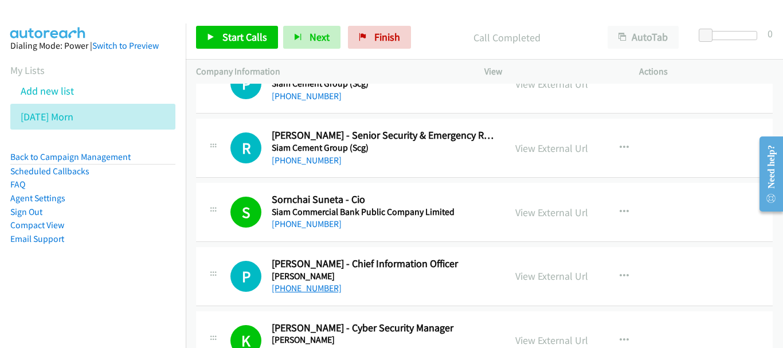
click at [323, 228] on link "+66 81 891 1919" at bounding box center [307, 224] width 70 height 11
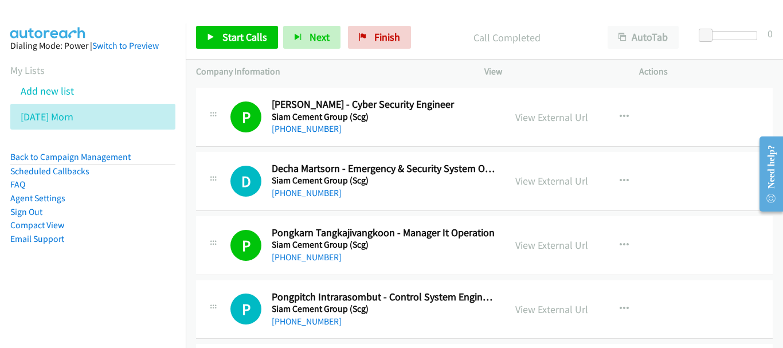
scroll to position [12473, 0]
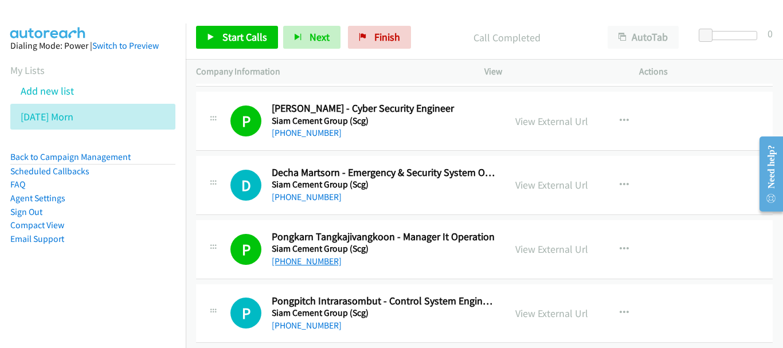
click at [318, 264] on link "+66 2 586 5047" at bounding box center [307, 261] width 70 height 11
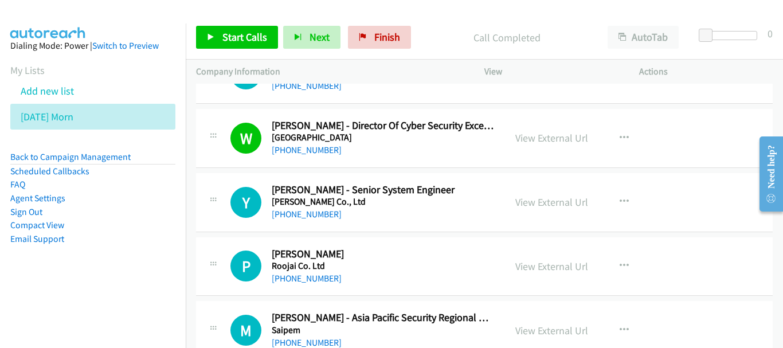
scroll to position [11154, 0]
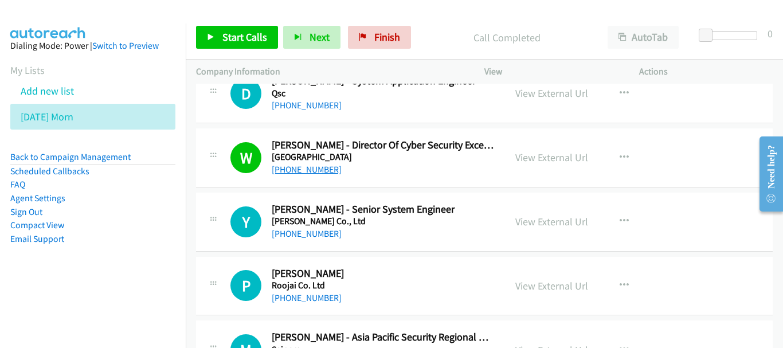
click at [289, 173] on link "+66 81 805 8722" at bounding box center [307, 169] width 70 height 11
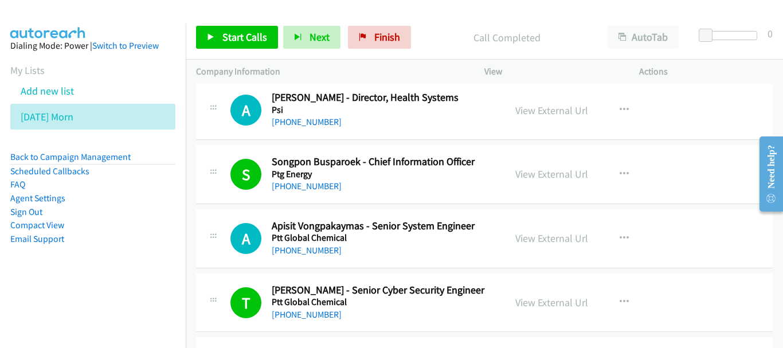
scroll to position [10695, 0]
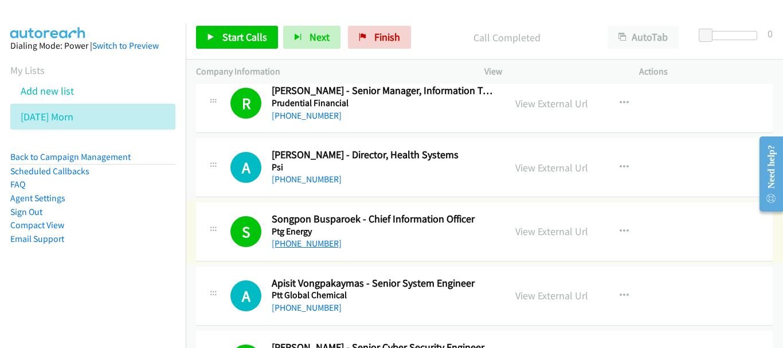
click at [311, 243] on link "+66 81 825 8258" at bounding box center [307, 243] width 70 height 11
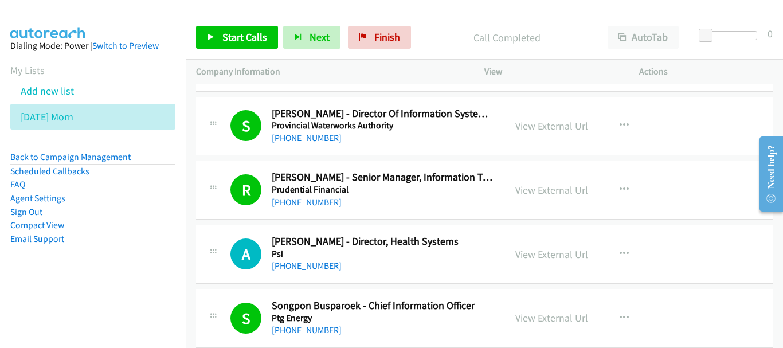
scroll to position [10580, 0]
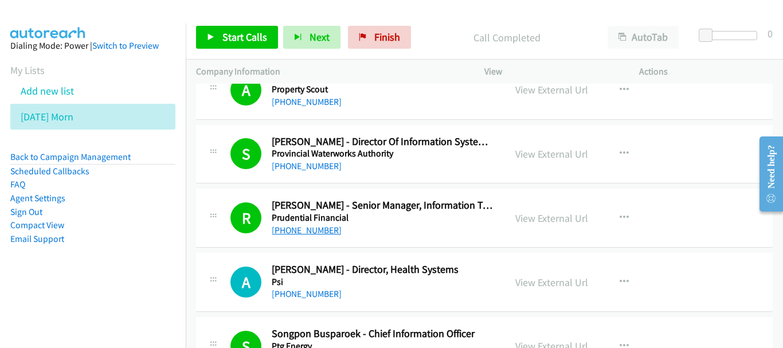
click at [321, 233] on link "+66 2 352 8482" at bounding box center [307, 230] width 70 height 11
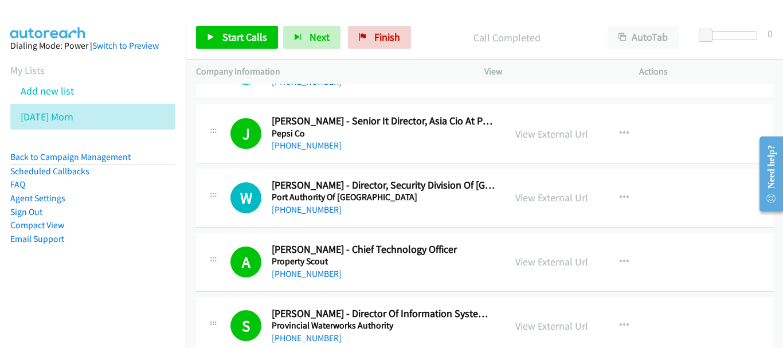
scroll to position [10351, 0]
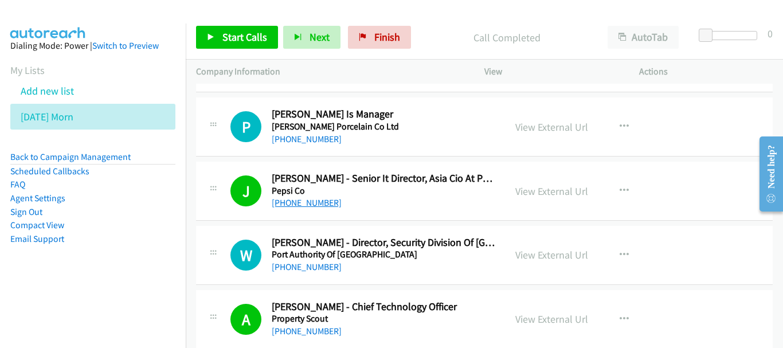
click at [313, 204] on link "+66 81 815 5626" at bounding box center [307, 202] width 70 height 11
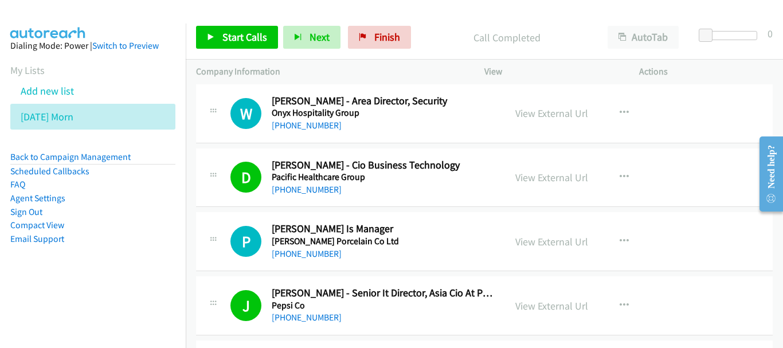
scroll to position [10179, 0]
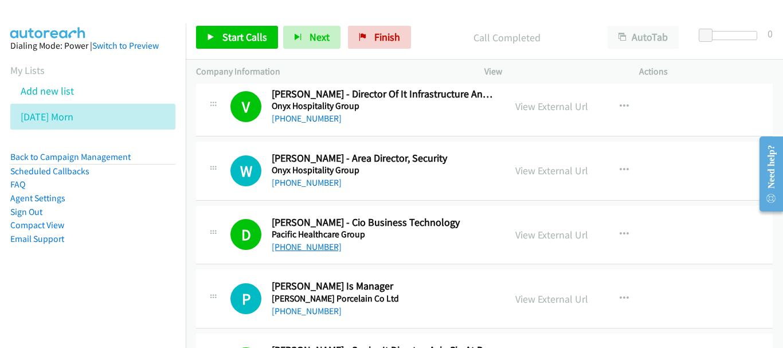
click at [310, 251] on link "+63 917 514 6688" at bounding box center [307, 246] width 70 height 11
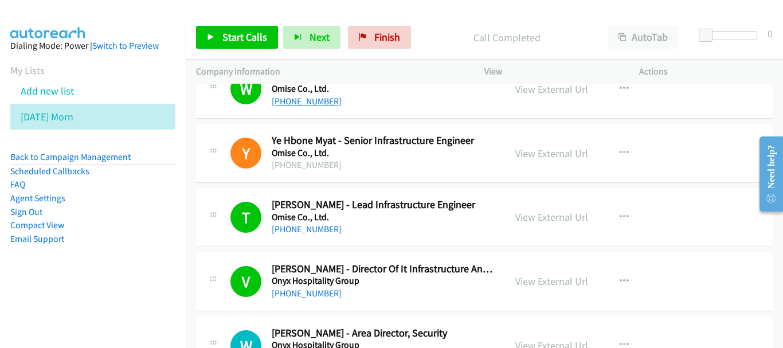
scroll to position [10007, 0]
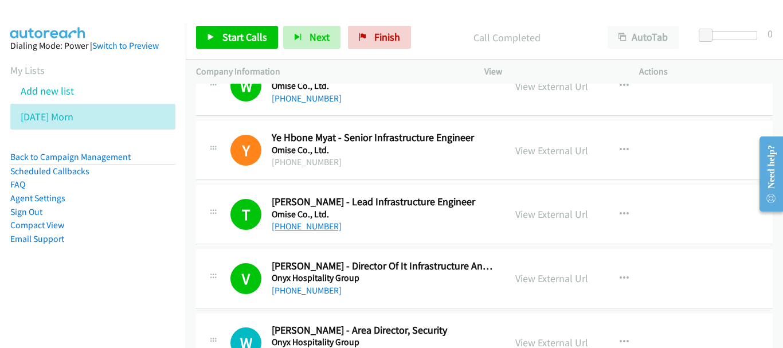
click at [297, 228] on link "+66 80 903 1817" at bounding box center [307, 226] width 70 height 11
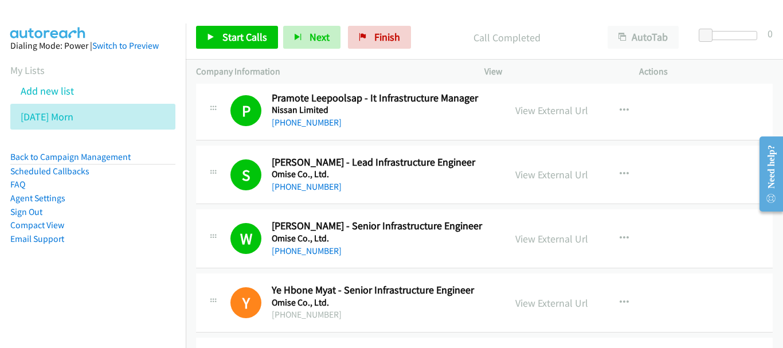
scroll to position [9834, 0]
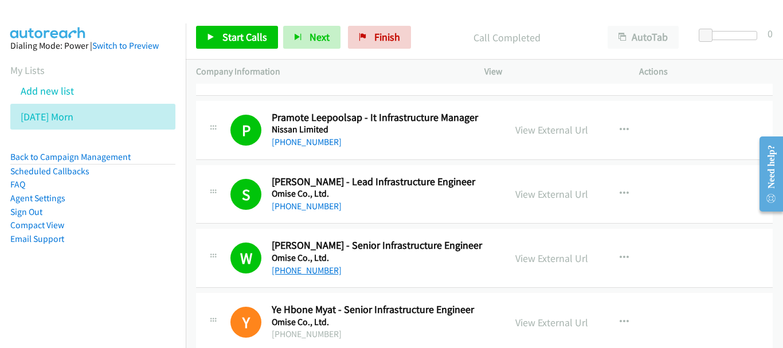
click at [318, 268] on link "+66 85 540 3370" at bounding box center [307, 270] width 70 height 11
click at [558, 255] on link "View External Url" at bounding box center [552, 258] width 73 height 13
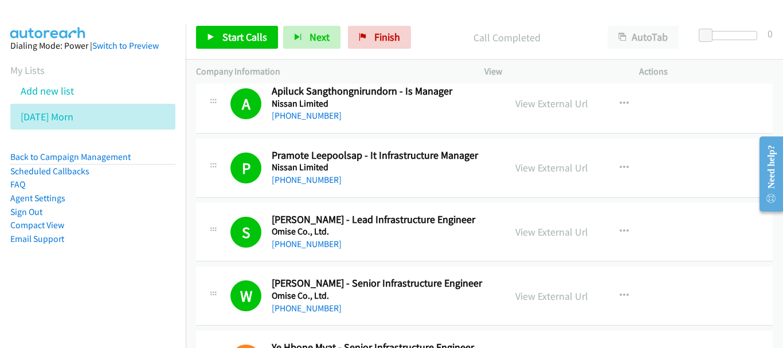
scroll to position [9777, 0]
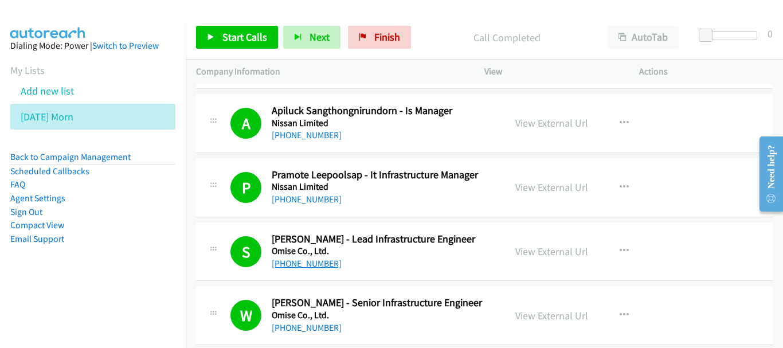
click at [307, 263] on link "+66 81 937 0710" at bounding box center [307, 263] width 70 height 11
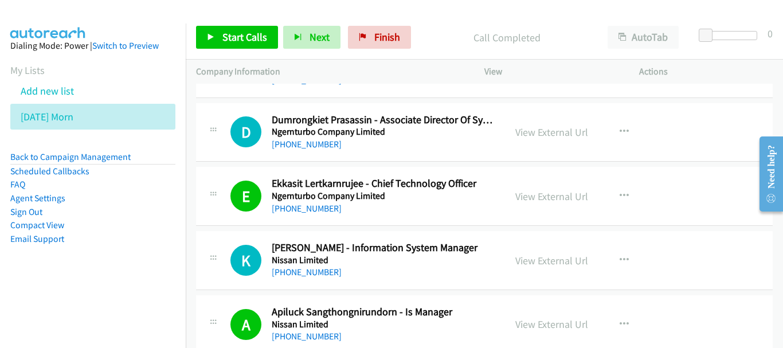
scroll to position [9548, 0]
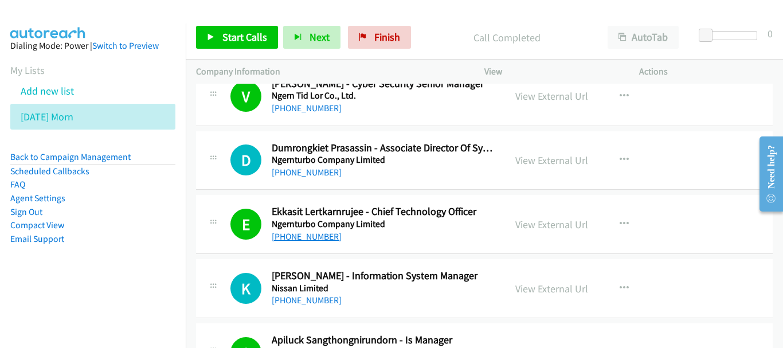
click at [321, 235] on link "+66 2 026 1930" at bounding box center [307, 236] width 70 height 11
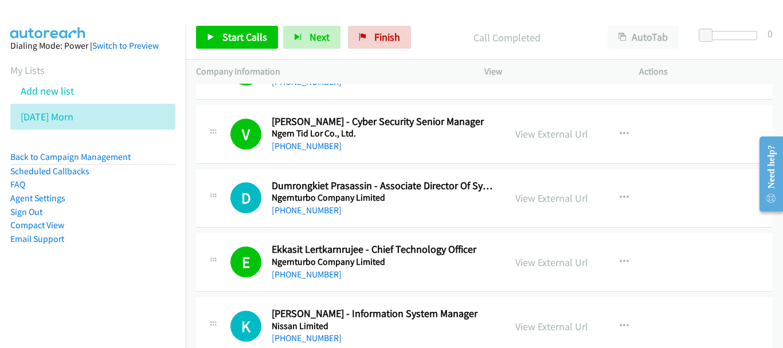
scroll to position [9490, 0]
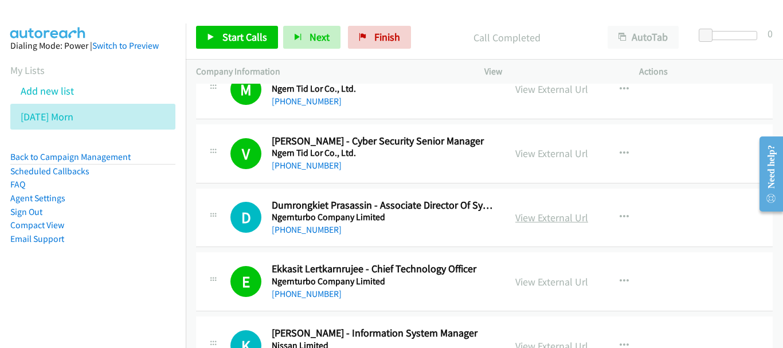
click at [535, 216] on link "View External Url" at bounding box center [552, 217] width 73 height 13
click at [303, 231] on link "+66 80 917 3614" at bounding box center [307, 229] width 70 height 11
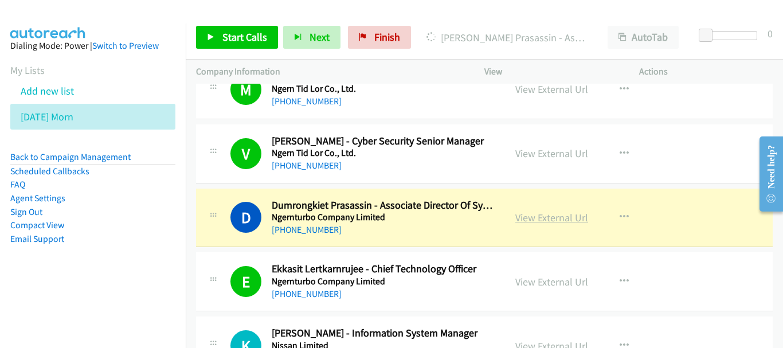
click at [544, 220] on link "View External Url" at bounding box center [552, 217] width 73 height 13
